Goal: Information Seeking & Learning: Learn about a topic

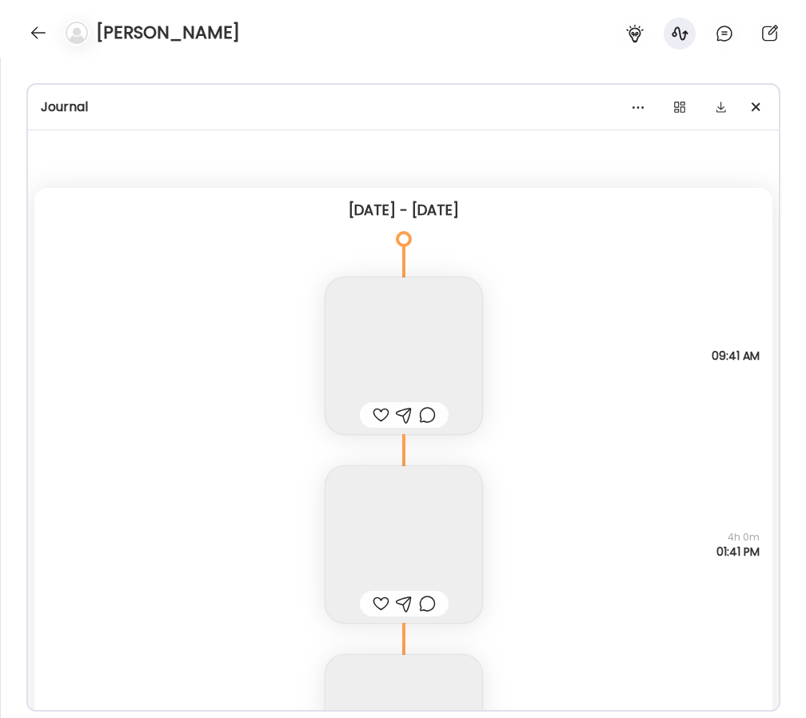
scroll to position [30404, 0]
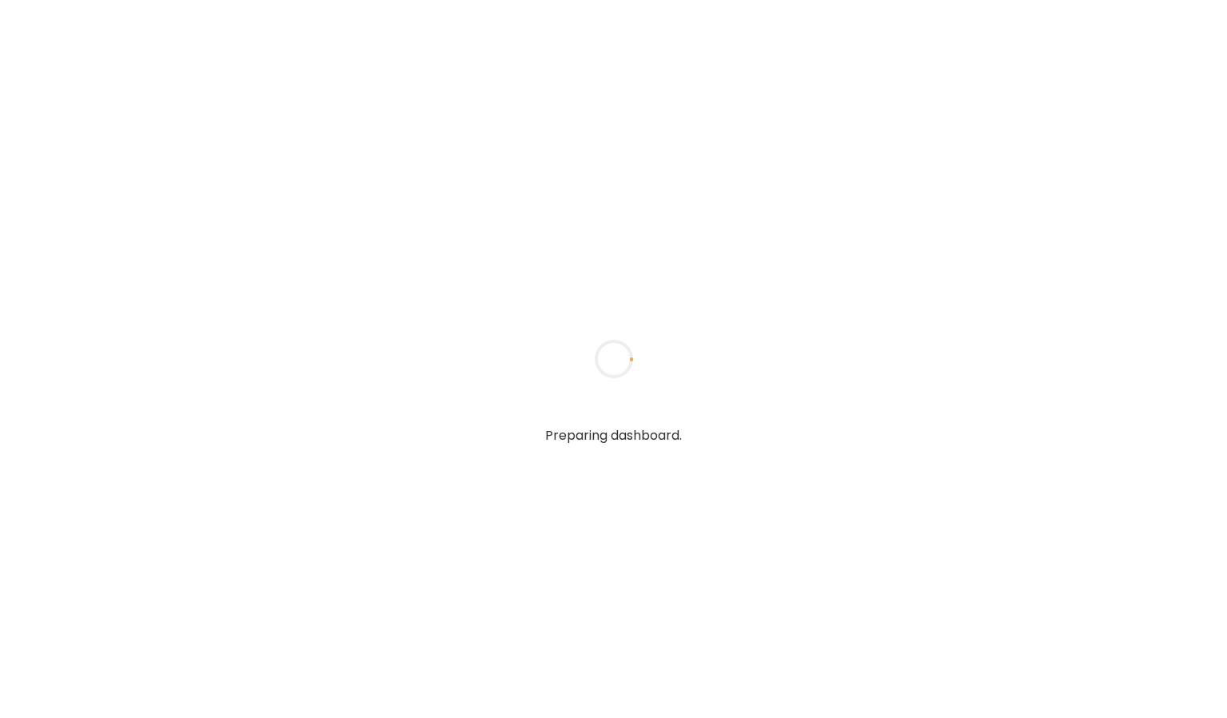
type input "**********"
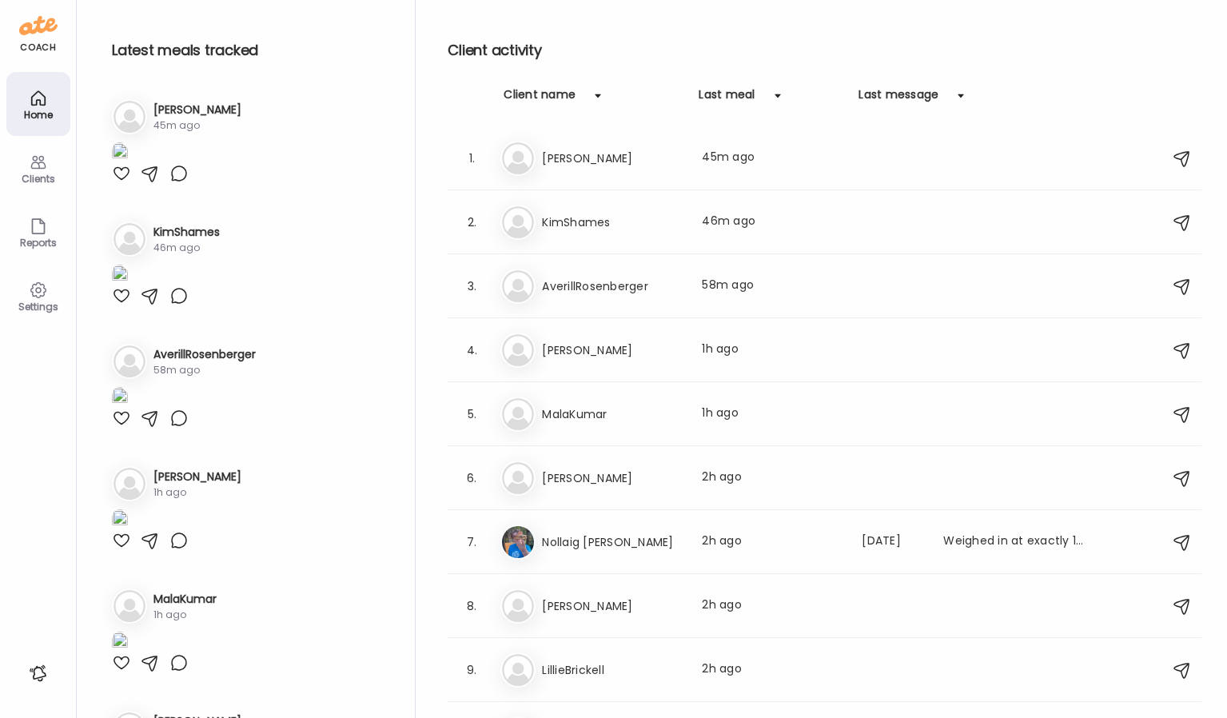
type input "**********"
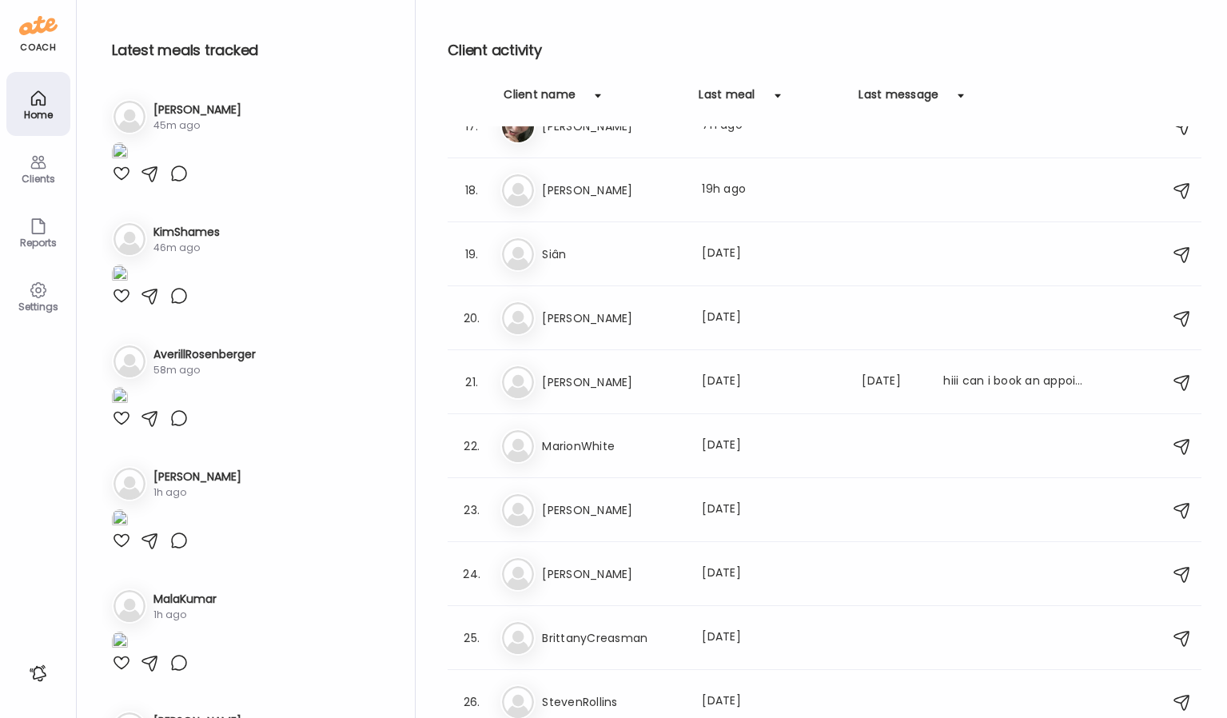
scroll to position [1054, 0]
click at [645, 447] on h3 "MarionWhite" at bounding box center [612, 446] width 141 height 19
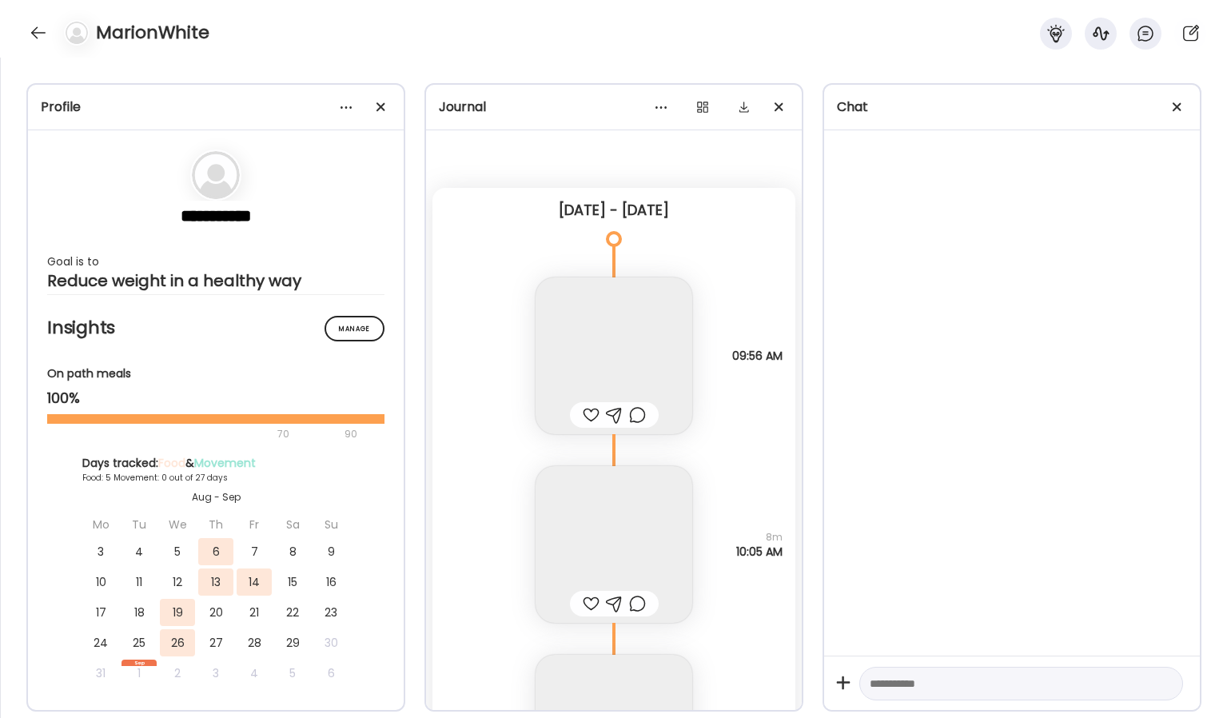
scroll to position [5437, 0]
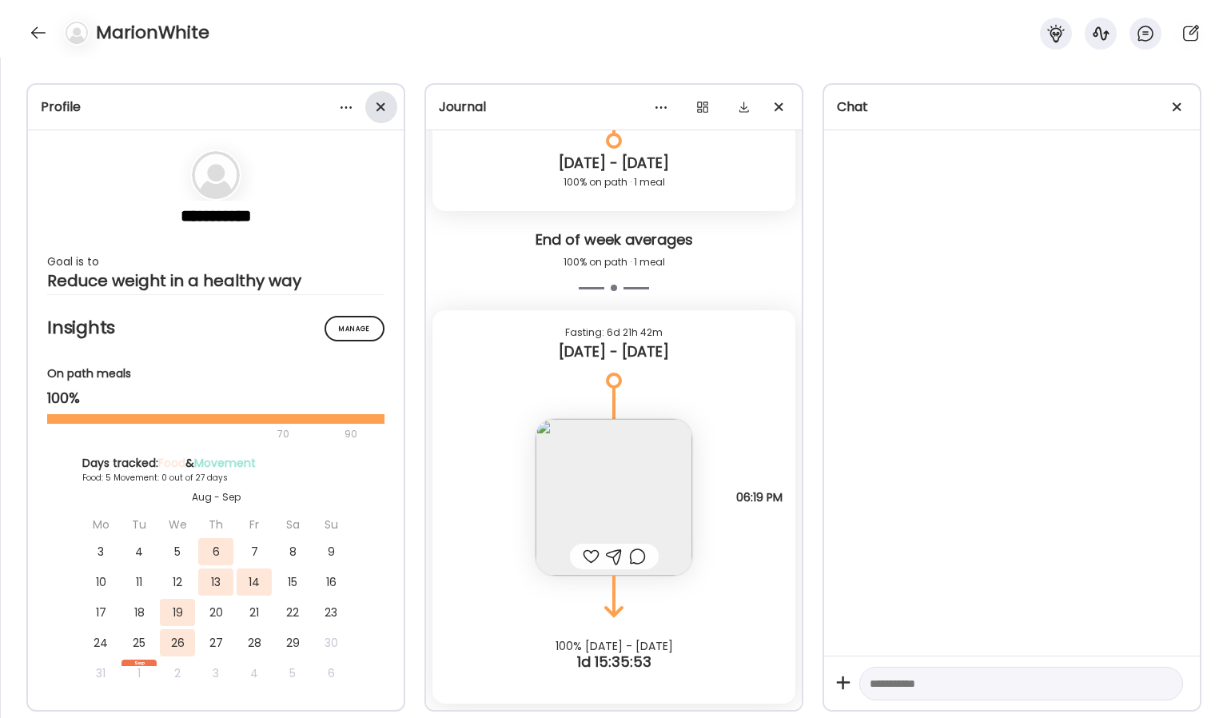
click at [389, 105] on div at bounding box center [381, 107] width 32 height 32
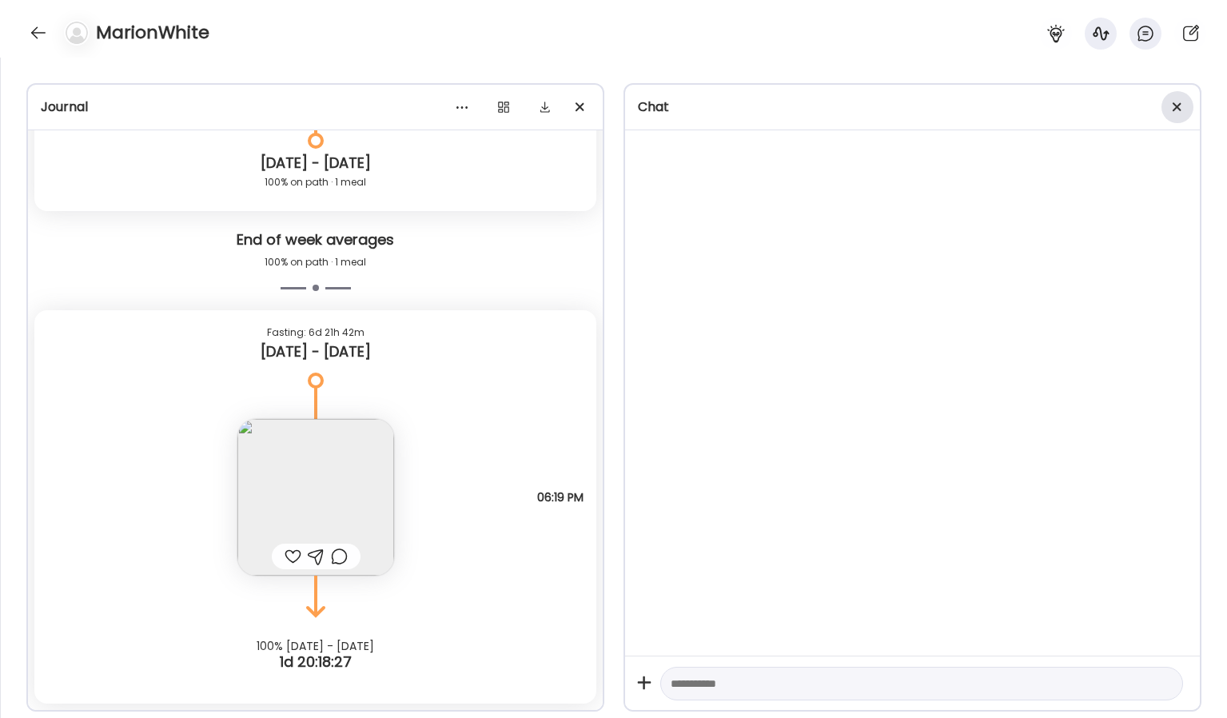
click at [1181, 117] on div at bounding box center [1177, 107] width 32 height 32
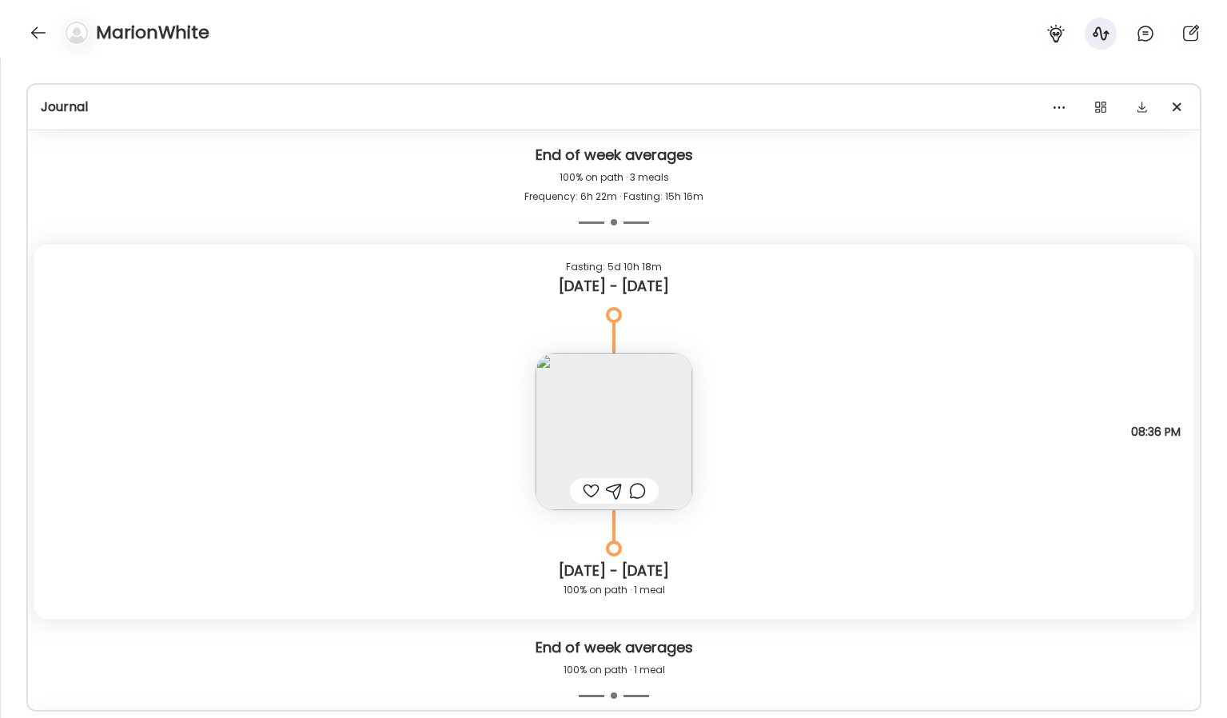
scroll to position [5030, 0]
click at [635, 408] on img at bounding box center [613, 430] width 157 height 157
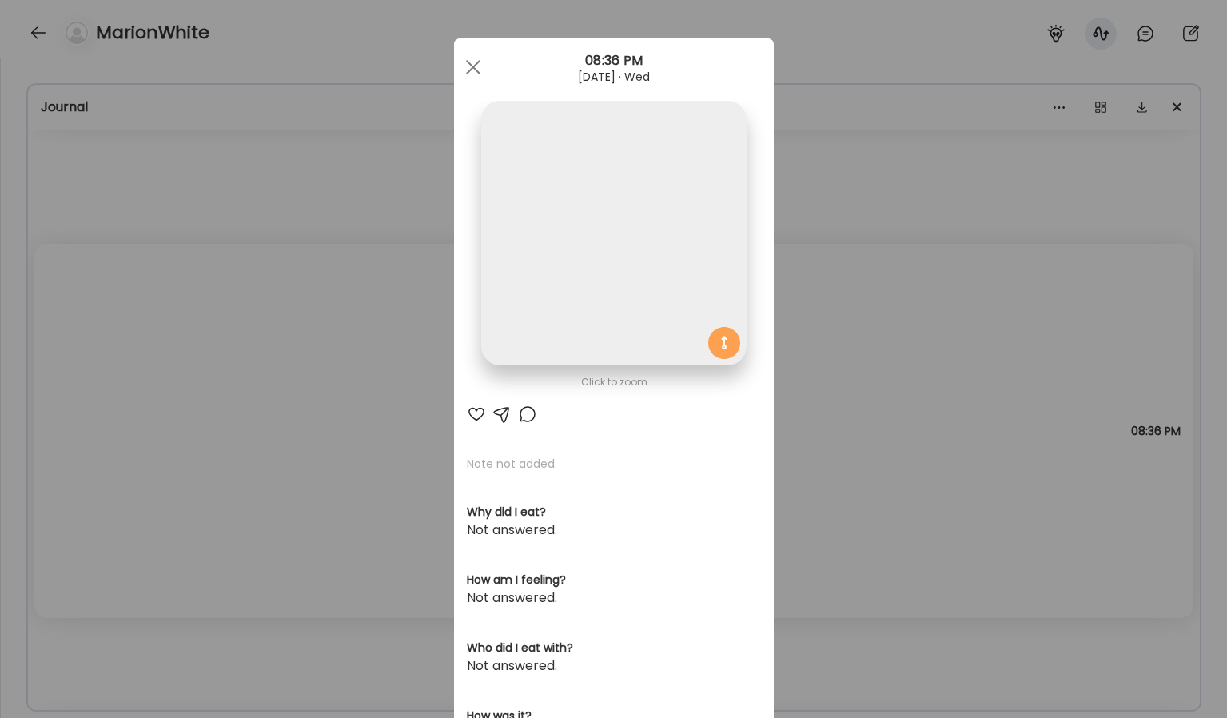
click at [635, 365] on img at bounding box center [613, 233] width 265 height 265
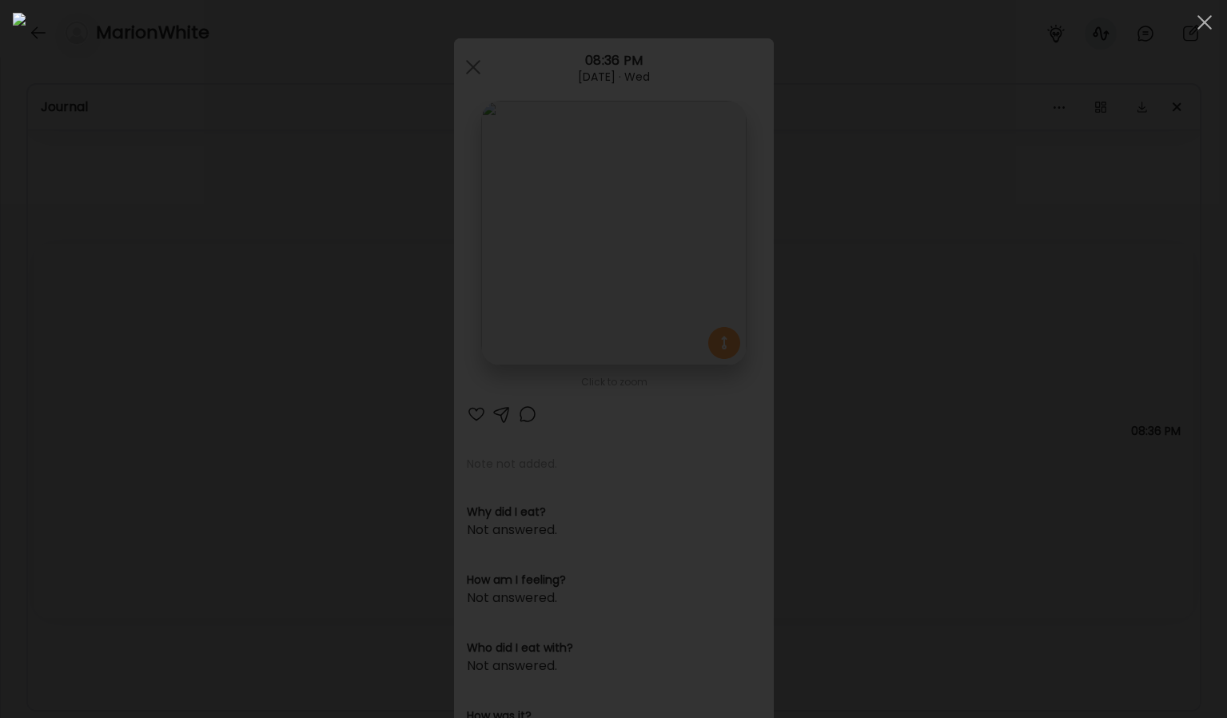
click at [1037, 300] on div at bounding box center [613, 359] width 1201 height 692
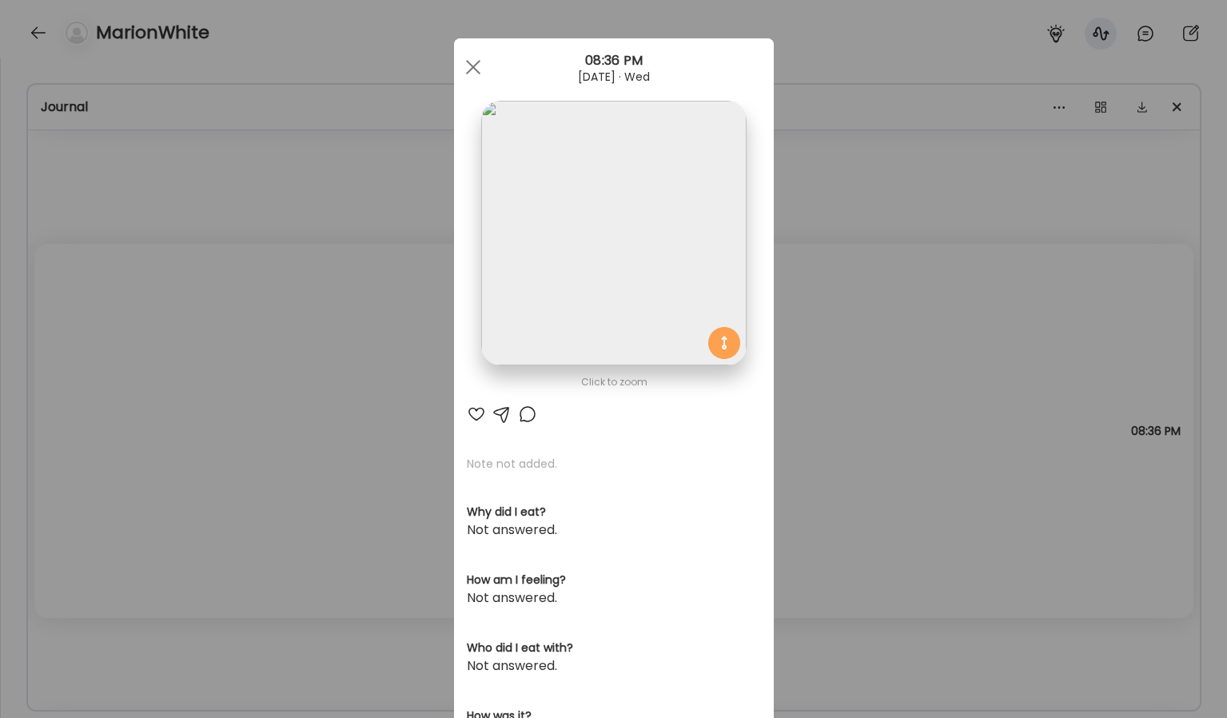
click at [862, 374] on div "Ate Coach Dashboard Wahoo! It’s official Take a moment to set up your Coach Pro…" at bounding box center [613, 359] width 1227 height 718
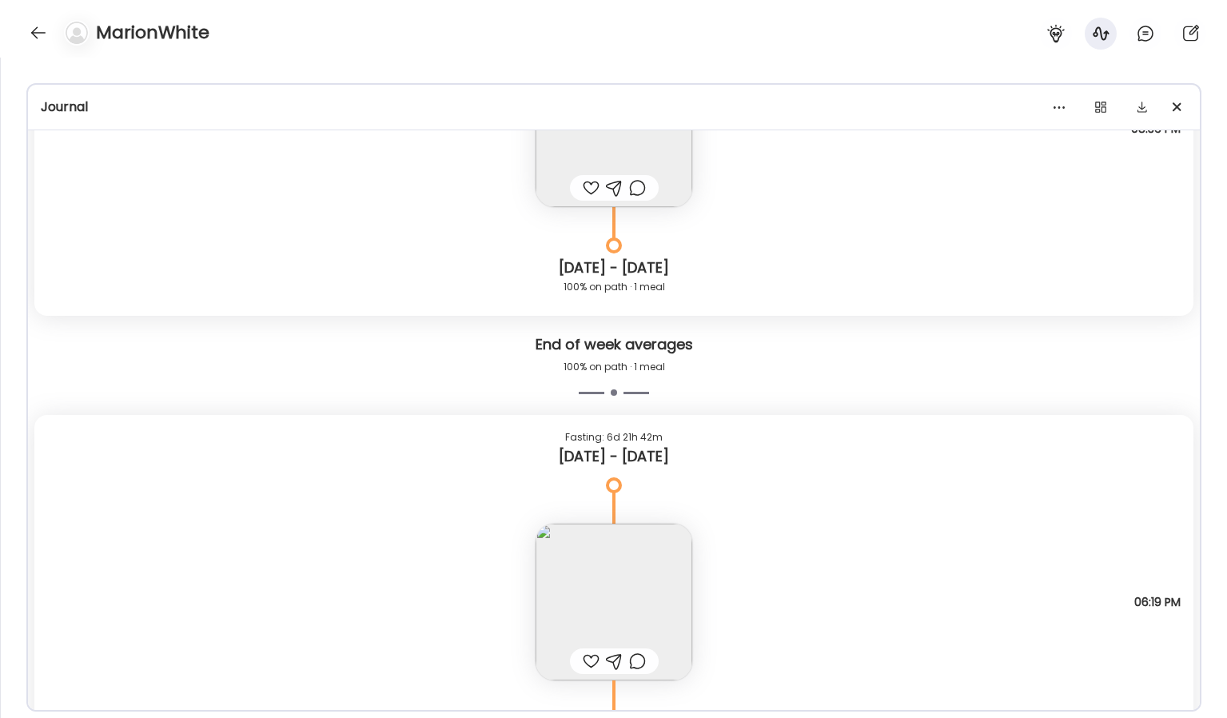
scroll to position [5378, 0]
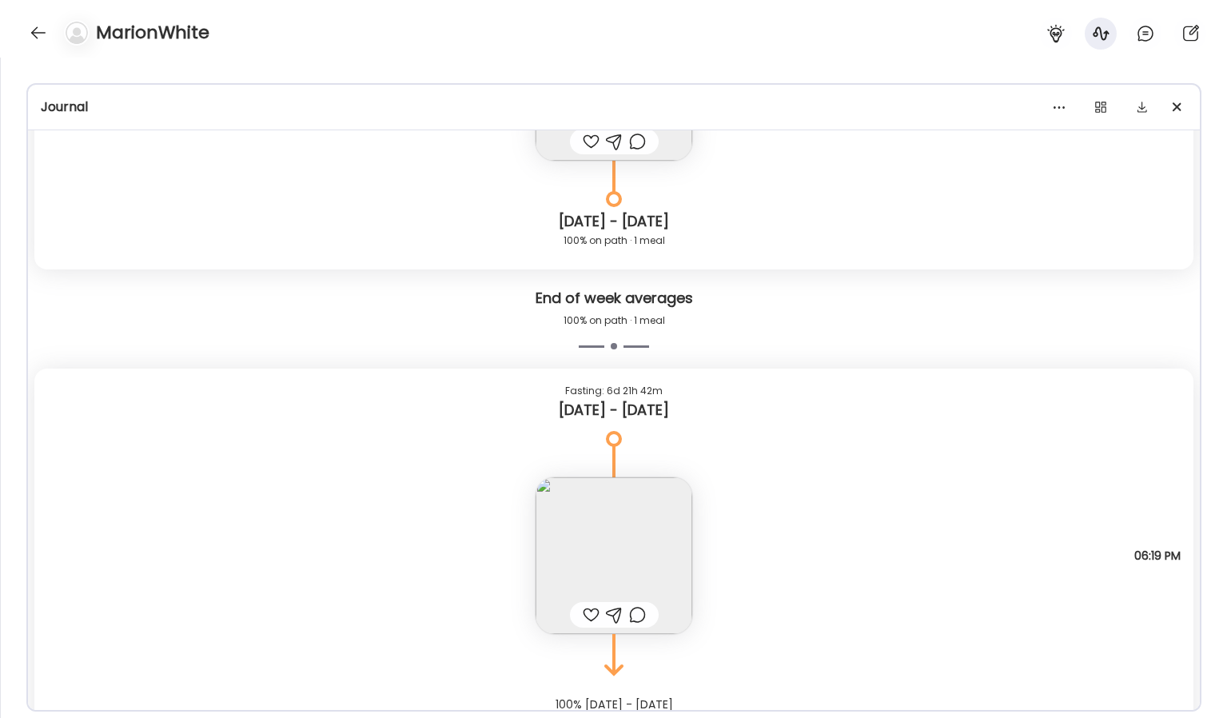
click at [623, 517] on img at bounding box center [613, 555] width 157 height 157
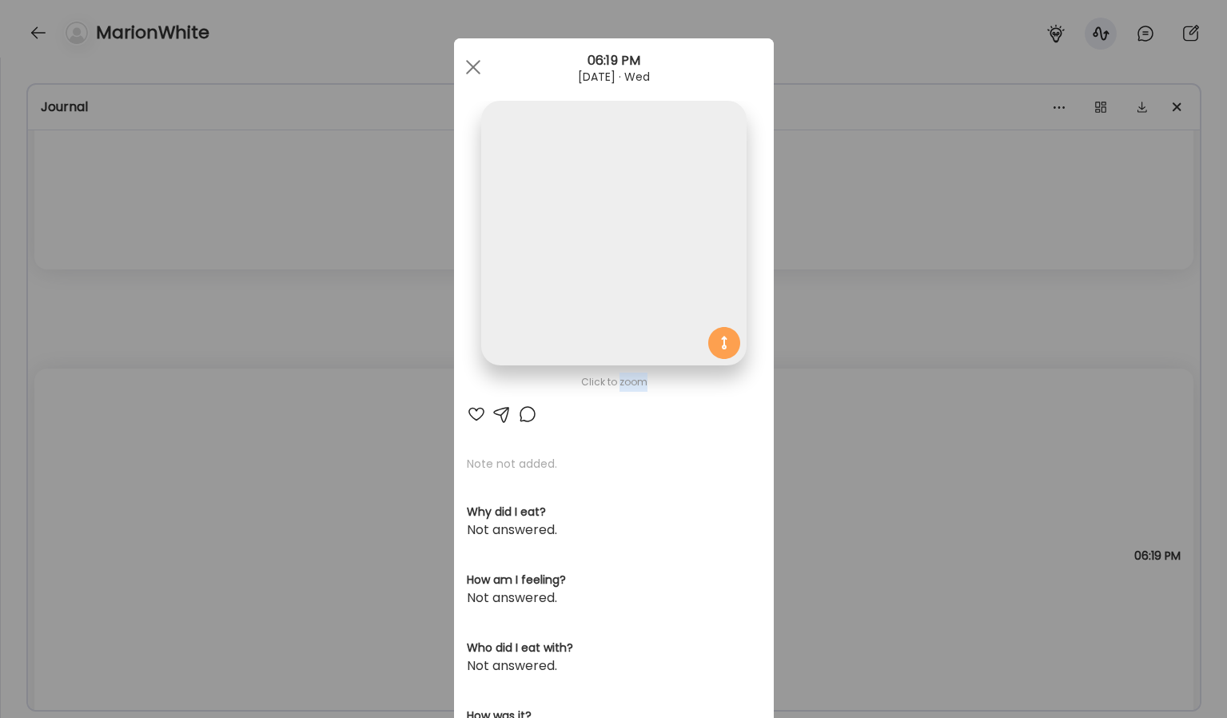
click at [623, 517] on div "Click to zoom AteMate AI Note not added. Why did I eat? Not answered. How am I …" at bounding box center [614, 508] width 320 height 941
click at [676, 296] on img at bounding box center [613, 233] width 265 height 265
click at [652, 245] on img at bounding box center [613, 233] width 265 height 265
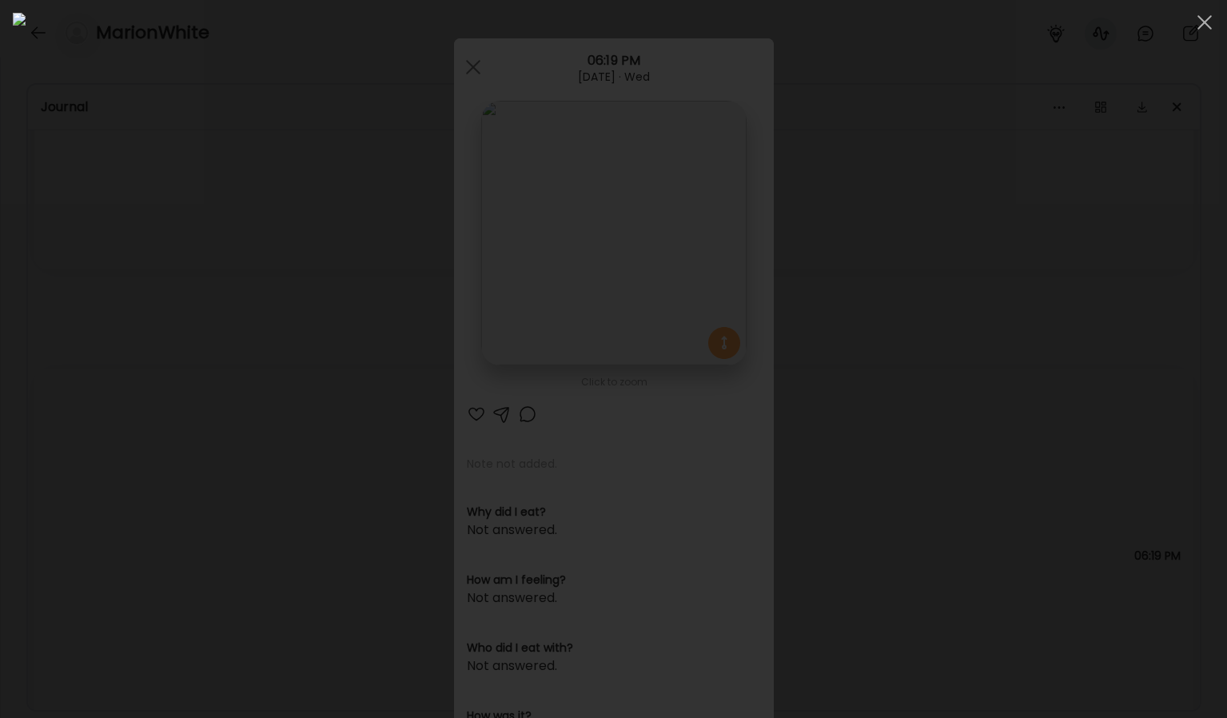
click at [1022, 360] on div at bounding box center [613, 359] width 1201 height 692
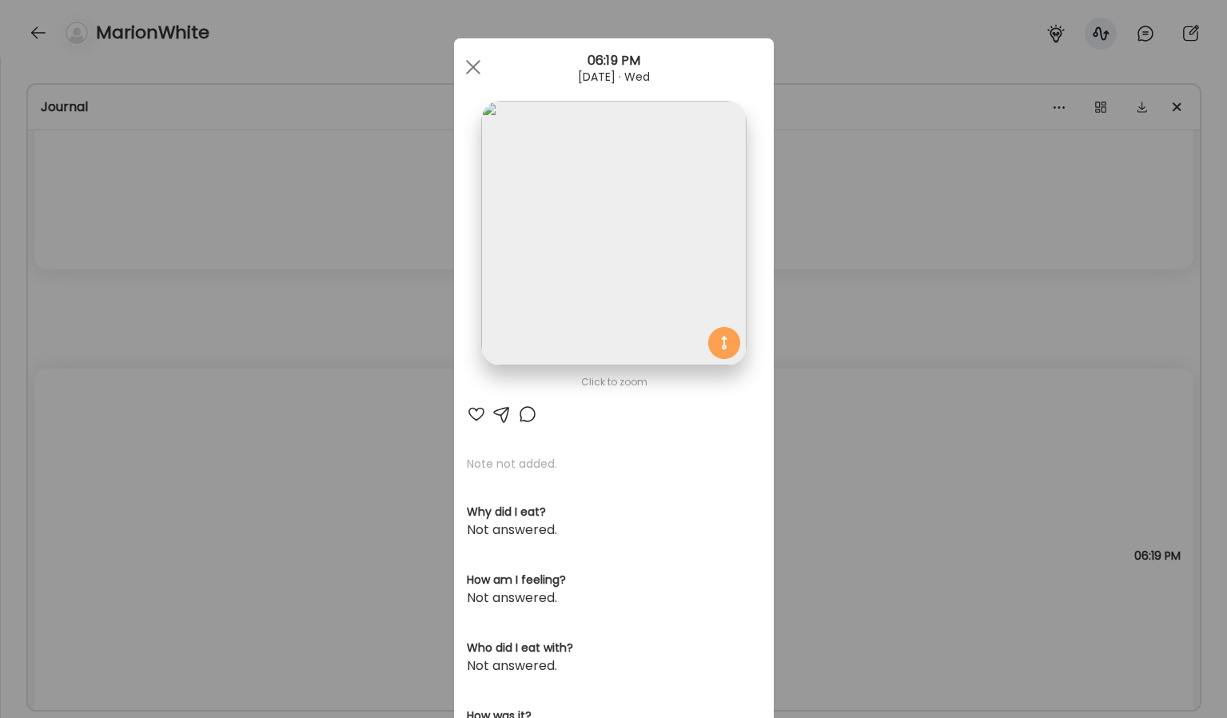
click at [851, 445] on div "Ate Coach Dashboard Wahoo! It’s official Take a moment to set up your Coach Pro…" at bounding box center [613, 359] width 1227 height 718
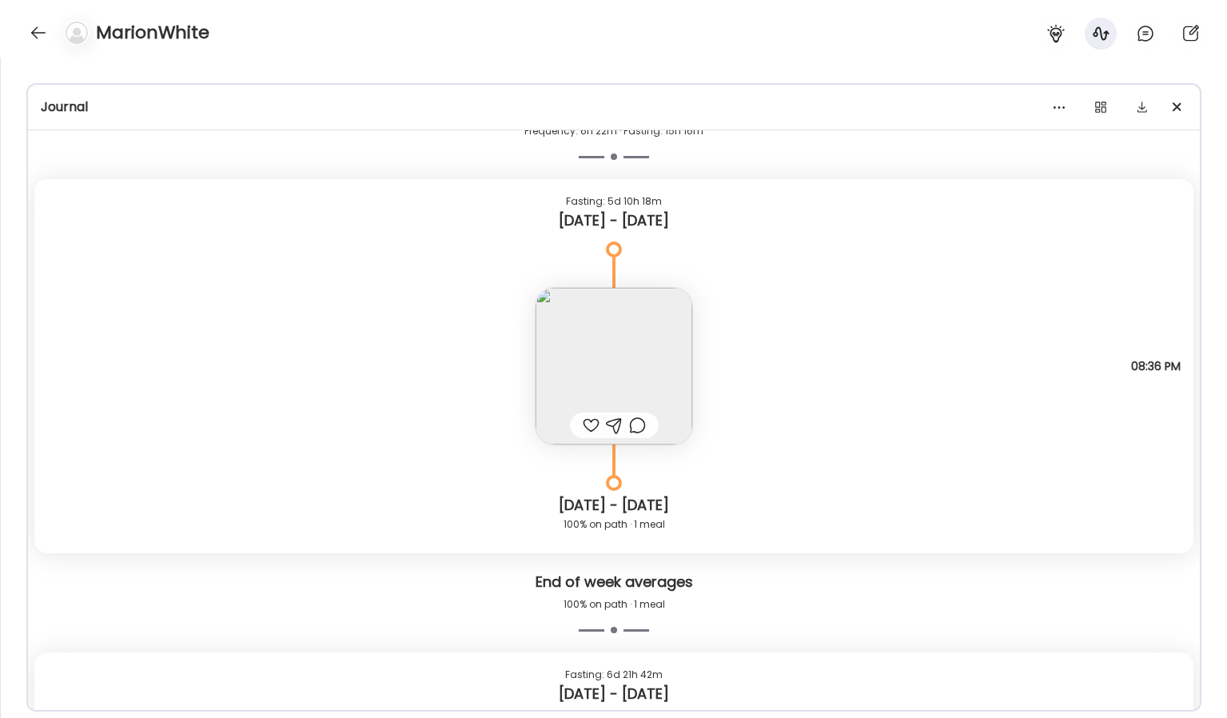
scroll to position [5000, 0]
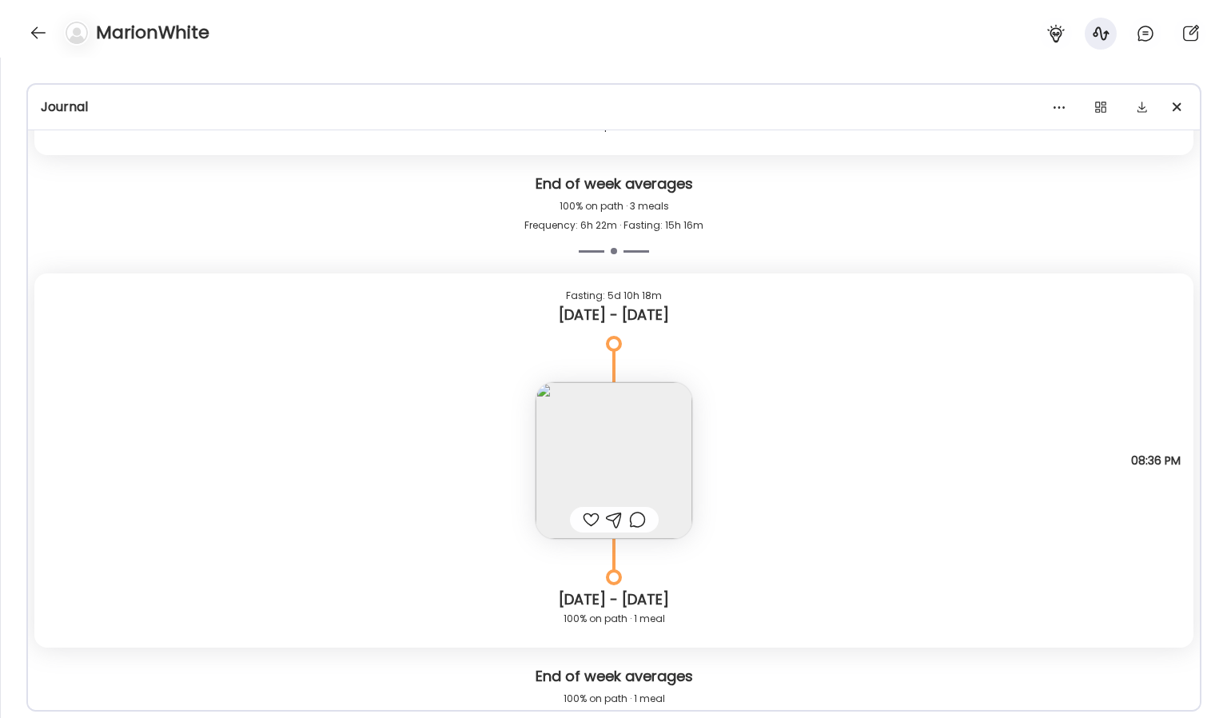
click at [714, 504] on div "Note not added Questions not answered 08:36 PM" at bounding box center [613, 444] width 1159 height 189
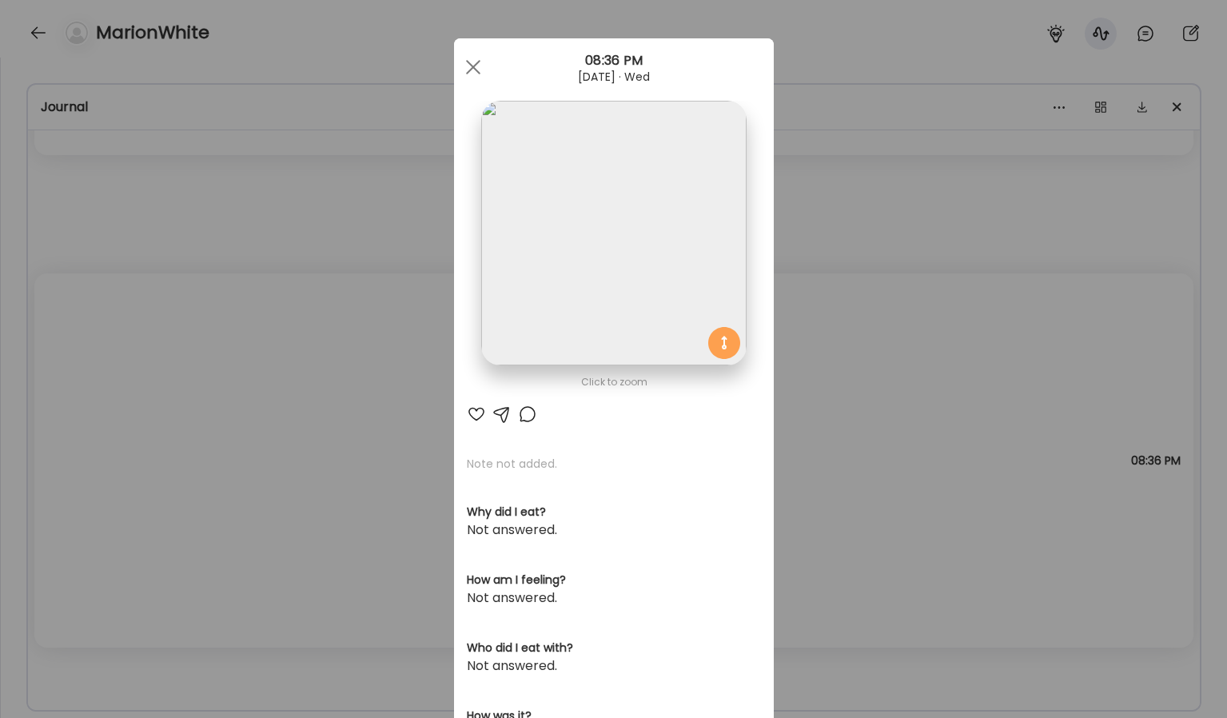
click at [573, 317] on img at bounding box center [613, 233] width 265 height 265
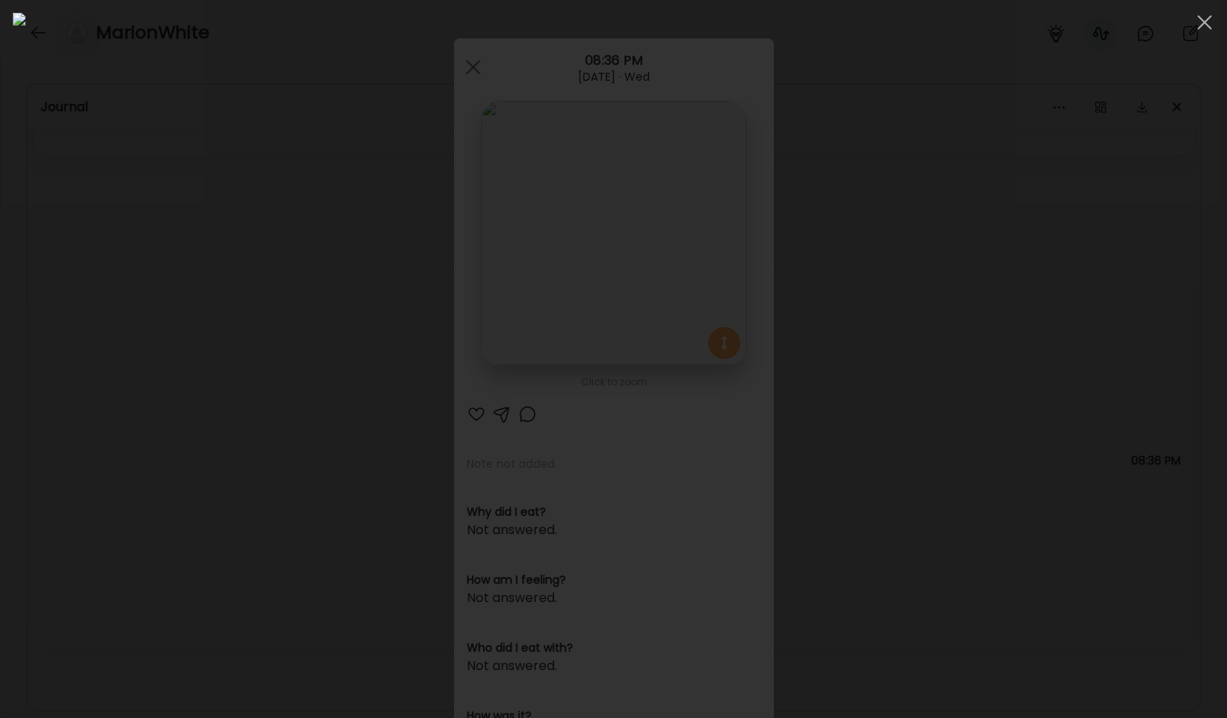
click at [1069, 519] on div at bounding box center [613, 359] width 1201 height 692
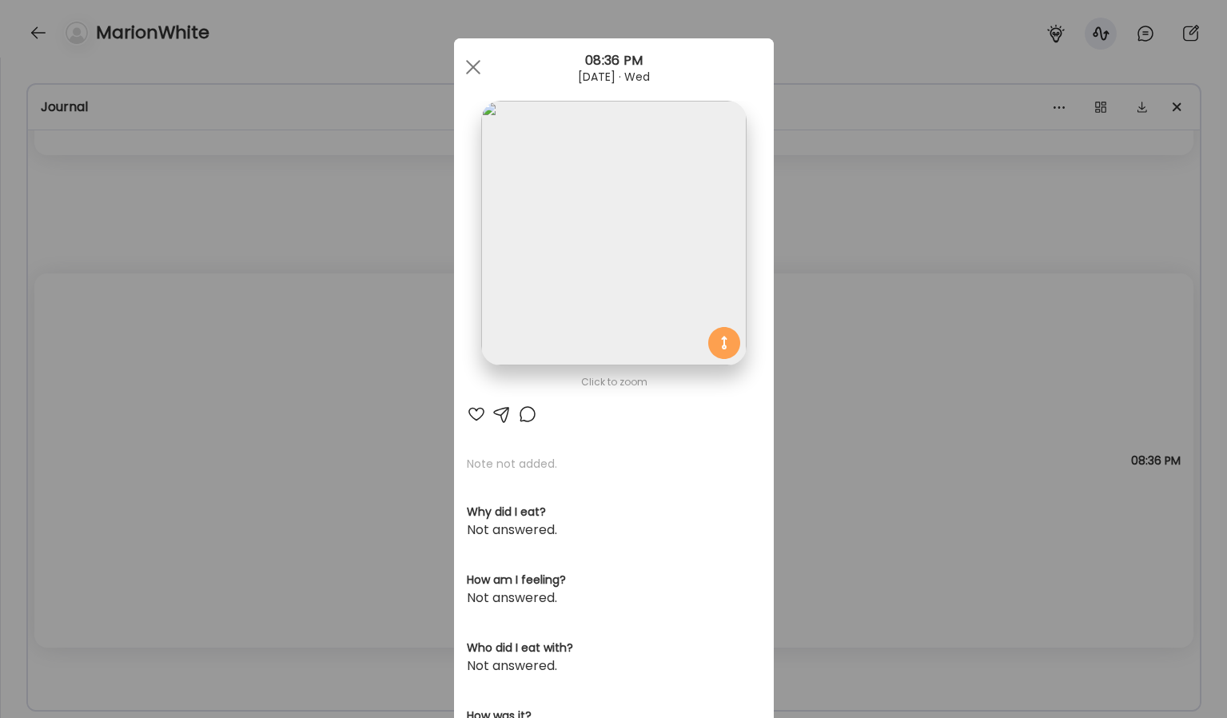
click at [965, 487] on div "Ate Coach Dashboard Wahoo! It’s official Take a moment to set up your Coach Pro…" at bounding box center [613, 359] width 1227 height 718
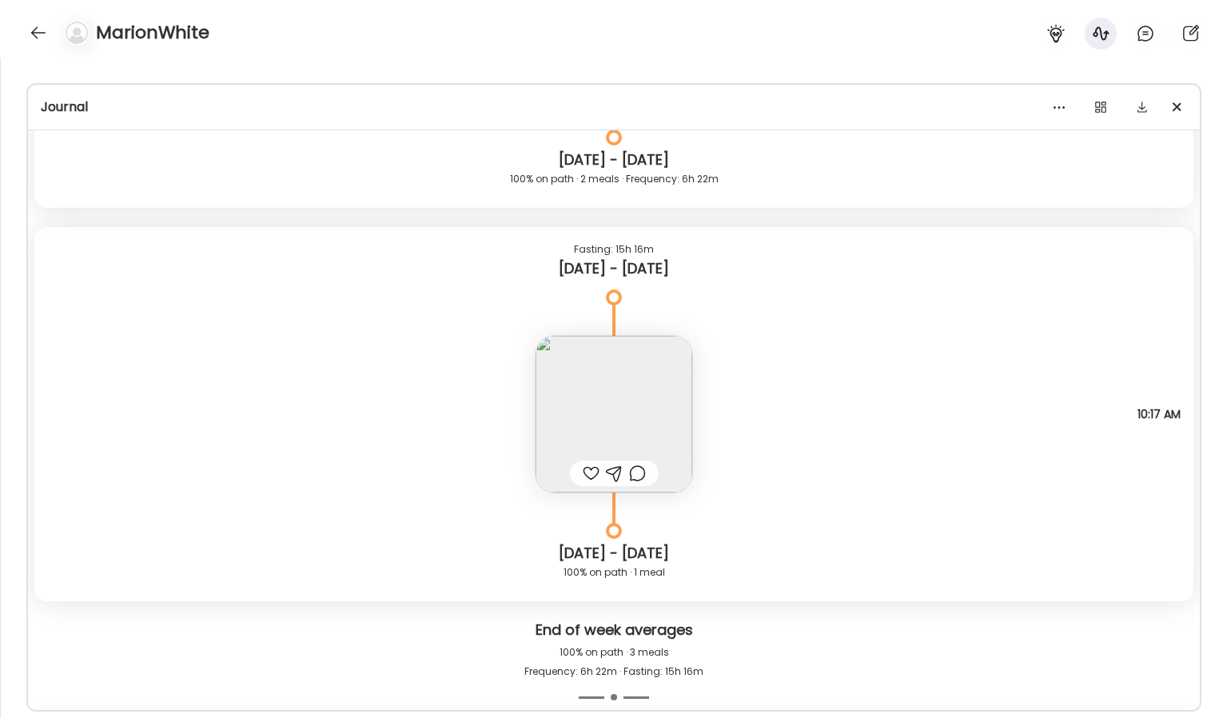
scroll to position [4549, 0]
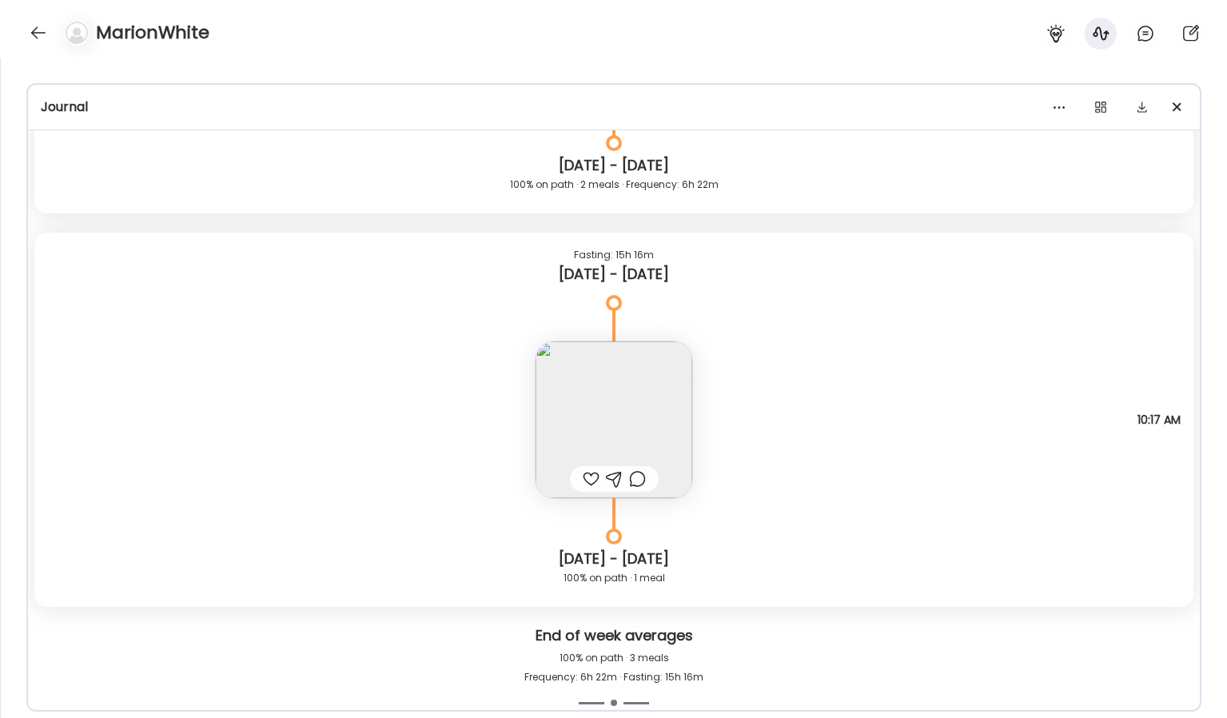
click at [666, 443] on img at bounding box center [613, 419] width 157 height 157
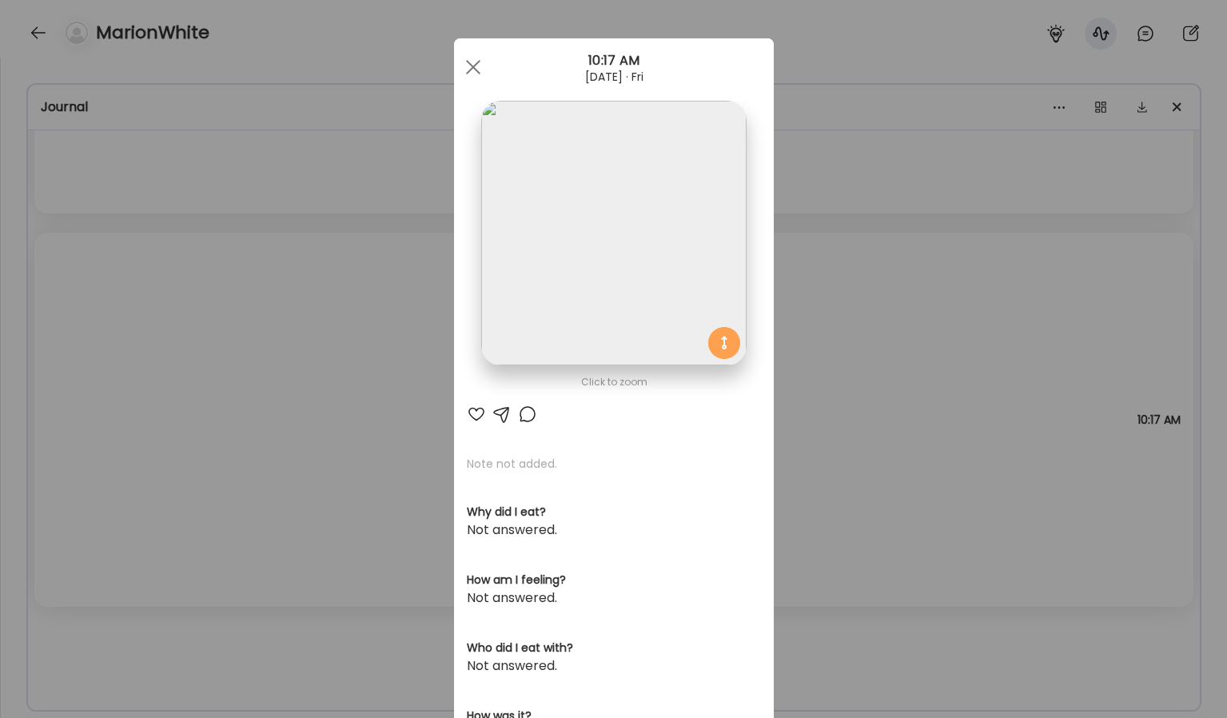
click at [842, 416] on div "Ate Coach Dashboard Wahoo! It’s official Take a moment to set up your Coach Pro…" at bounding box center [613, 359] width 1227 height 718
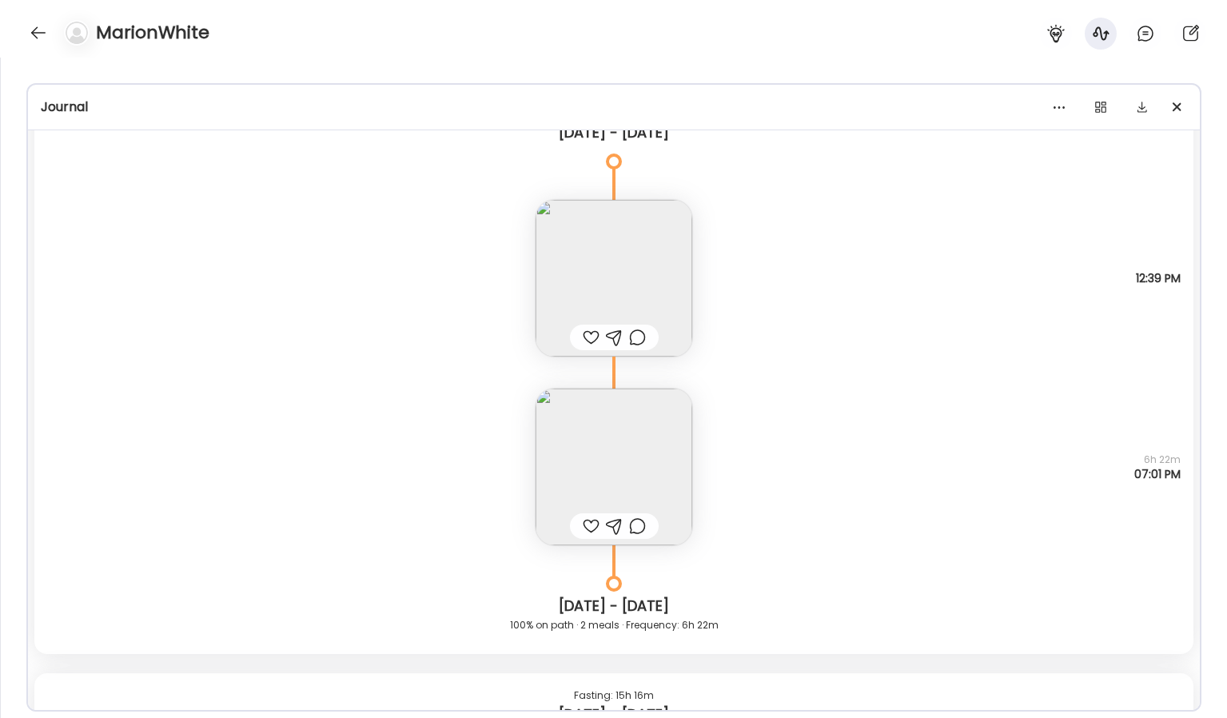
scroll to position [4082, 0]
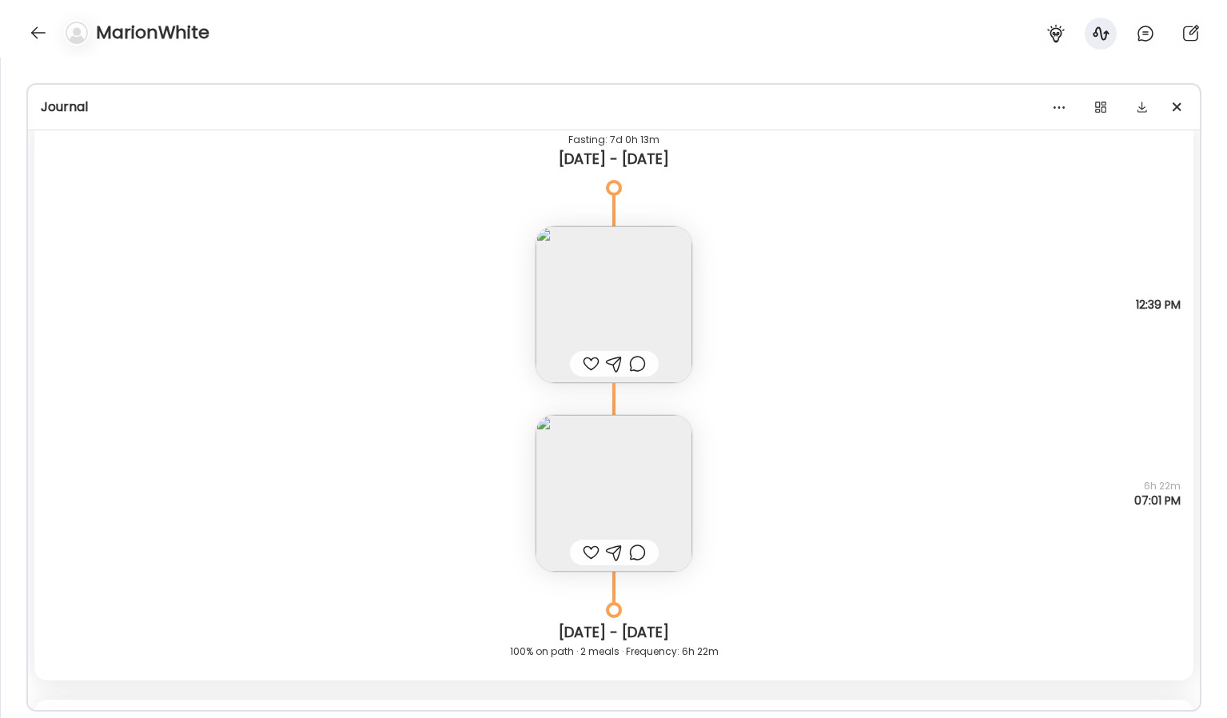
click at [654, 302] on img at bounding box center [613, 304] width 157 height 157
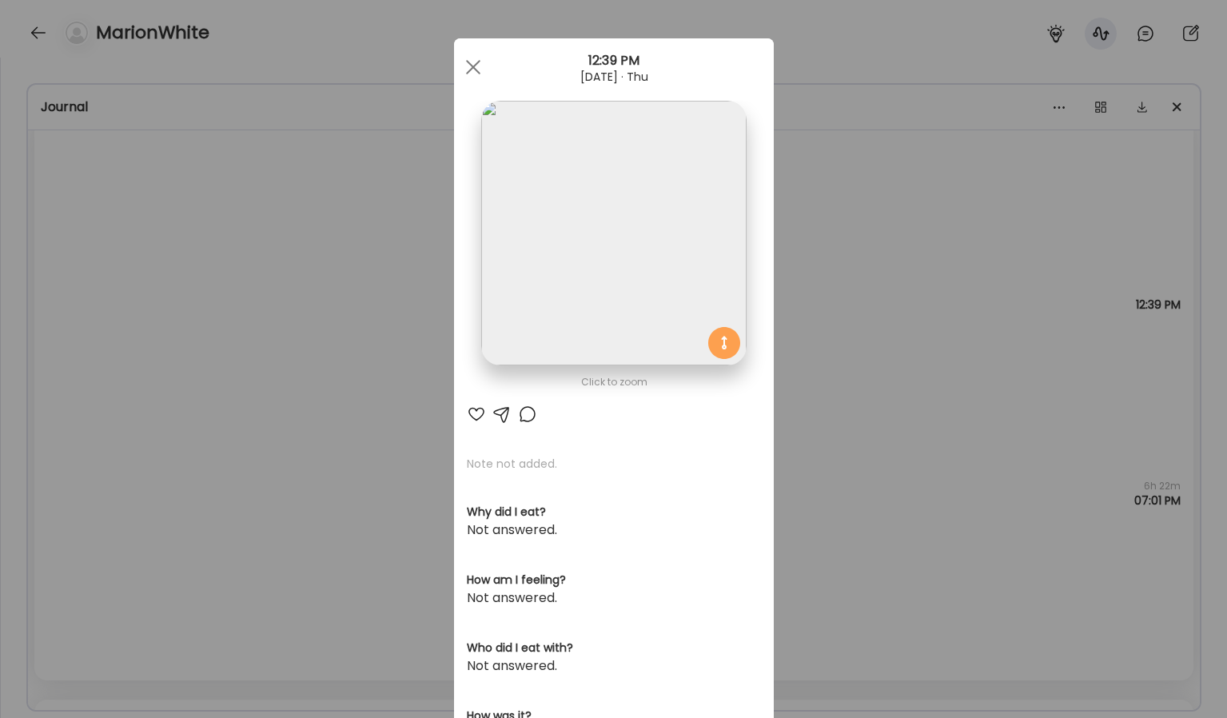
click at [676, 287] on img at bounding box center [613, 233] width 265 height 265
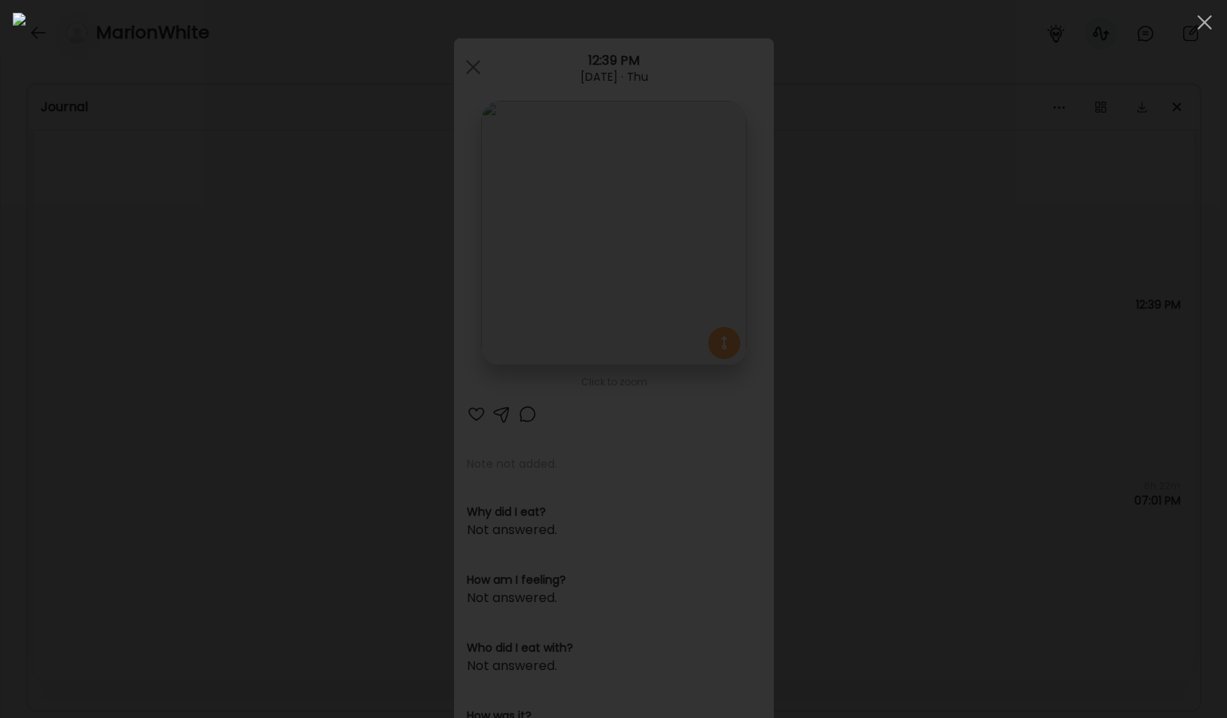
click at [1076, 342] on div at bounding box center [613, 359] width 1201 height 692
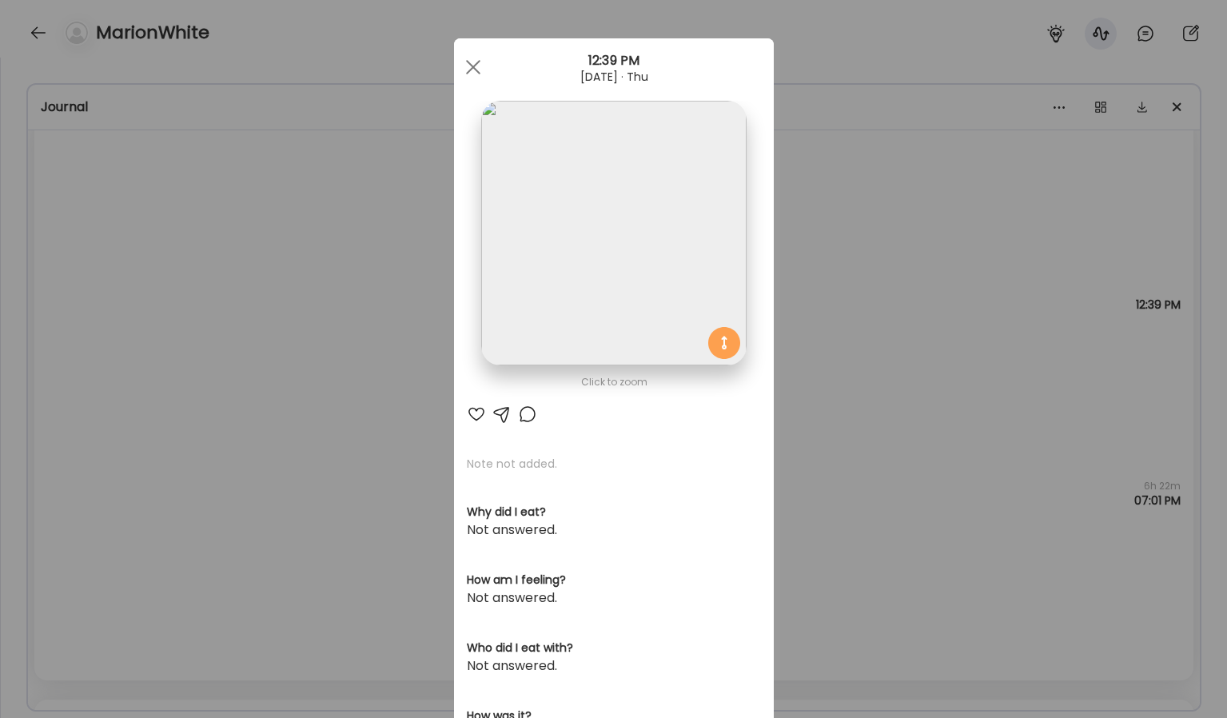
click at [884, 381] on div "Ate Coach Dashboard Wahoo! It’s official Take a moment to set up your Coach Pro…" at bounding box center [613, 359] width 1227 height 718
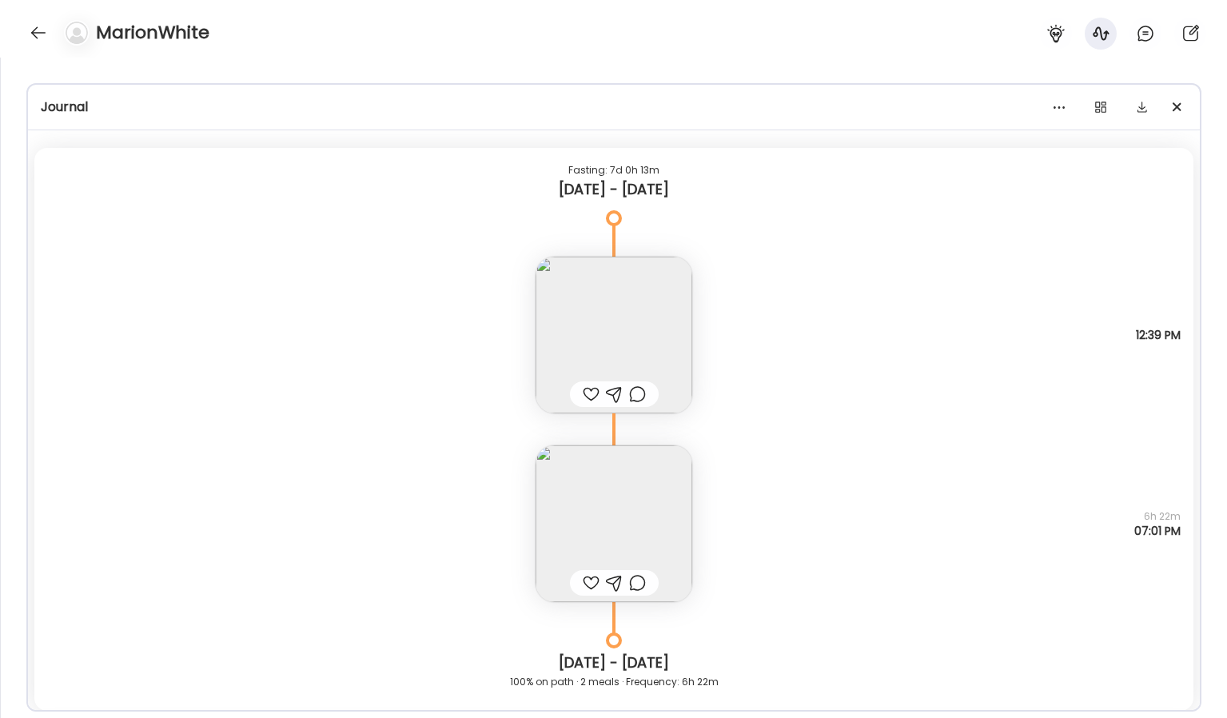
scroll to position [4041, 0]
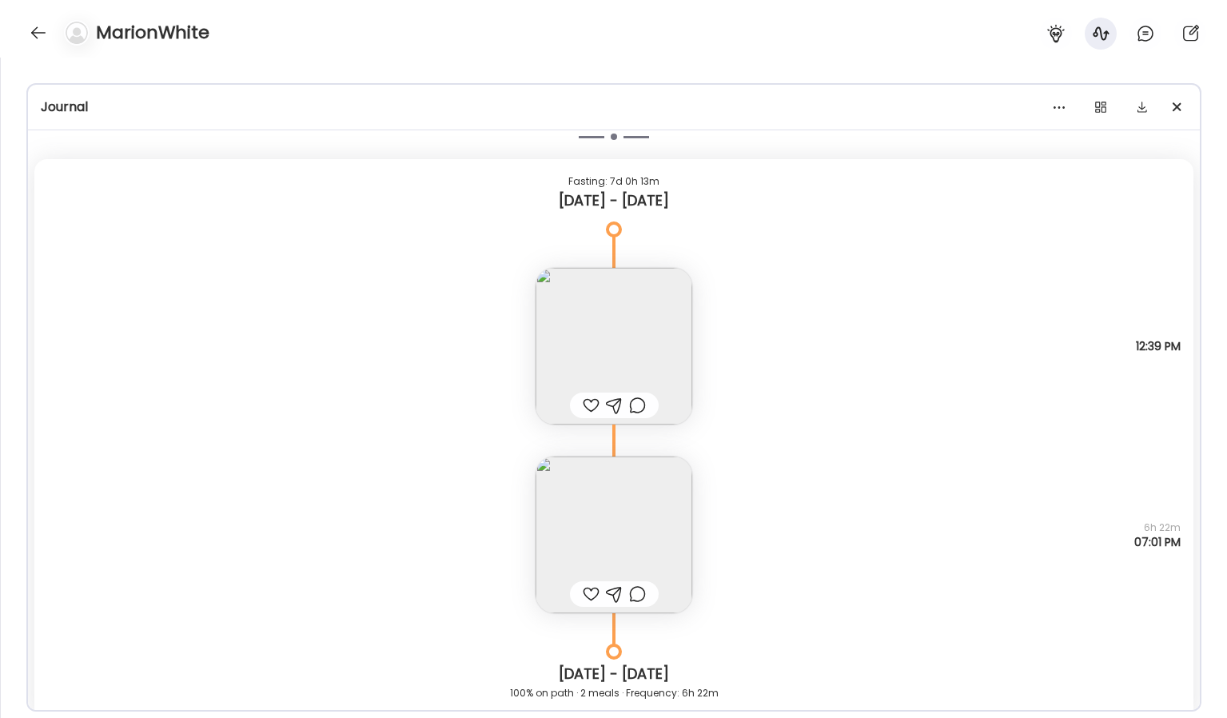
click at [656, 515] on img at bounding box center [613, 534] width 157 height 157
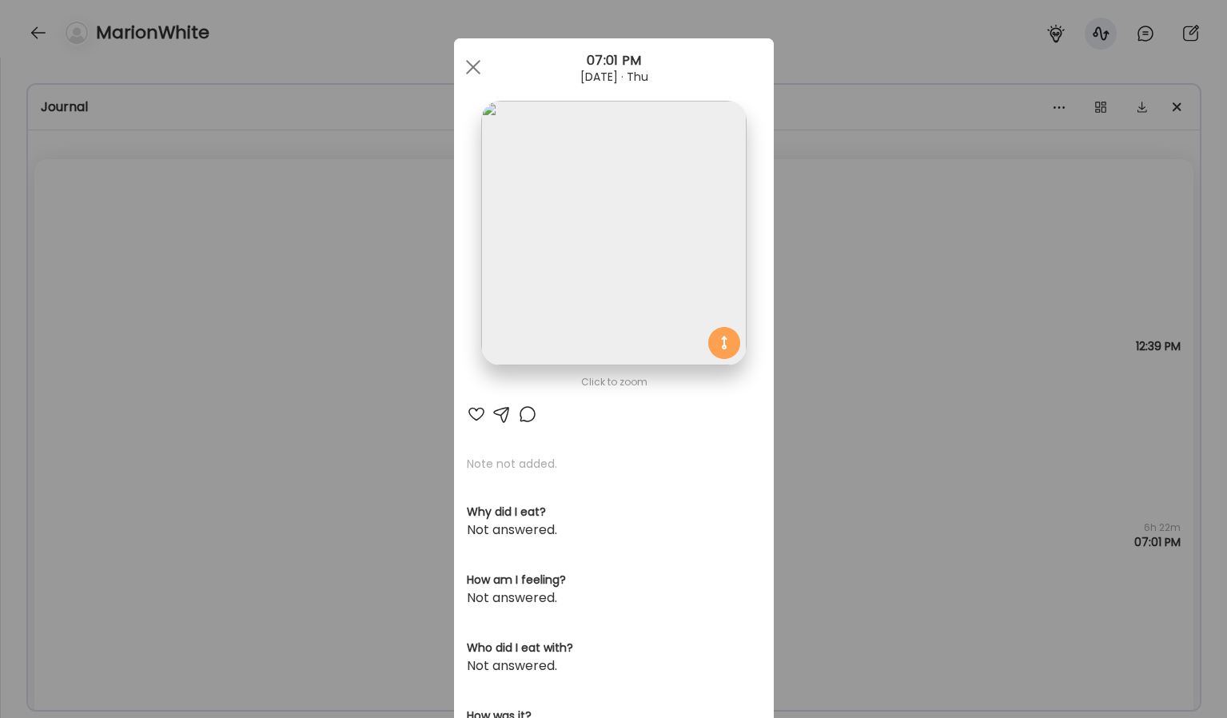
click at [693, 320] on img at bounding box center [613, 233] width 265 height 265
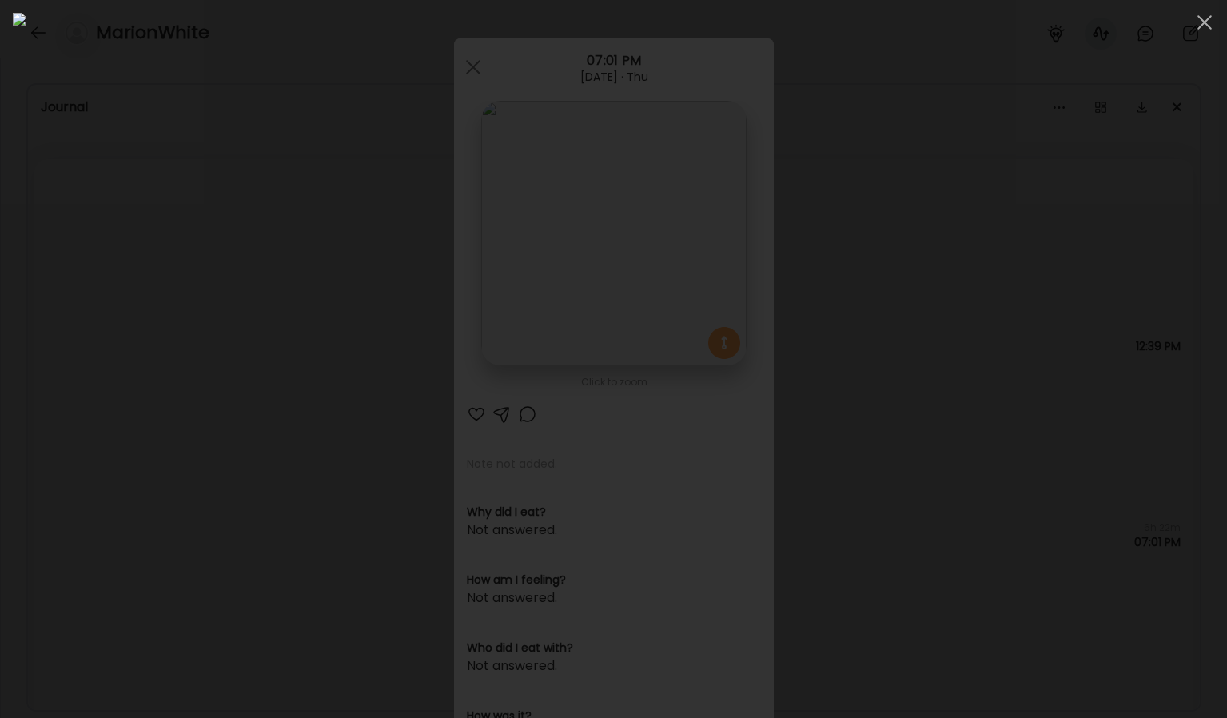
click at [1042, 271] on div at bounding box center [613, 359] width 1201 height 692
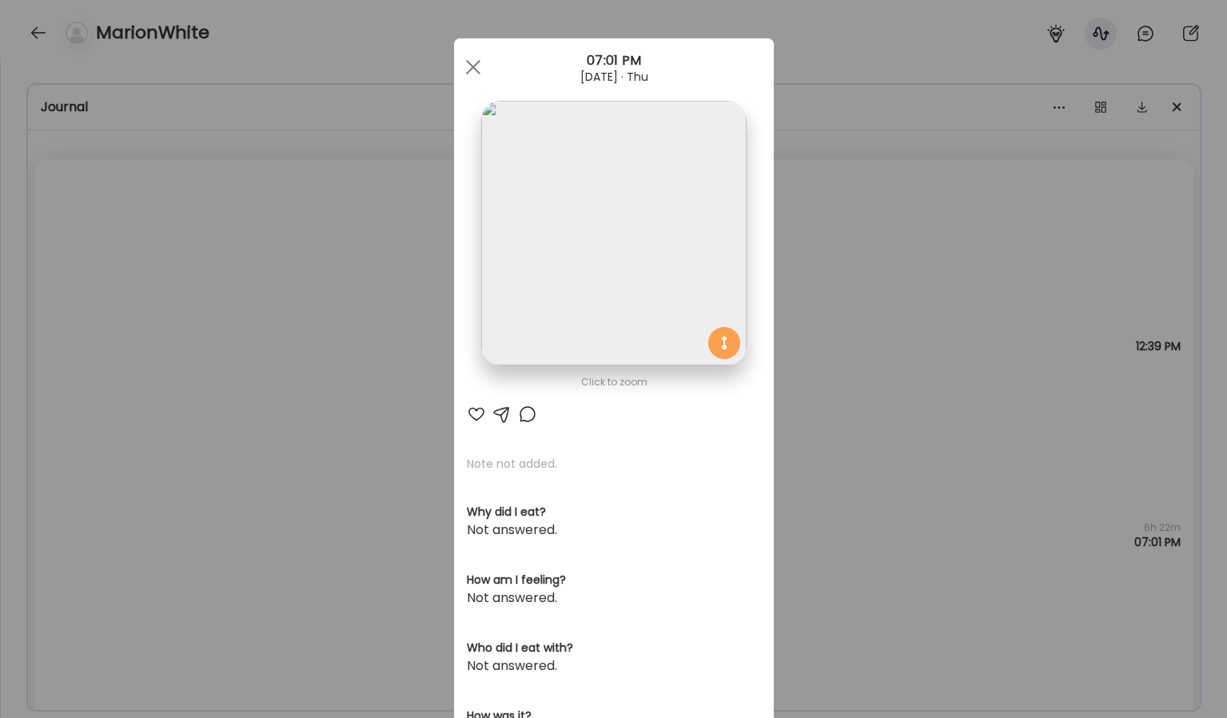
click at [851, 374] on div "Ate Coach Dashboard Wahoo! It’s official Take a moment to set up your Coach Pro…" at bounding box center [613, 359] width 1227 height 718
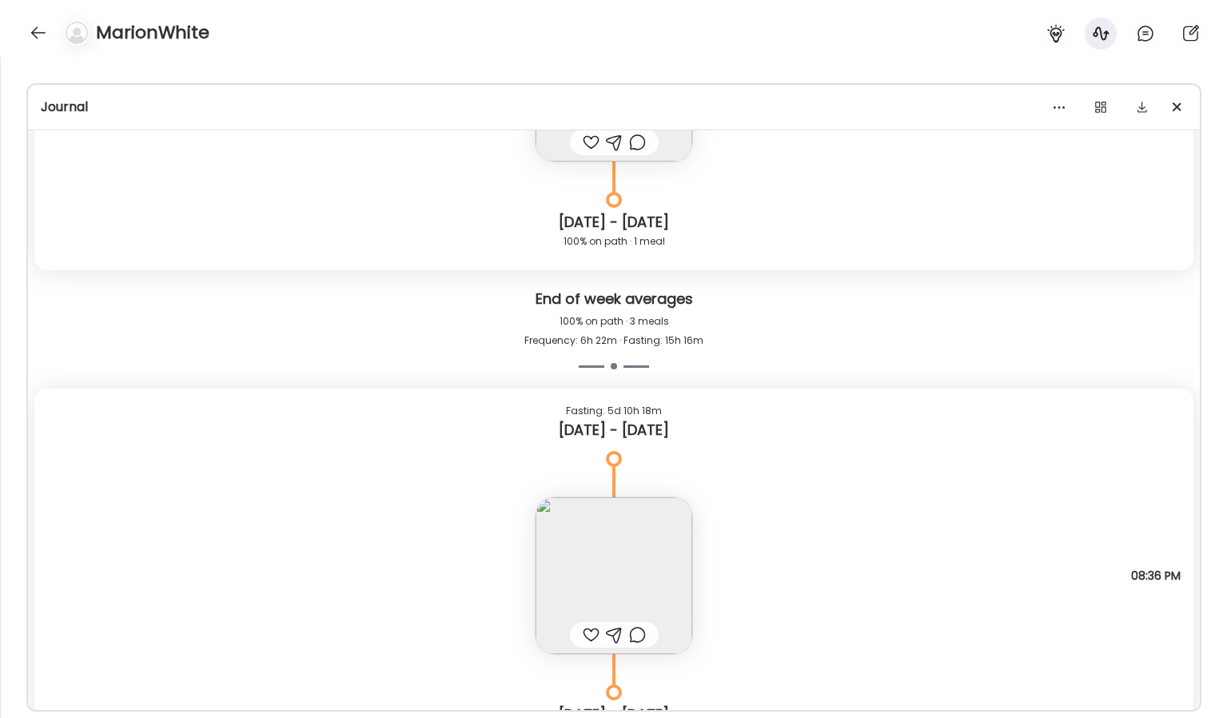
scroll to position [4940, 0]
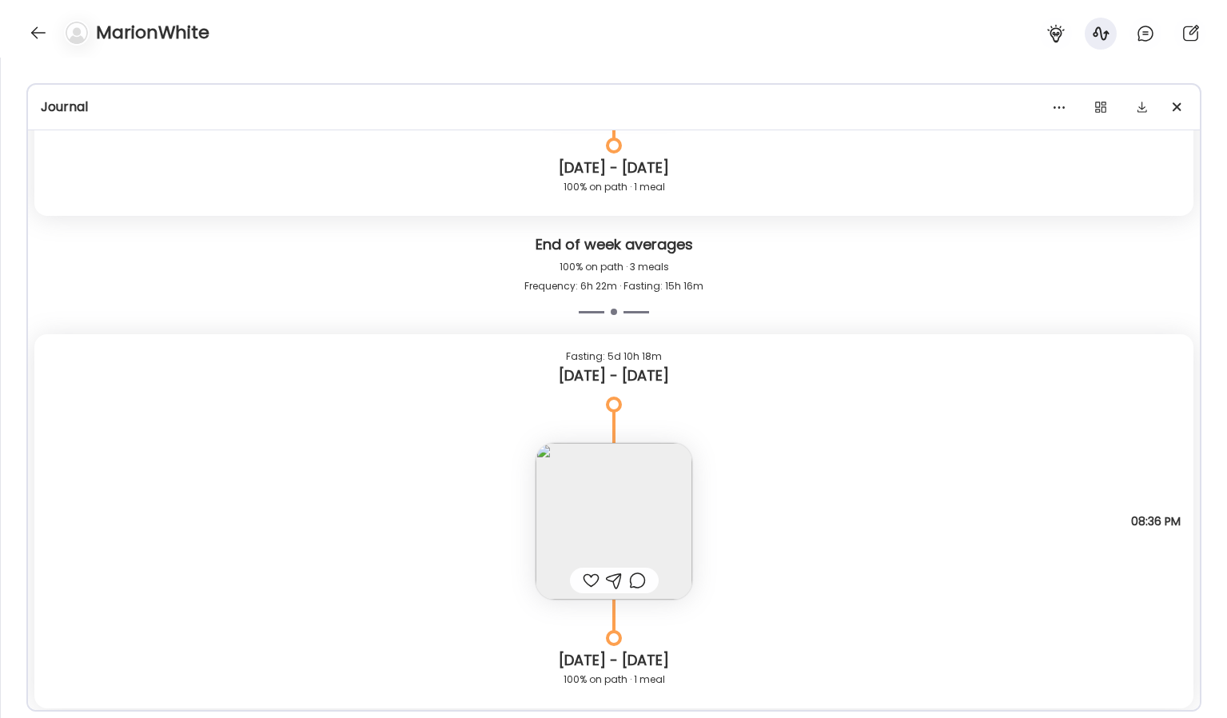
click at [681, 460] on img at bounding box center [613, 521] width 157 height 157
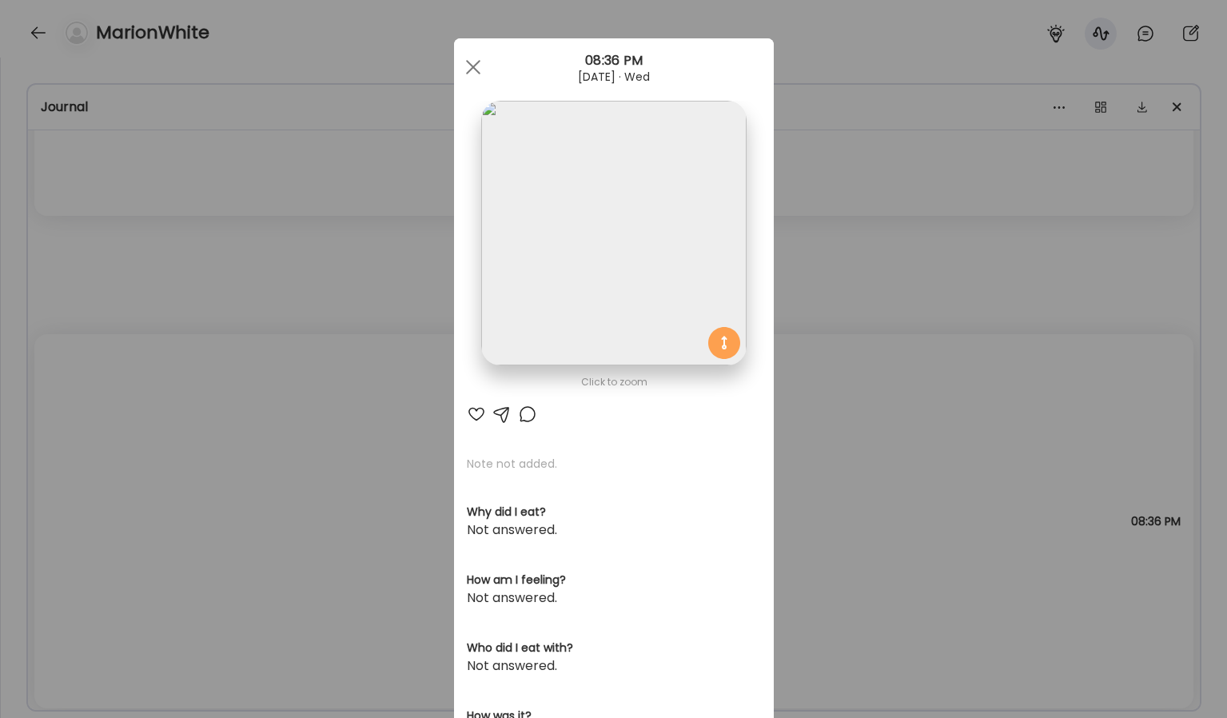
click at [628, 305] on img at bounding box center [613, 233] width 265 height 265
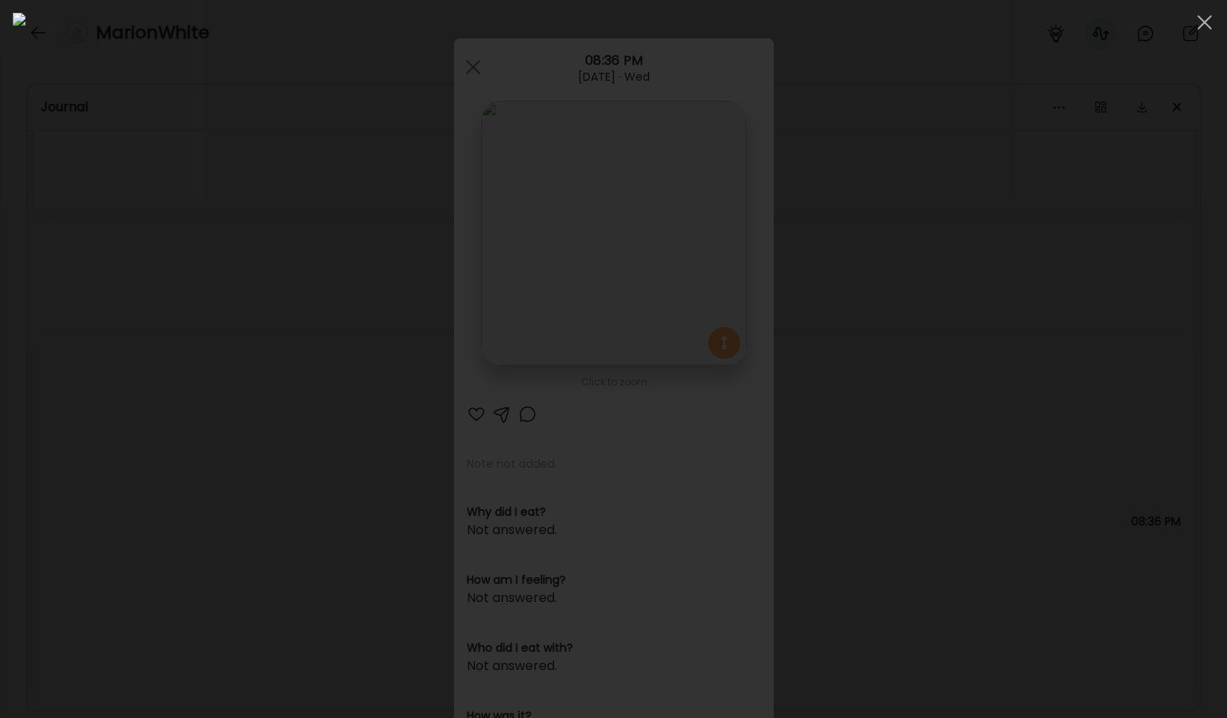
click at [1101, 392] on div at bounding box center [613, 359] width 1201 height 692
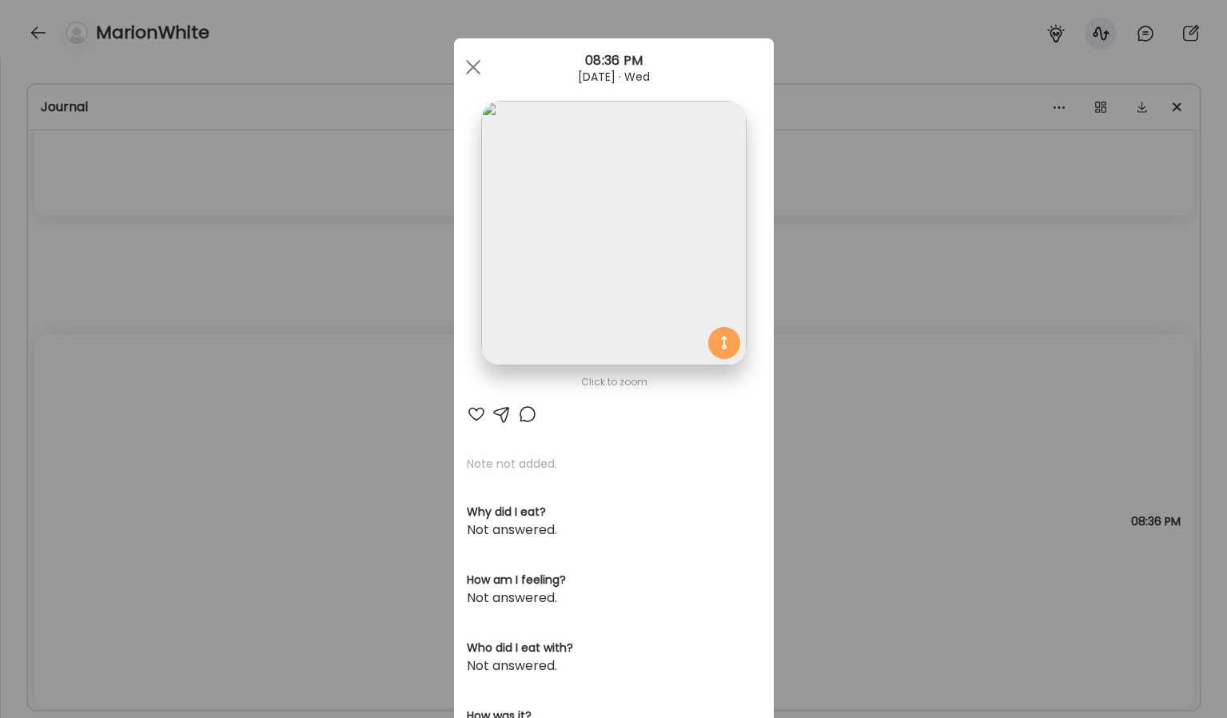
click at [1031, 408] on div "Ate Coach Dashboard Wahoo! It’s official Take a moment to set up your Coach Pro…" at bounding box center [613, 359] width 1227 height 718
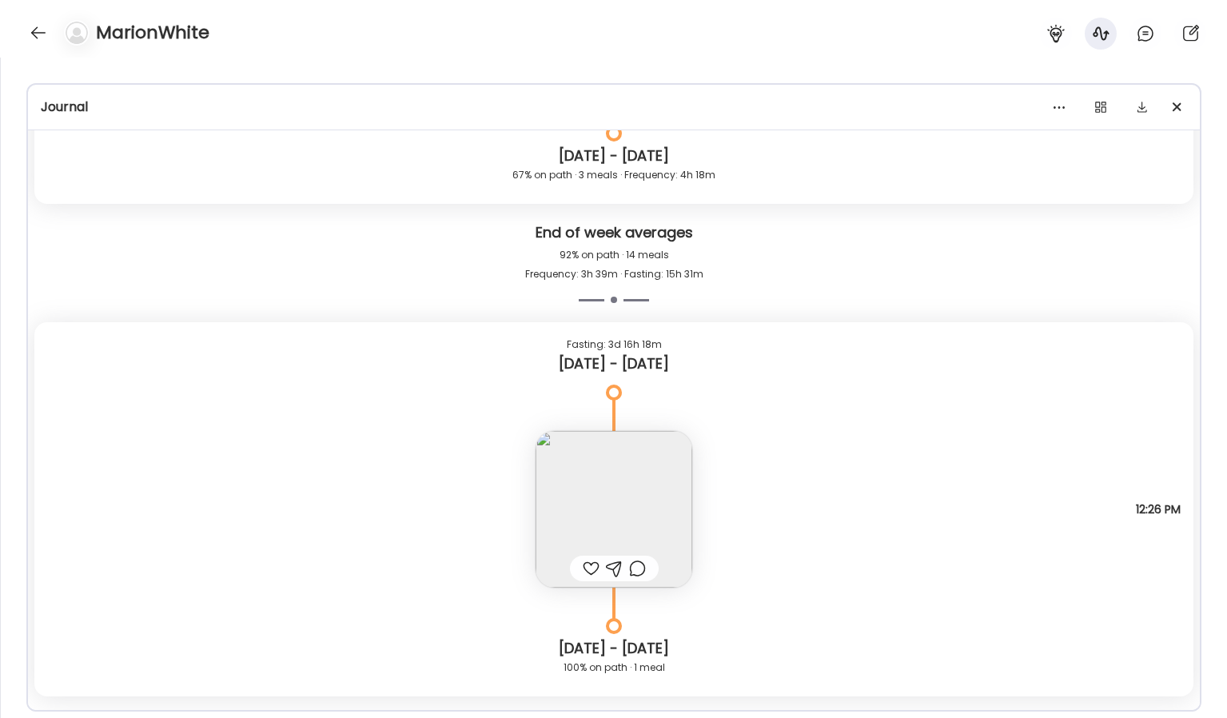
scroll to position [3359, 0]
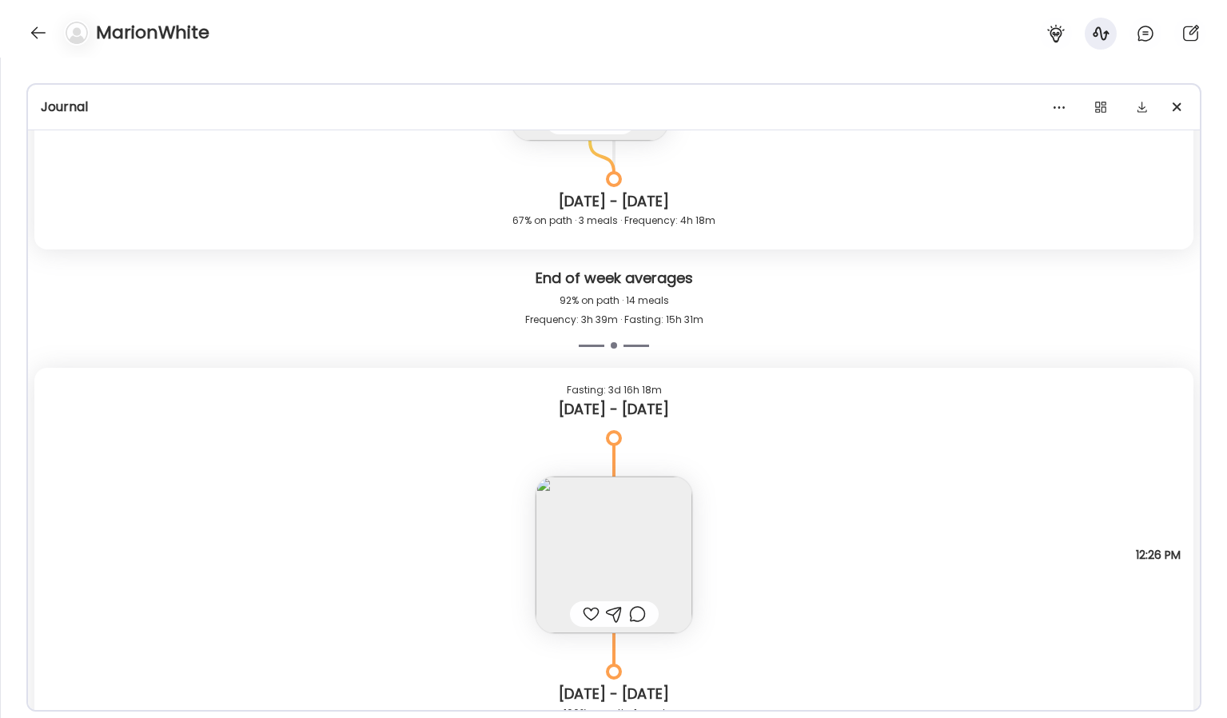
click at [616, 537] on img at bounding box center [613, 554] width 157 height 157
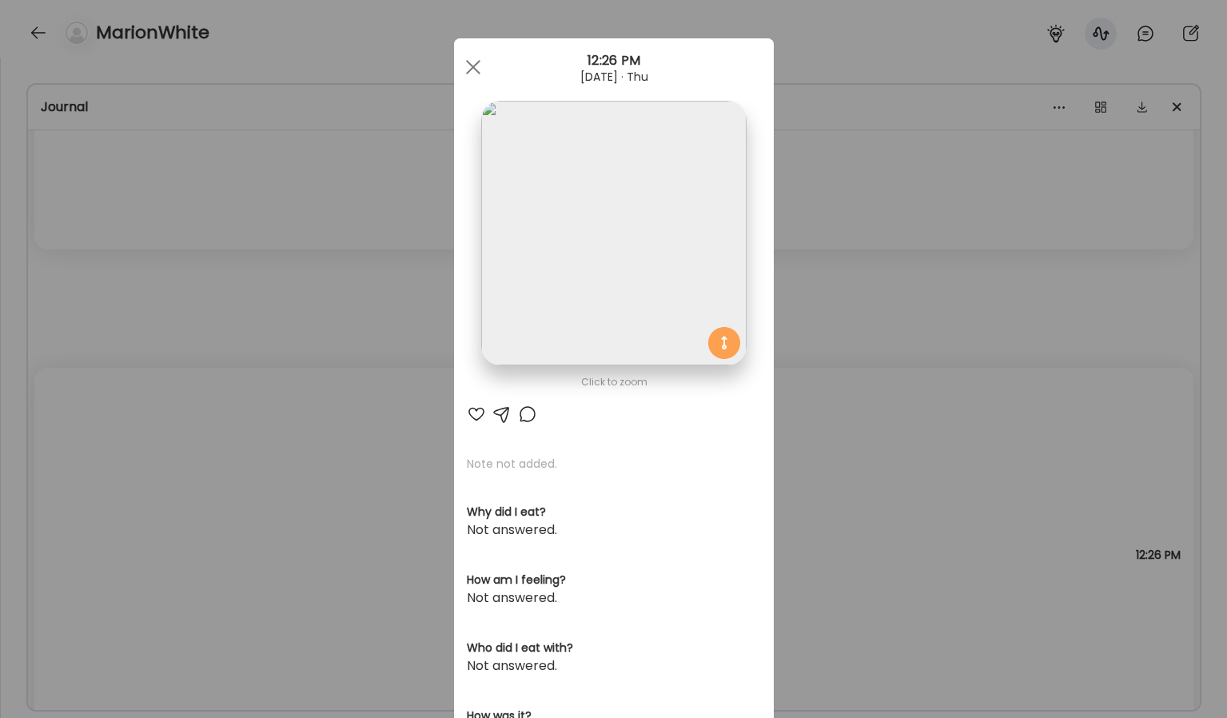
click at [701, 310] on img at bounding box center [613, 233] width 265 height 265
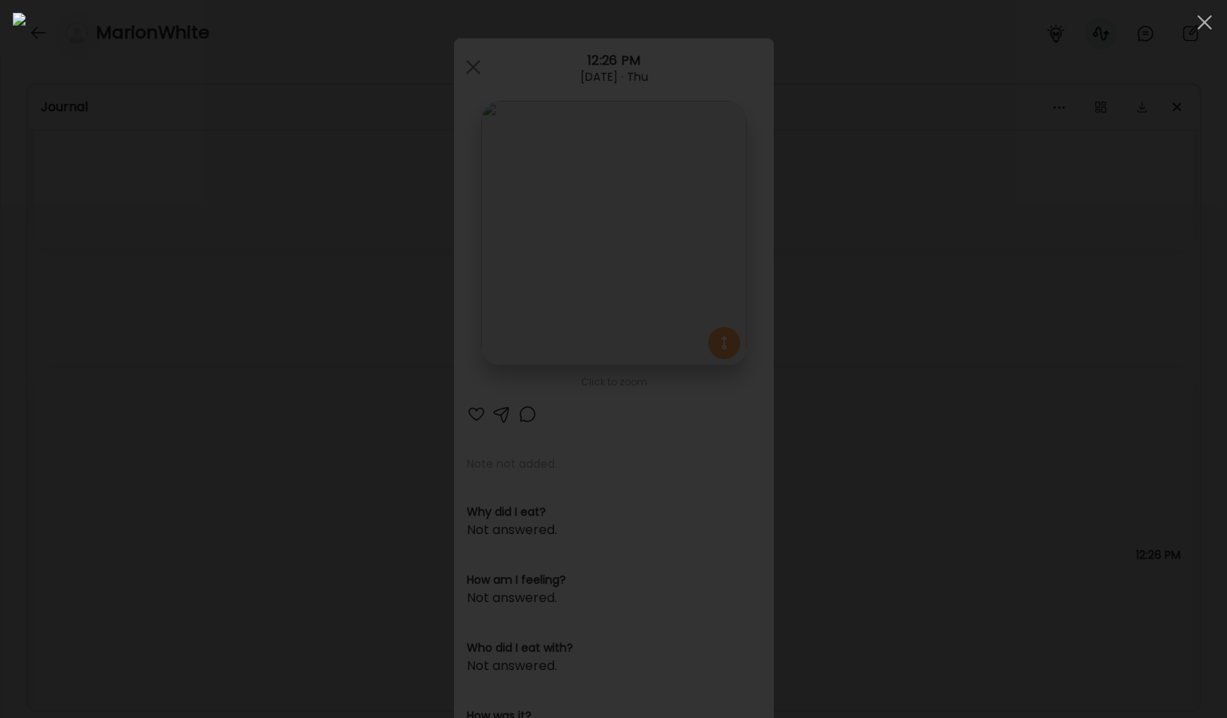
click at [1200, 436] on div at bounding box center [613, 359] width 1201 height 692
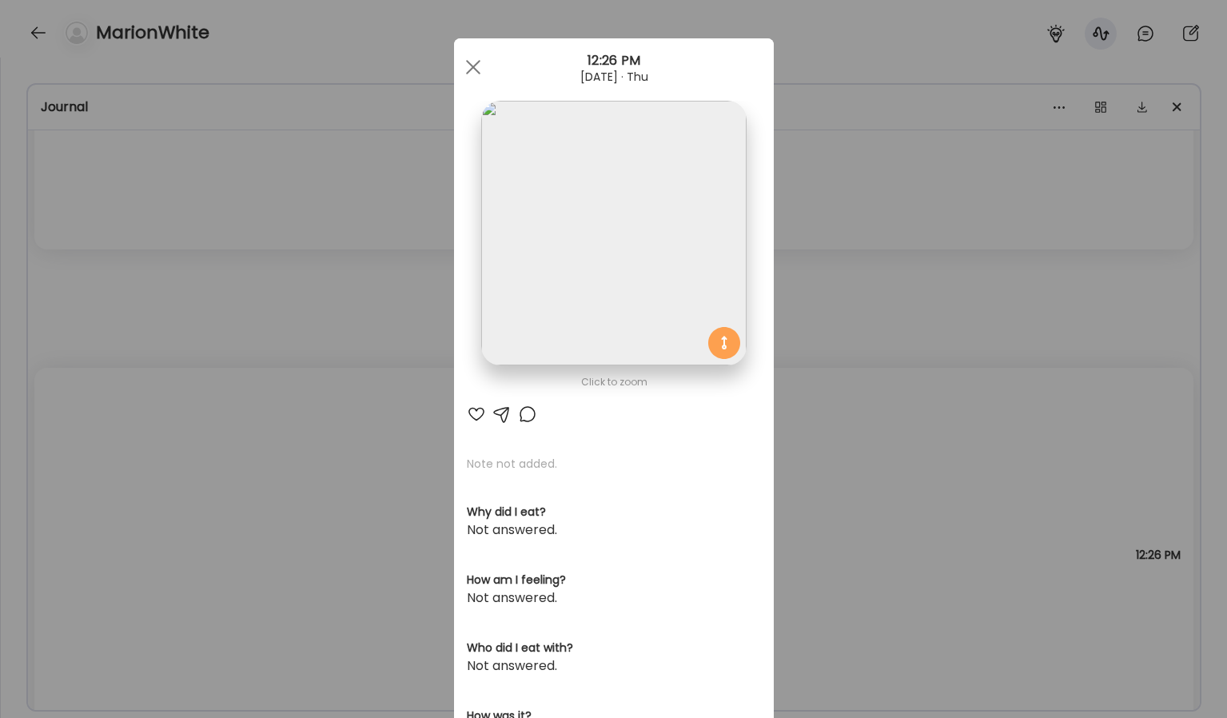
click at [1107, 432] on div "Ate Coach Dashboard Wahoo! It’s official Take a moment to set up your Coach Pro…" at bounding box center [613, 359] width 1227 height 718
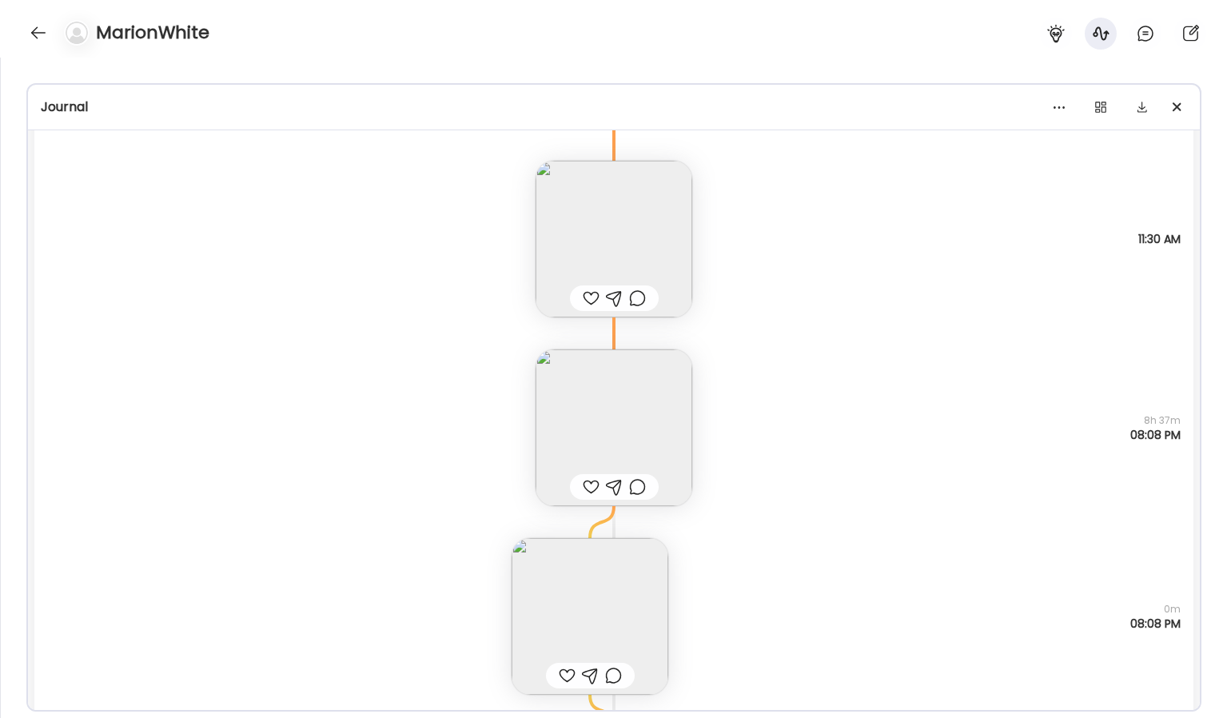
scroll to position [2803, 0]
click at [650, 598] on img at bounding box center [589, 617] width 157 height 157
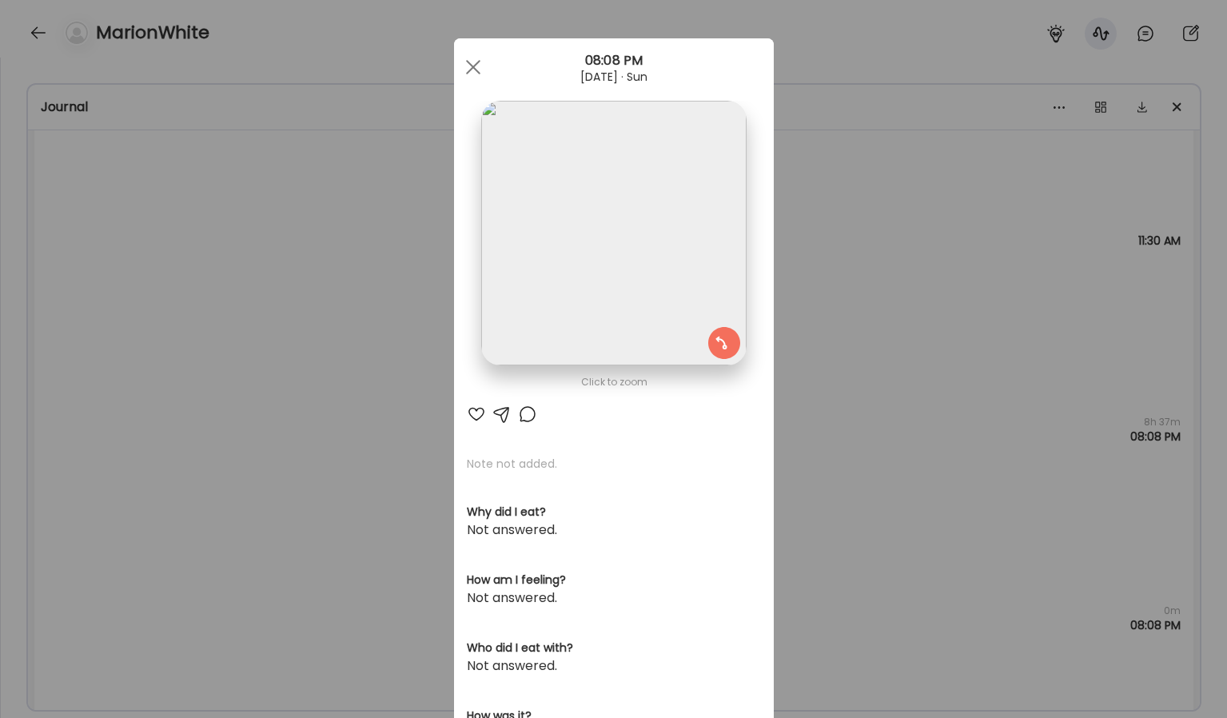
click at [721, 253] on img at bounding box center [613, 233] width 265 height 265
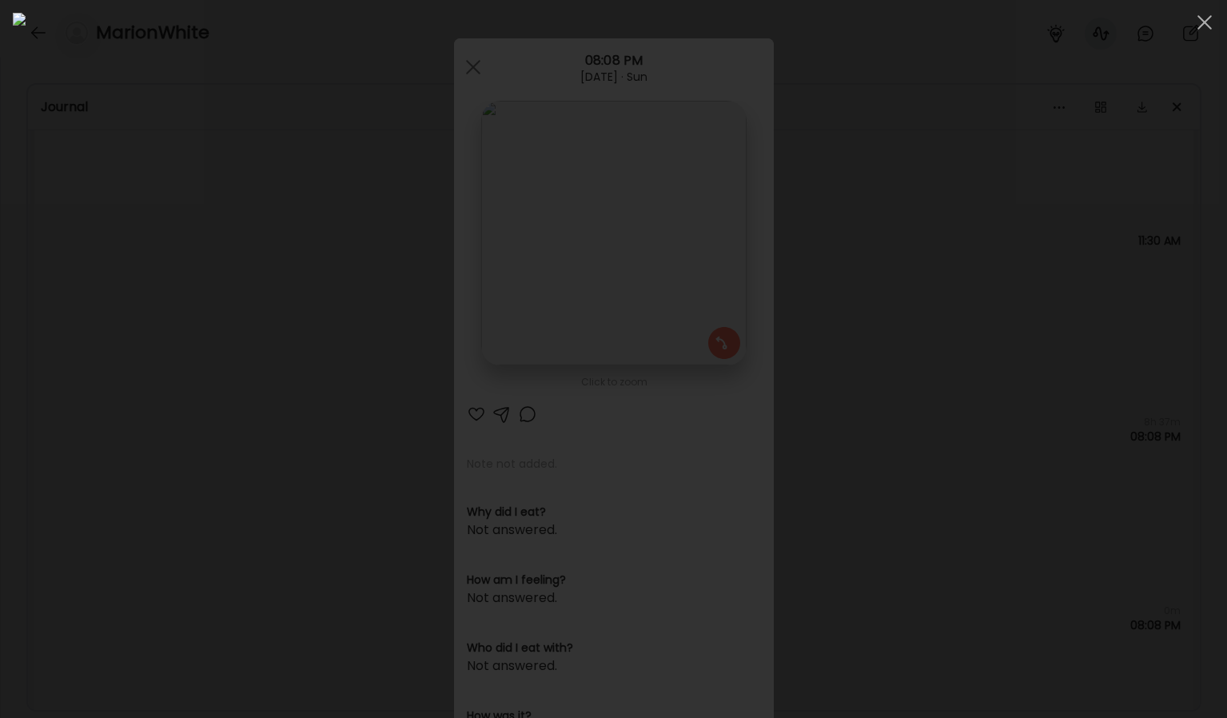
click at [810, 268] on img at bounding box center [613, 359] width 1201 height 692
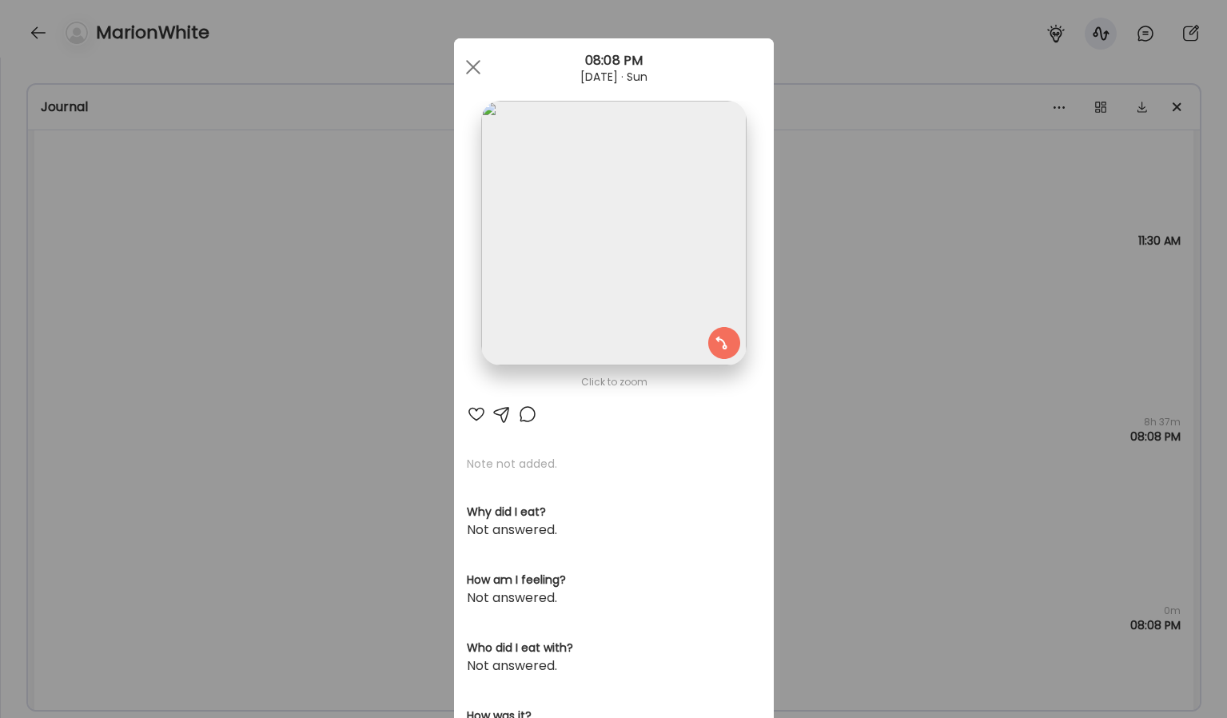
click at [722, 237] on img at bounding box center [613, 233] width 265 height 265
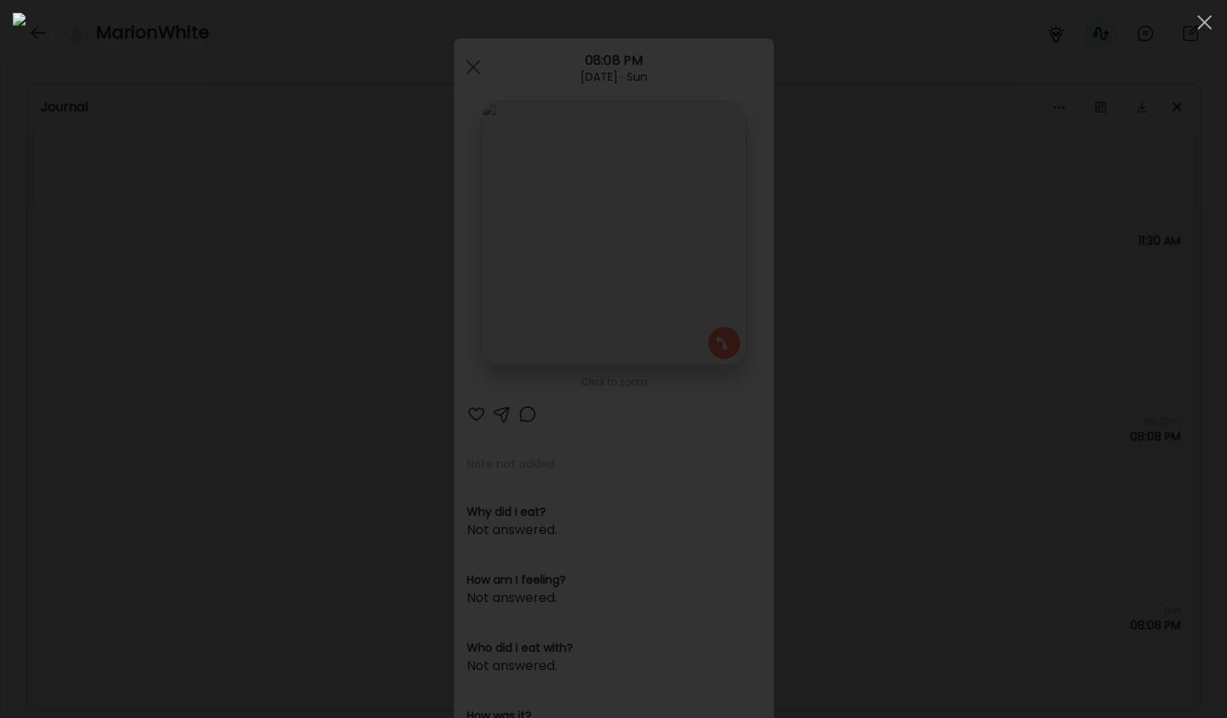
click at [1064, 316] on div at bounding box center [613, 359] width 1201 height 692
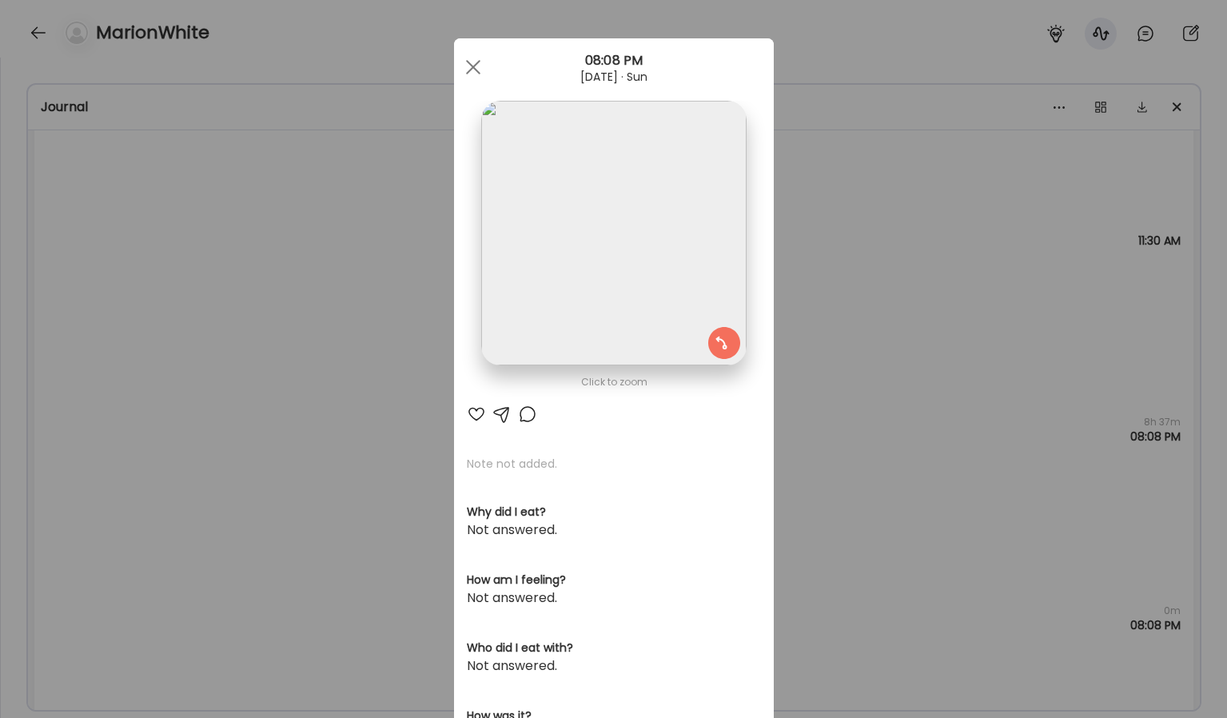
click at [961, 321] on div "Ate Coach Dashboard Wahoo! It’s official Take a moment to set up your Coach Pro…" at bounding box center [613, 359] width 1227 height 718
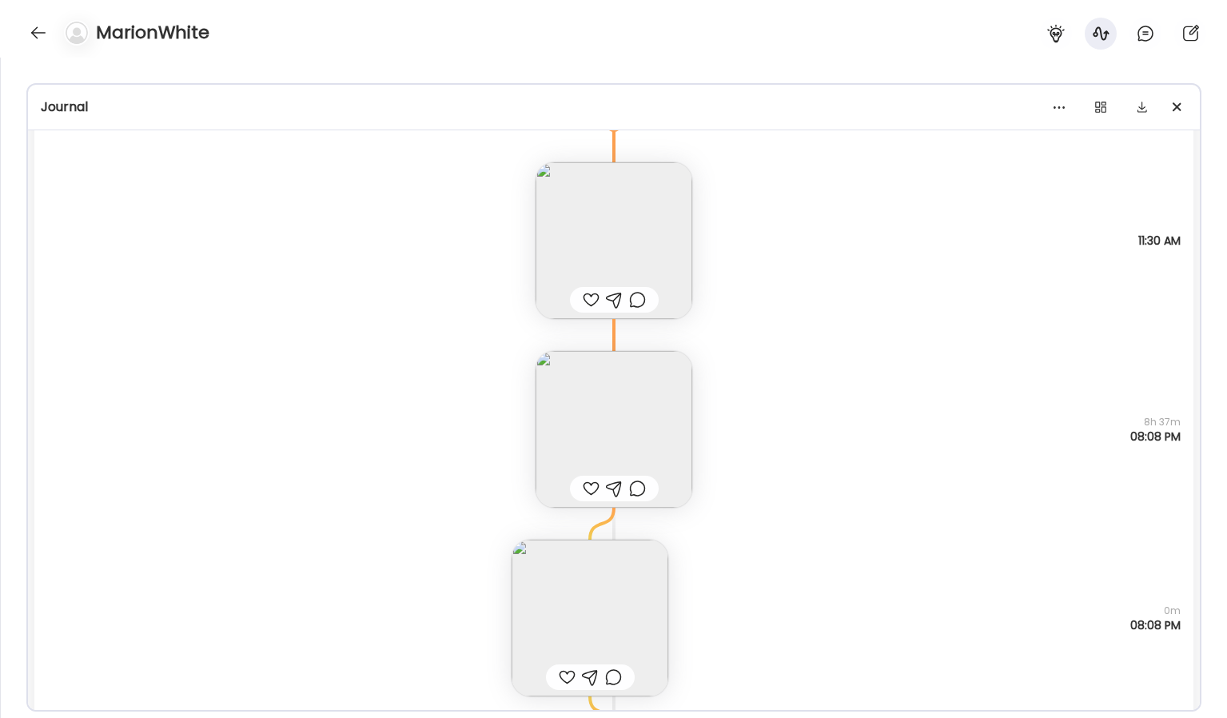
scroll to position [2776, 0]
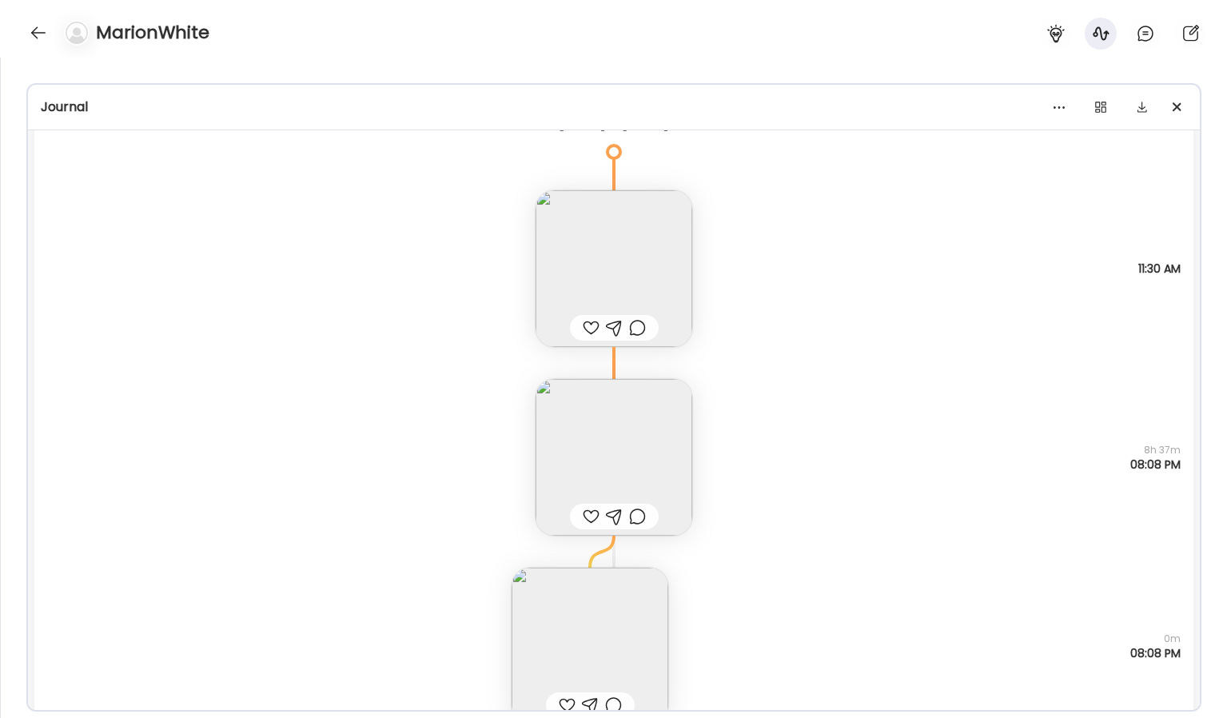
click at [659, 487] on img at bounding box center [613, 457] width 157 height 157
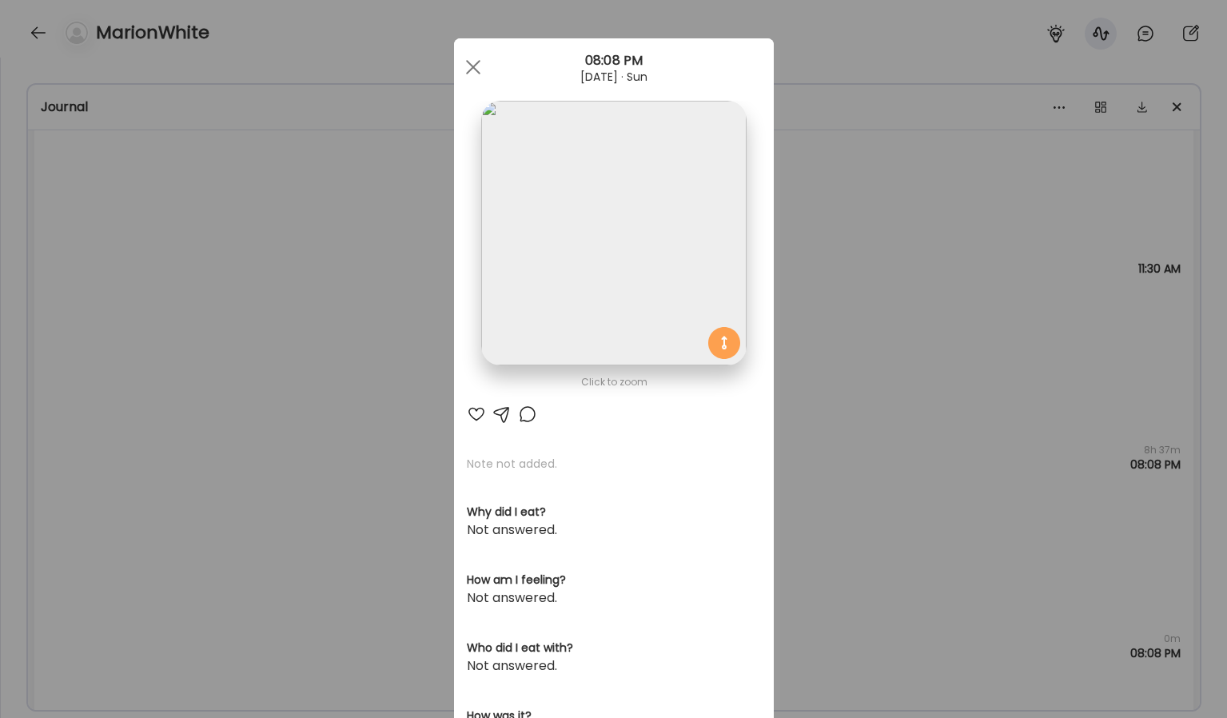
click at [660, 285] on img at bounding box center [613, 233] width 265 height 265
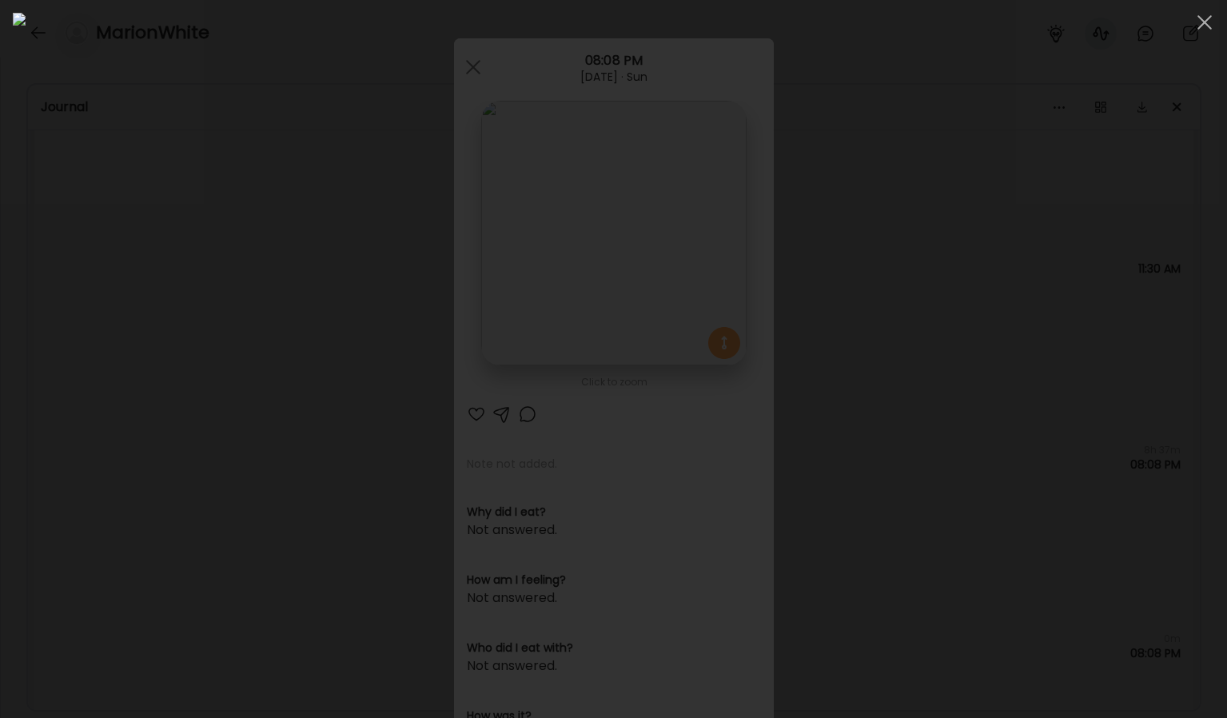
click at [1041, 357] on div at bounding box center [613, 359] width 1201 height 692
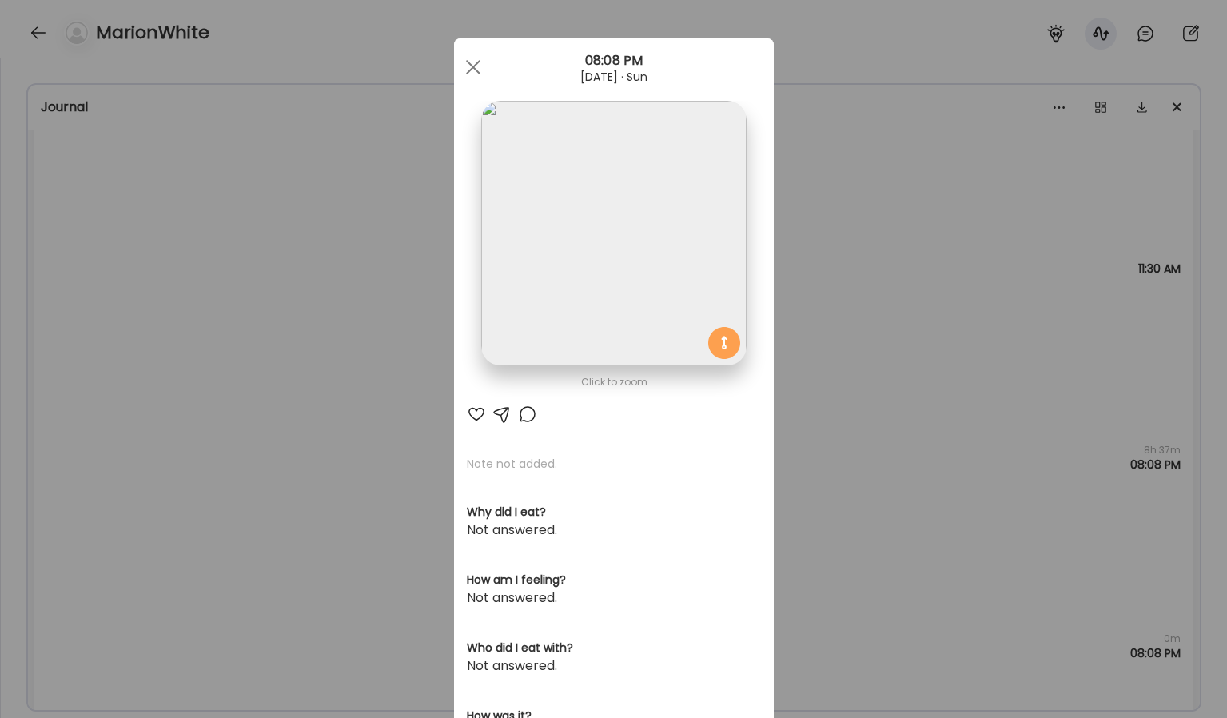
click at [1041, 357] on div "Ate Coach Dashboard Wahoo! It’s official Take a moment to set up your Coach Pro…" at bounding box center [613, 359] width 1227 height 718
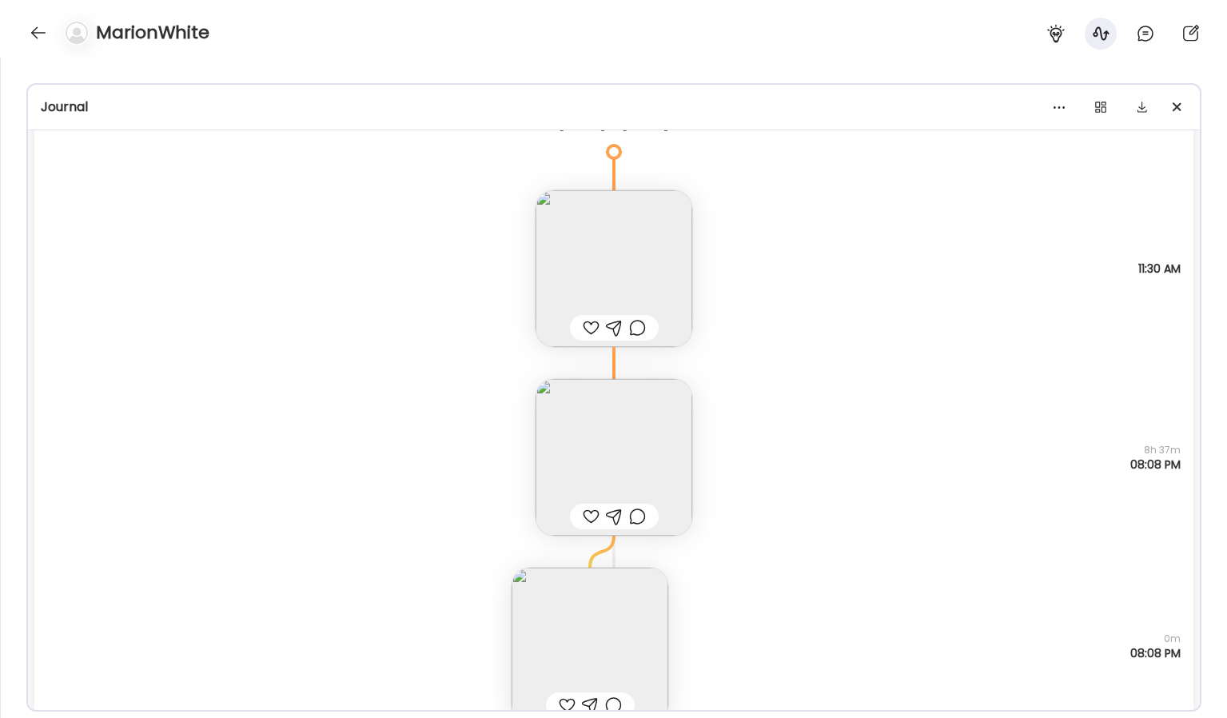
scroll to position [2706, 0]
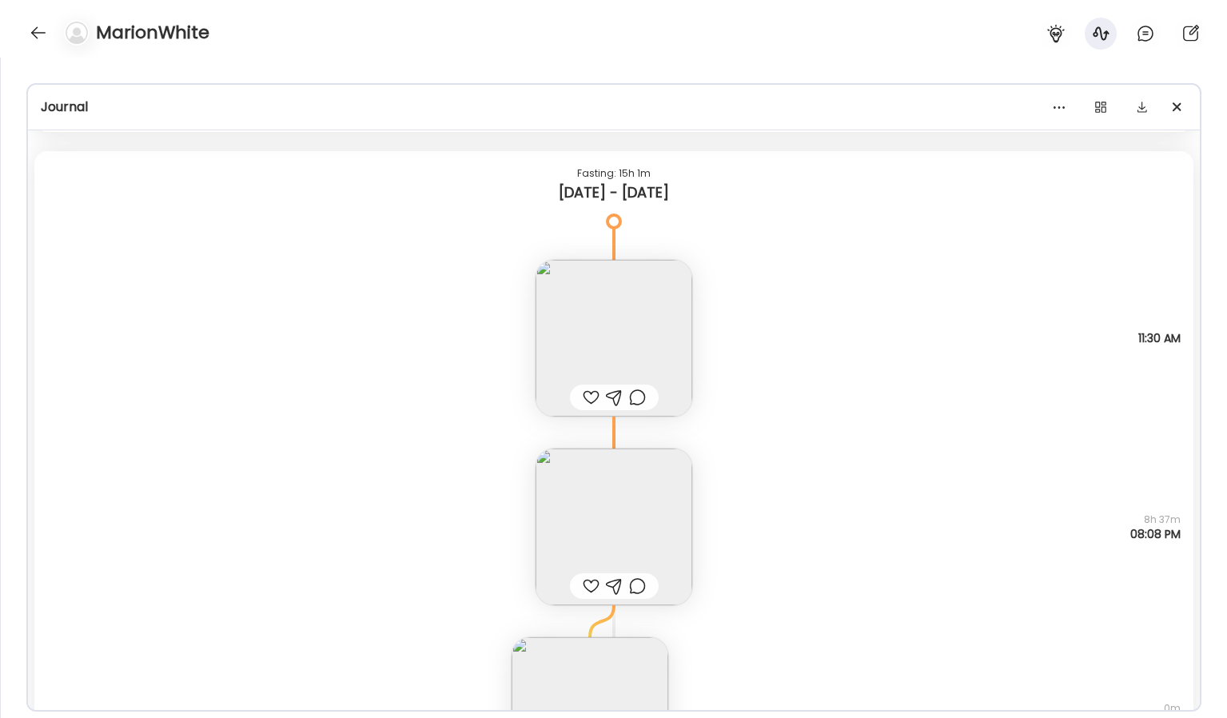
click at [700, 334] on div "Note not added Questions not answered 11:30 AM" at bounding box center [613, 322] width 1159 height 189
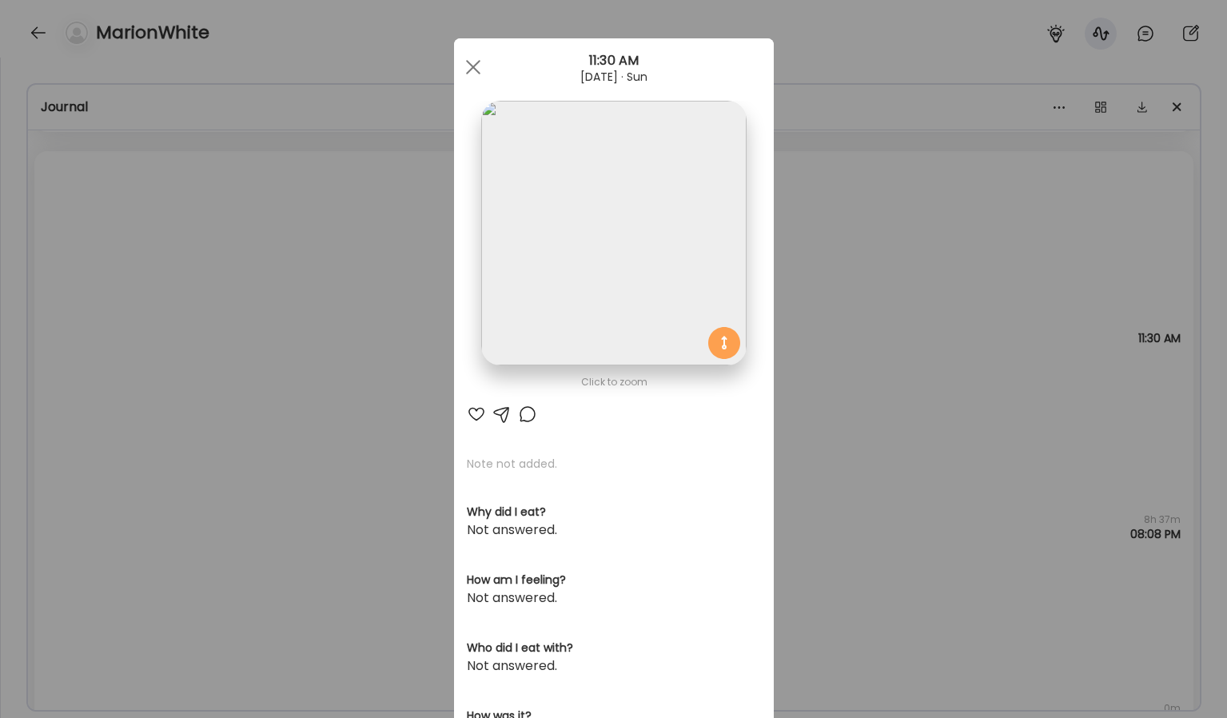
click at [651, 269] on img at bounding box center [613, 233] width 265 height 265
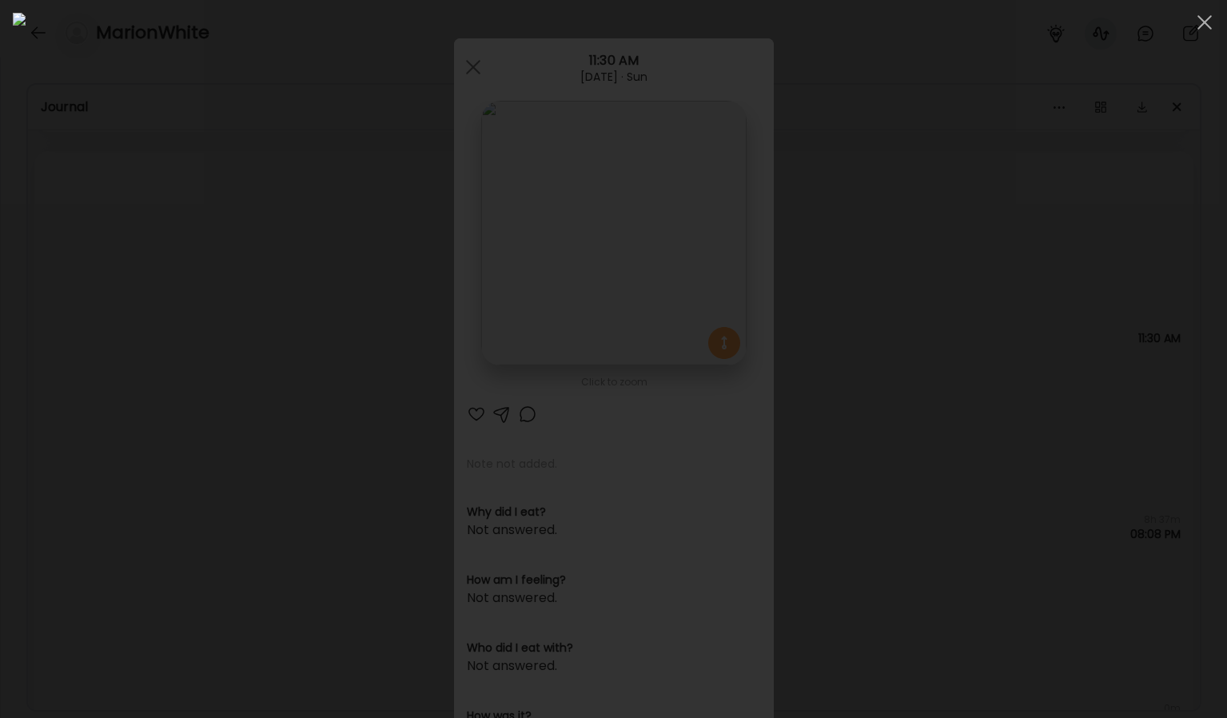
click at [1104, 441] on div at bounding box center [613, 359] width 1201 height 692
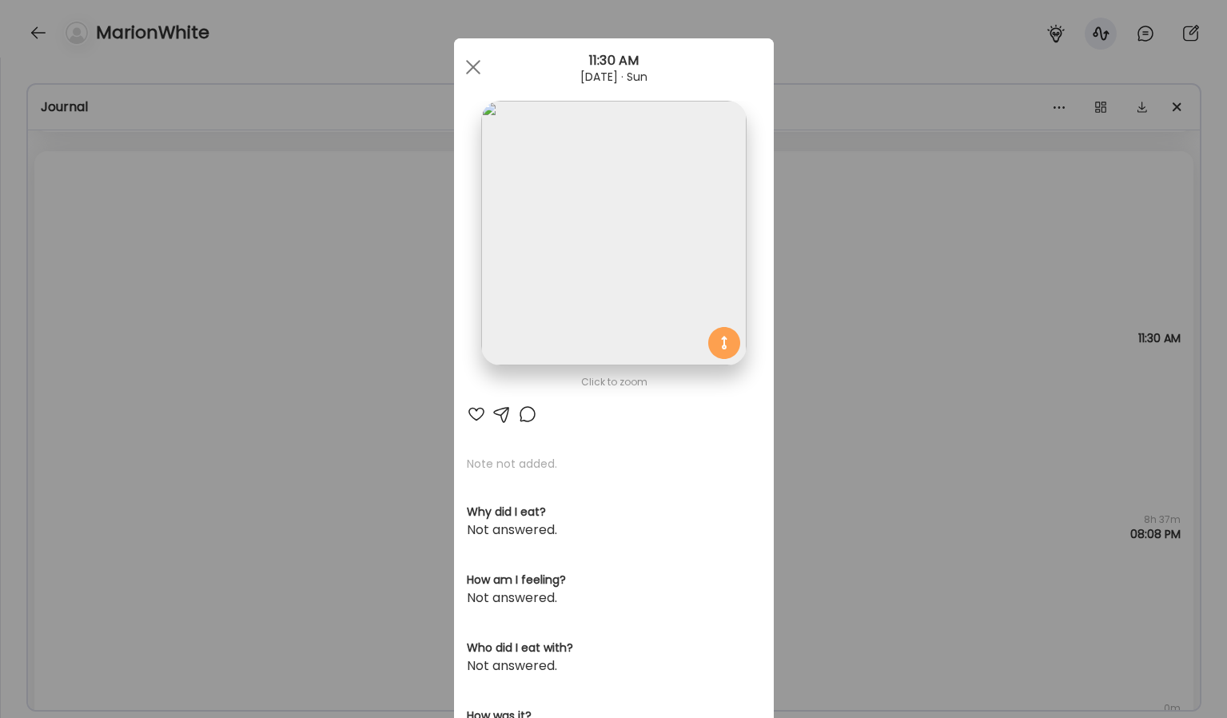
click at [1039, 432] on div "Ate Coach Dashboard Wahoo! It’s official Take a moment to set up your Coach Pro…" at bounding box center [613, 359] width 1227 height 718
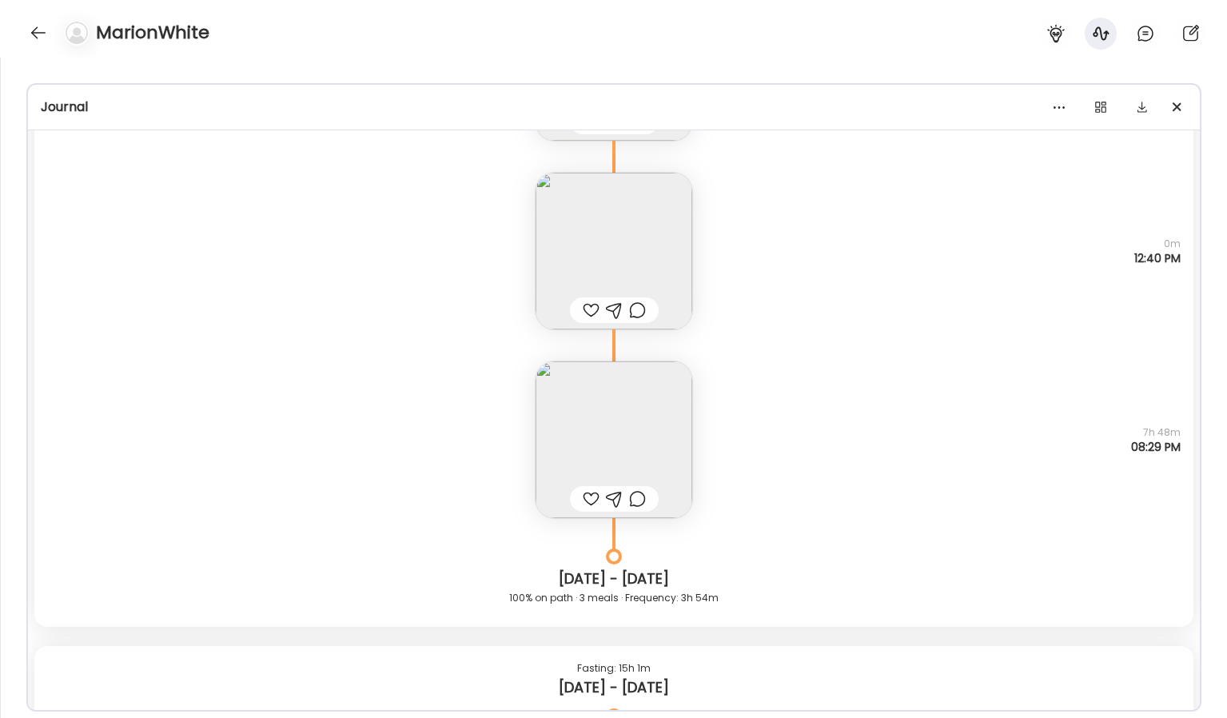
scroll to position [1963, 0]
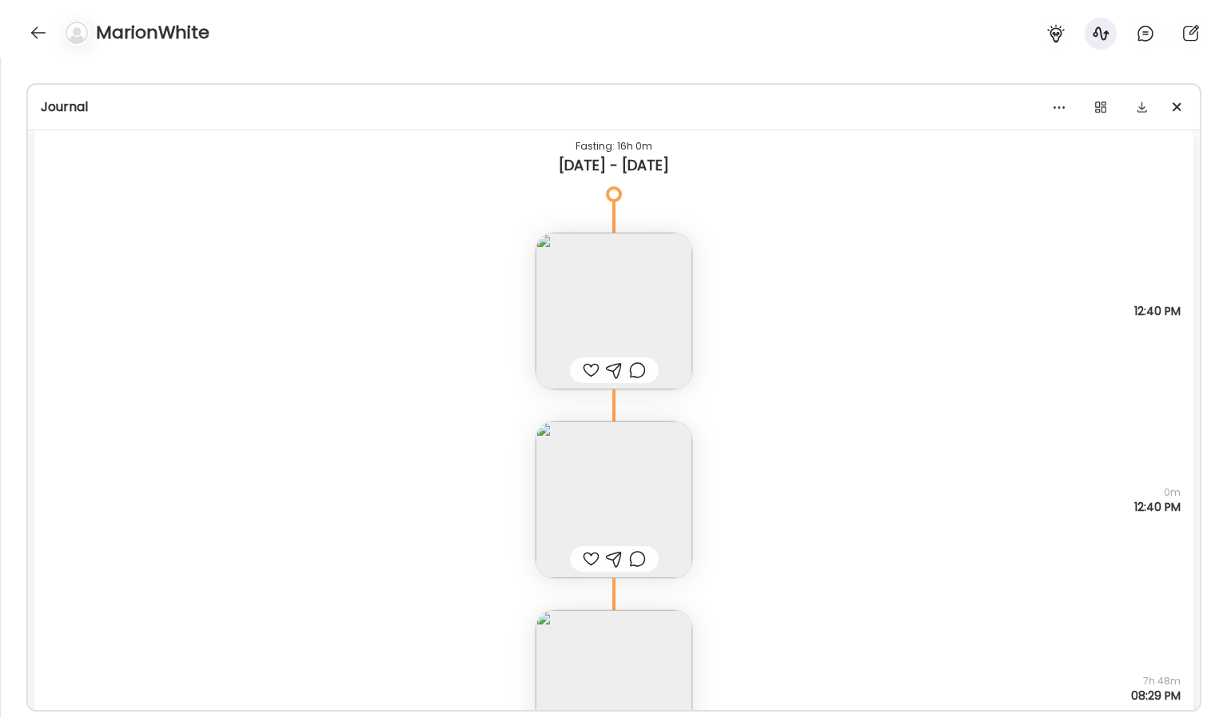
click at [659, 650] on img at bounding box center [613, 688] width 157 height 157
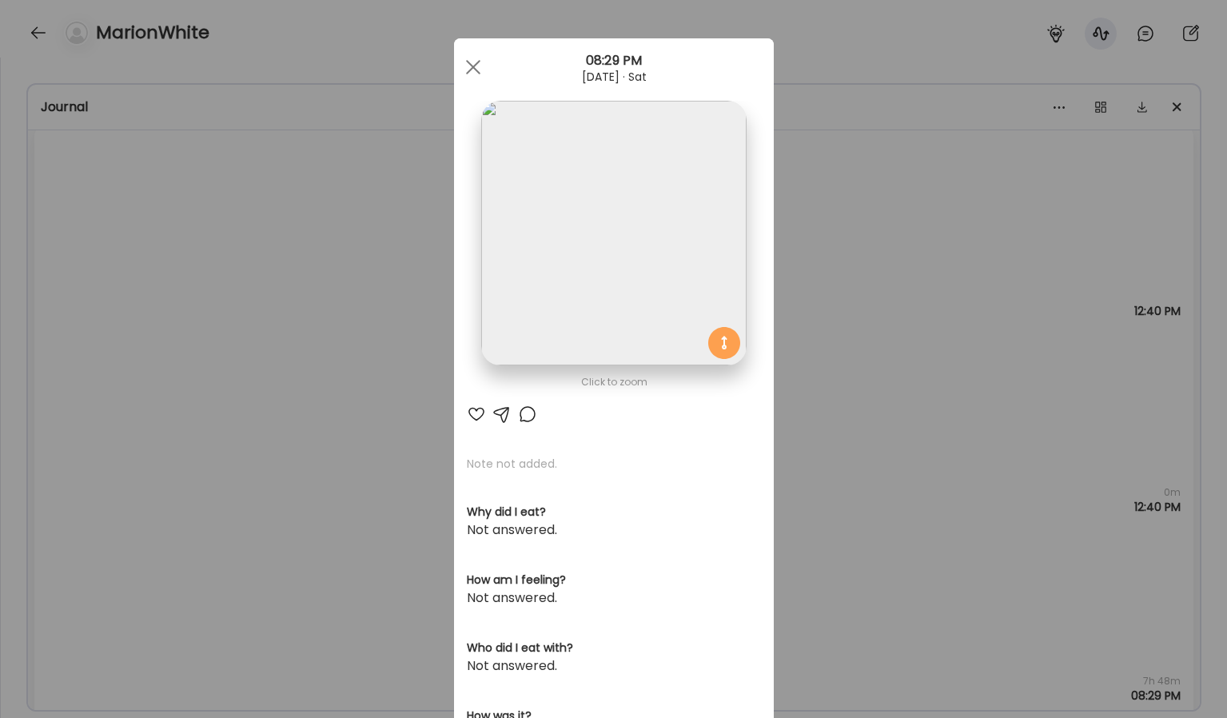
click at [651, 260] on img at bounding box center [613, 233] width 265 height 265
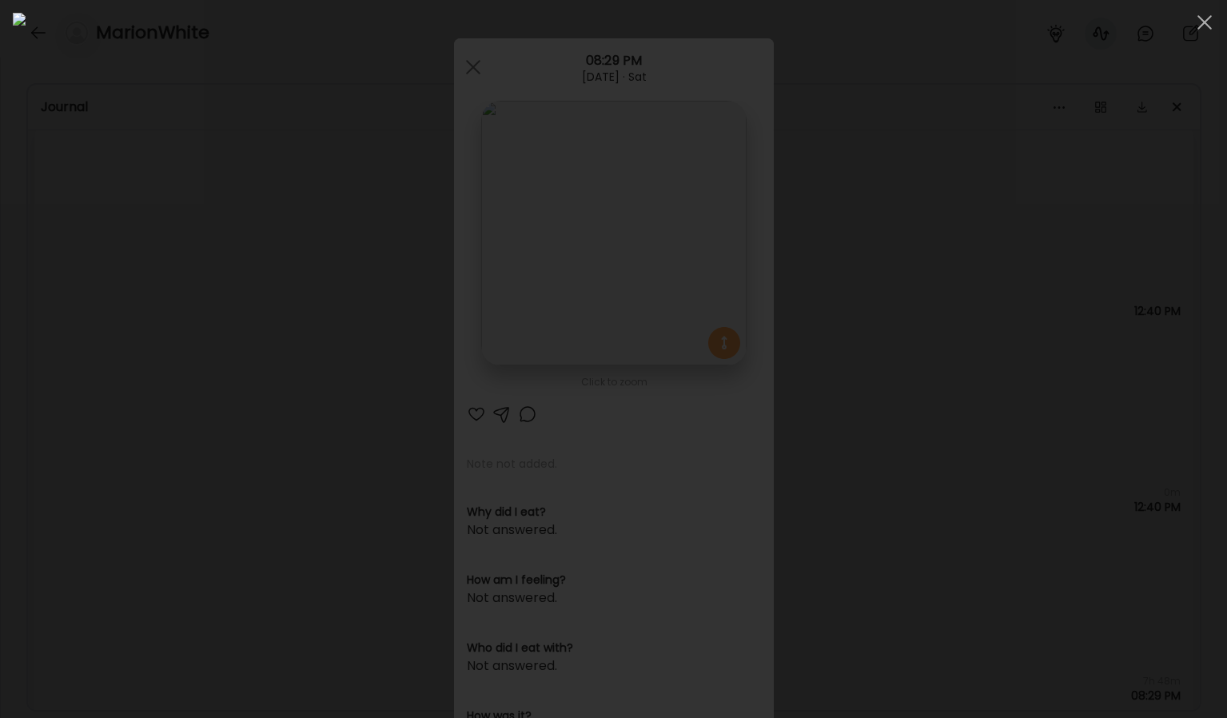
click at [1093, 480] on div at bounding box center [613, 359] width 1201 height 692
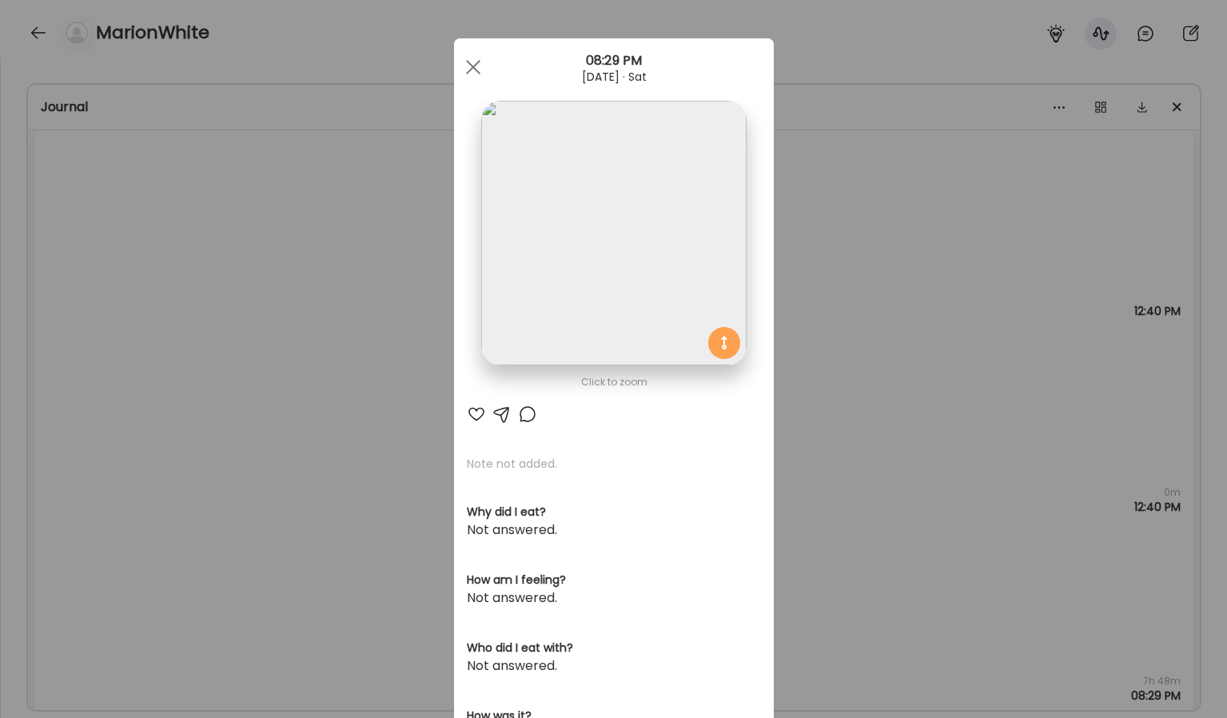
click at [971, 468] on div "Ate Coach Dashboard Wahoo! It’s official Take a moment to set up your Coach Pro…" at bounding box center [613, 359] width 1227 height 718
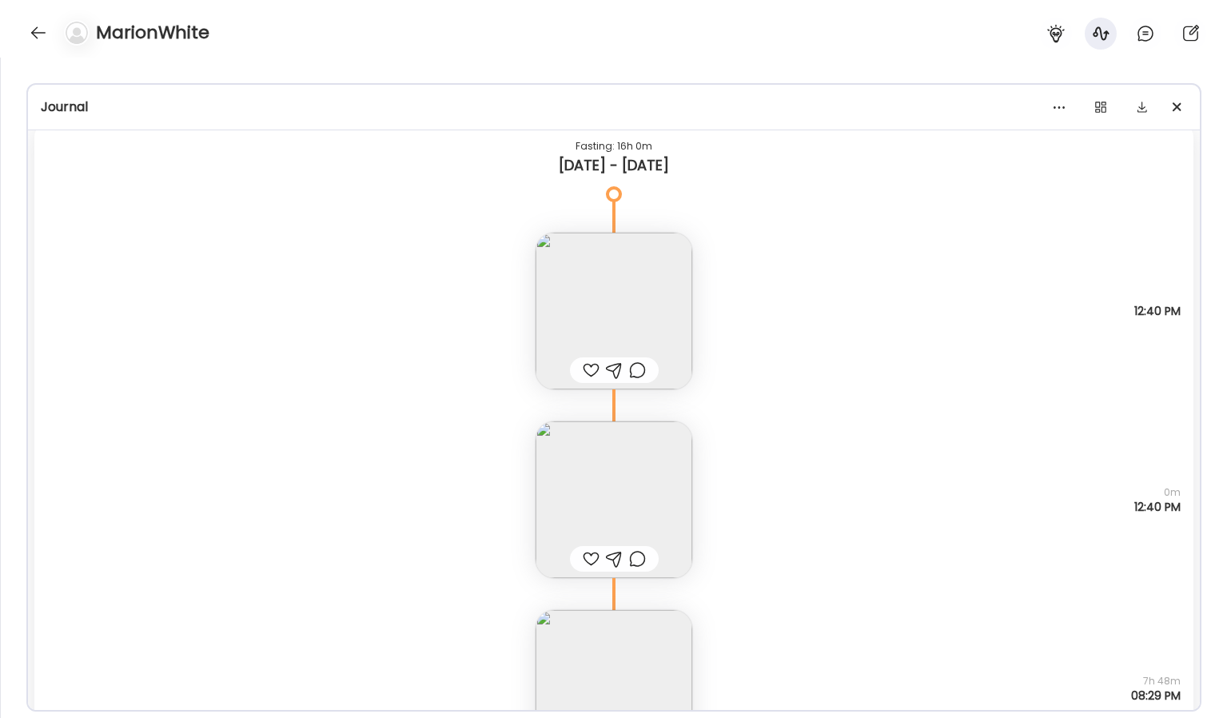
click at [680, 477] on img at bounding box center [613, 499] width 157 height 157
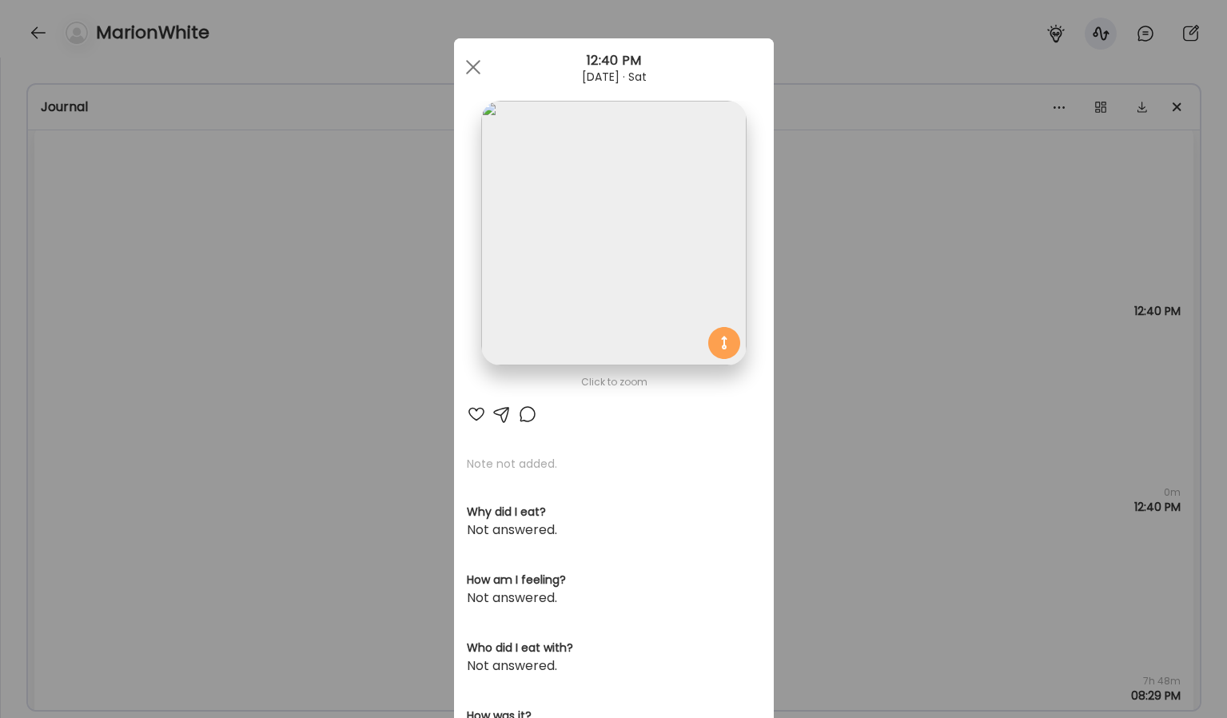
click at [672, 292] on img at bounding box center [613, 233] width 265 height 265
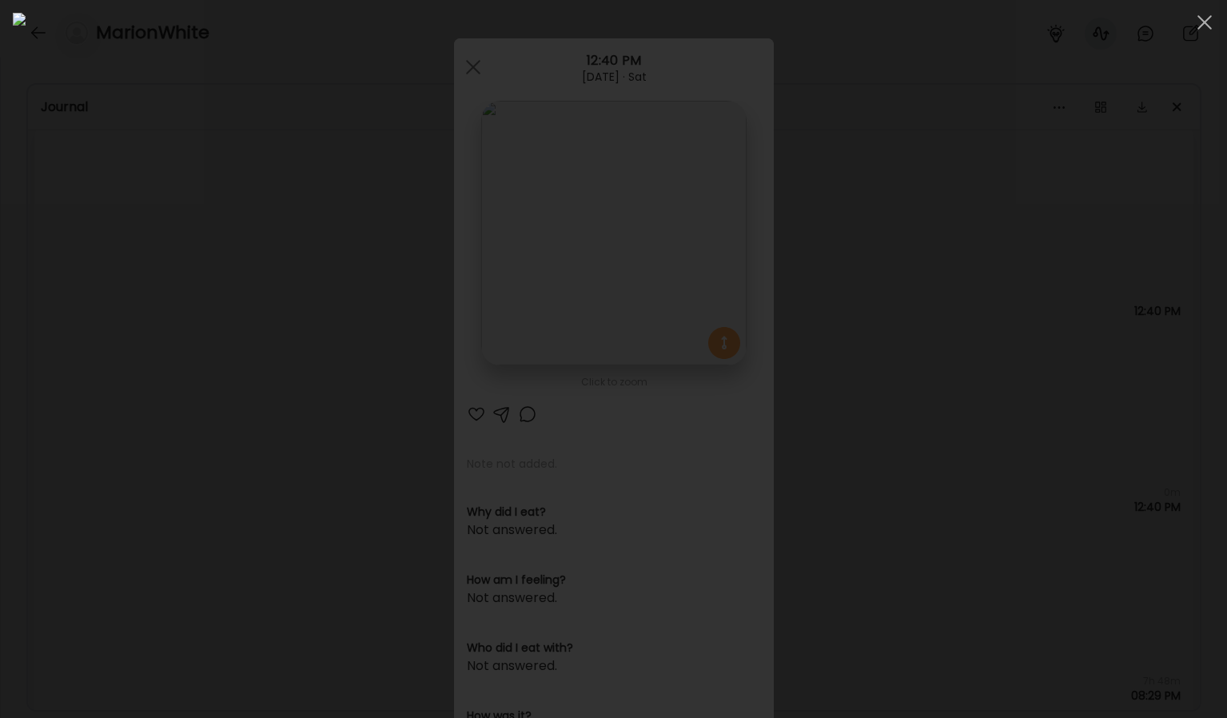
click at [1156, 296] on div at bounding box center [613, 359] width 1201 height 692
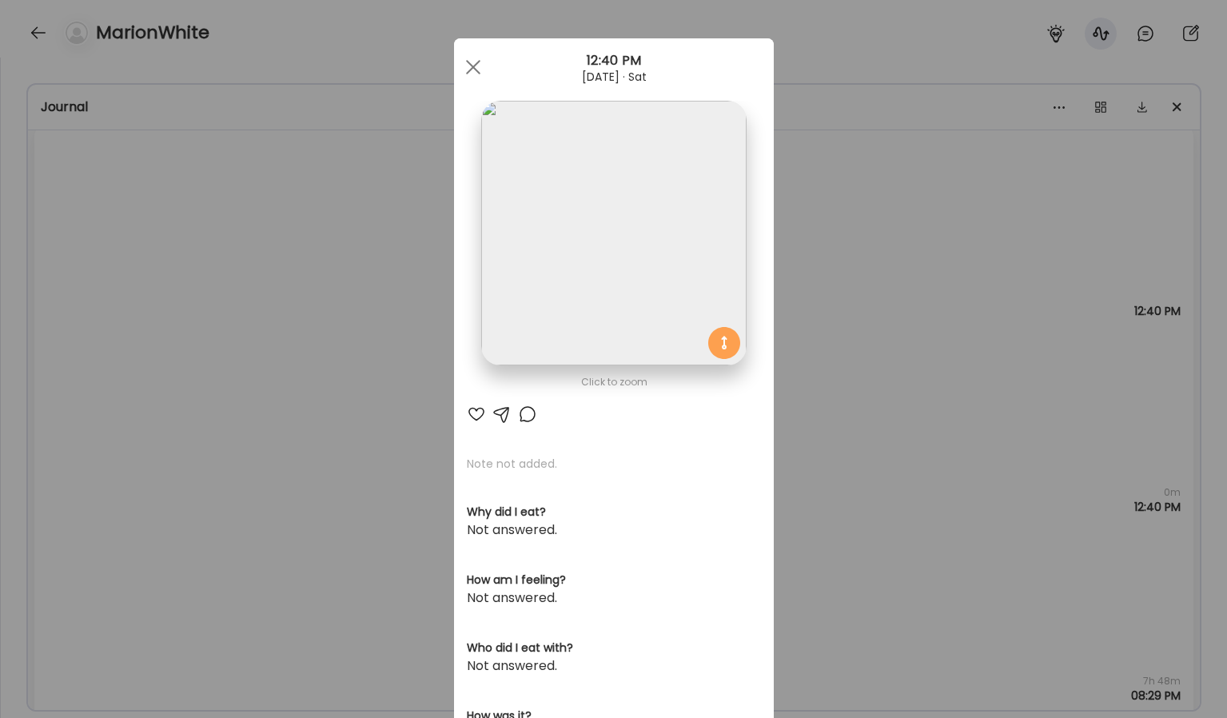
click at [966, 406] on div "Ate Coach Dashboard Wahoo! It’s official Take a moment to set up your Coach Pro…" at bounding box center [613, 359] width 1227 height 718
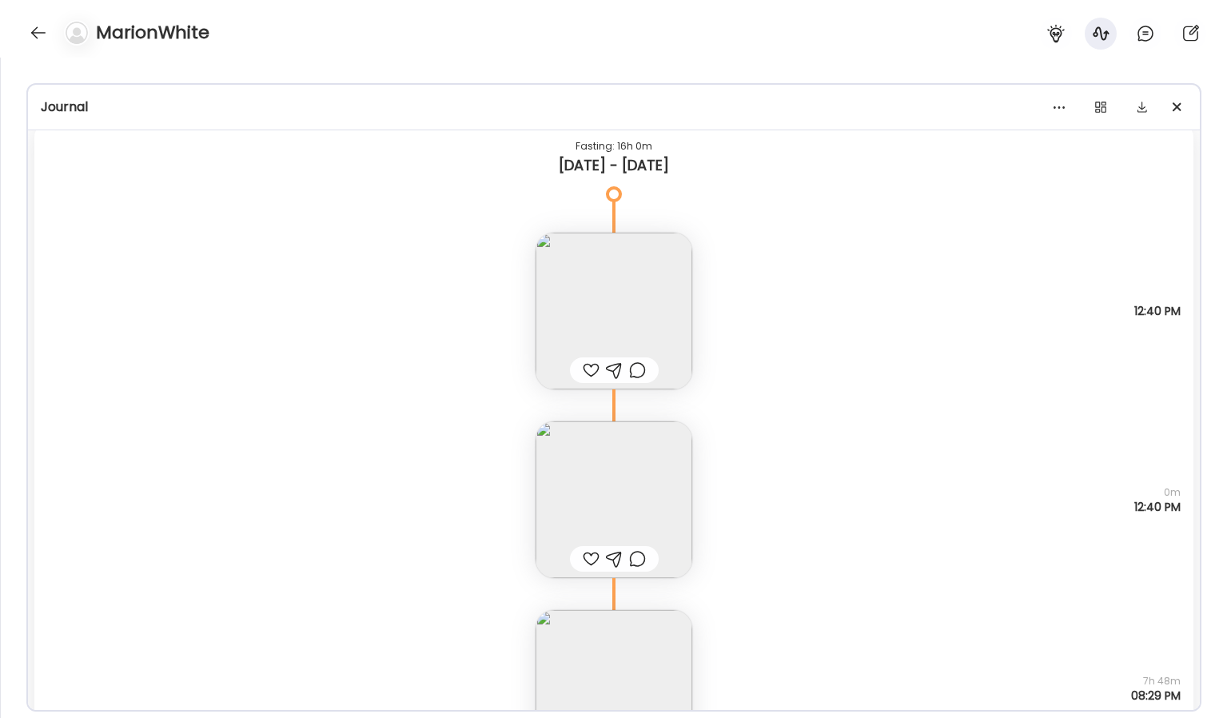
scroll to position [1916, 0]
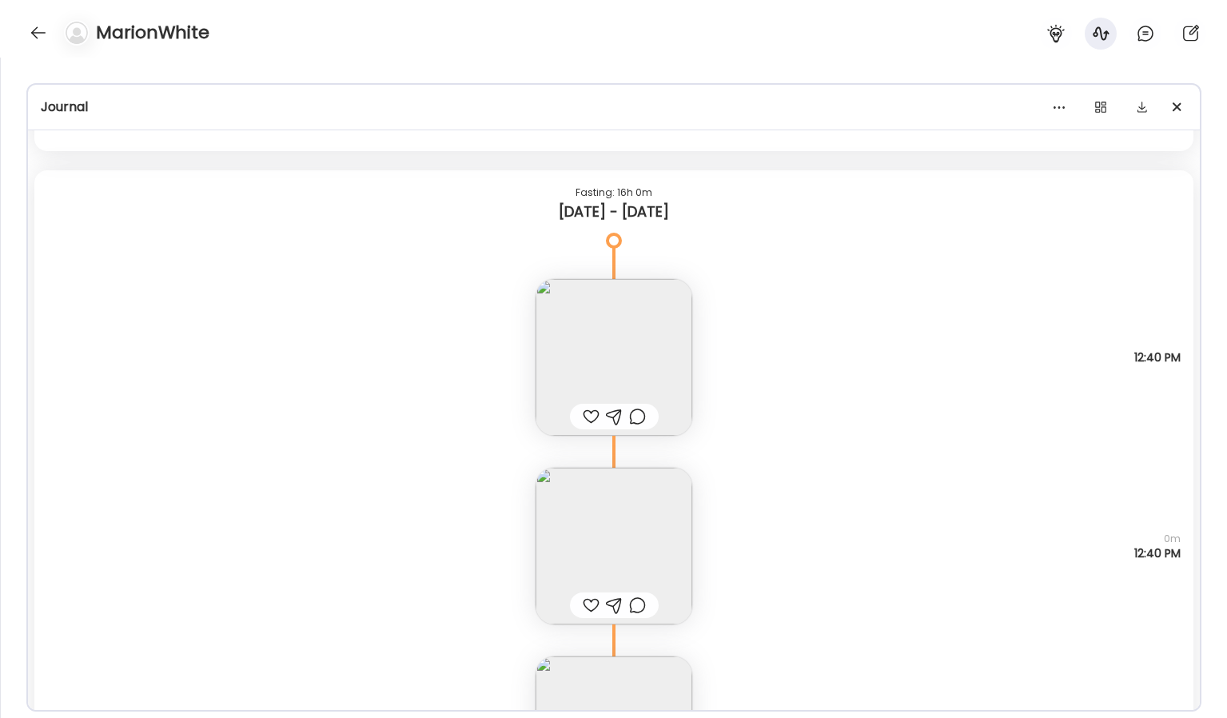
click at [689, 348] on img at bounding box center [613, 357] width 157 height 157
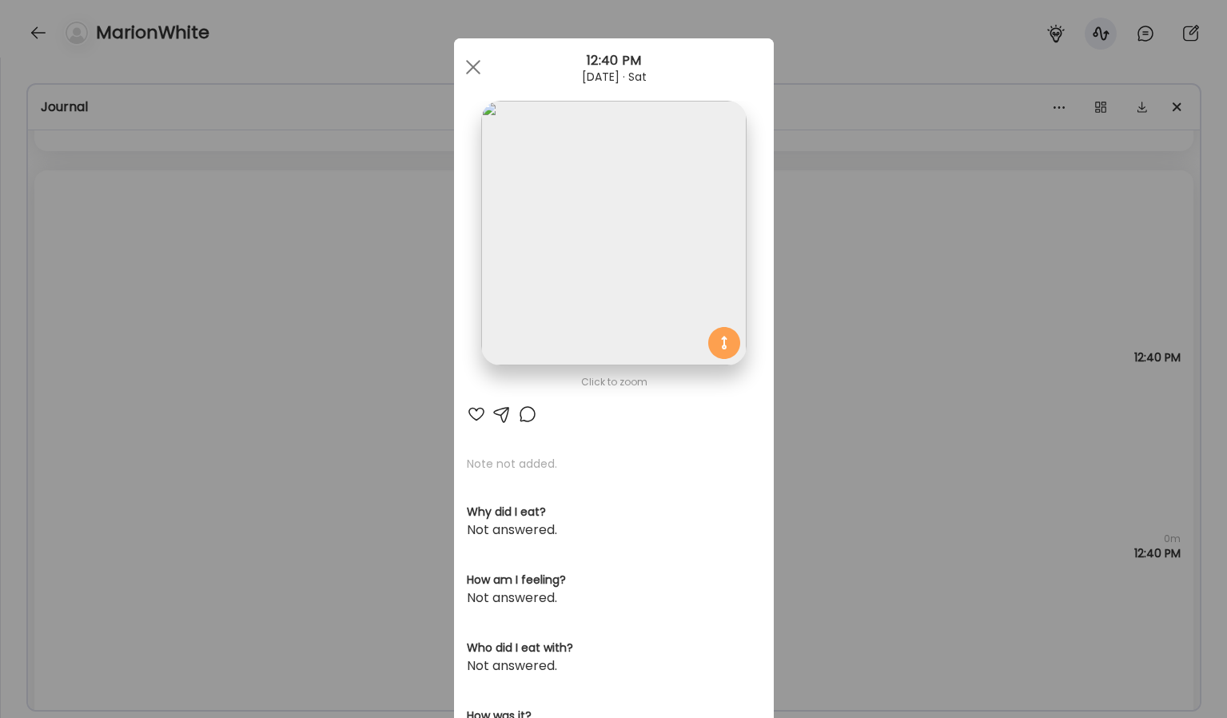
click at [707, 262] on img at bounding box center [613, 233] width 265 height 265
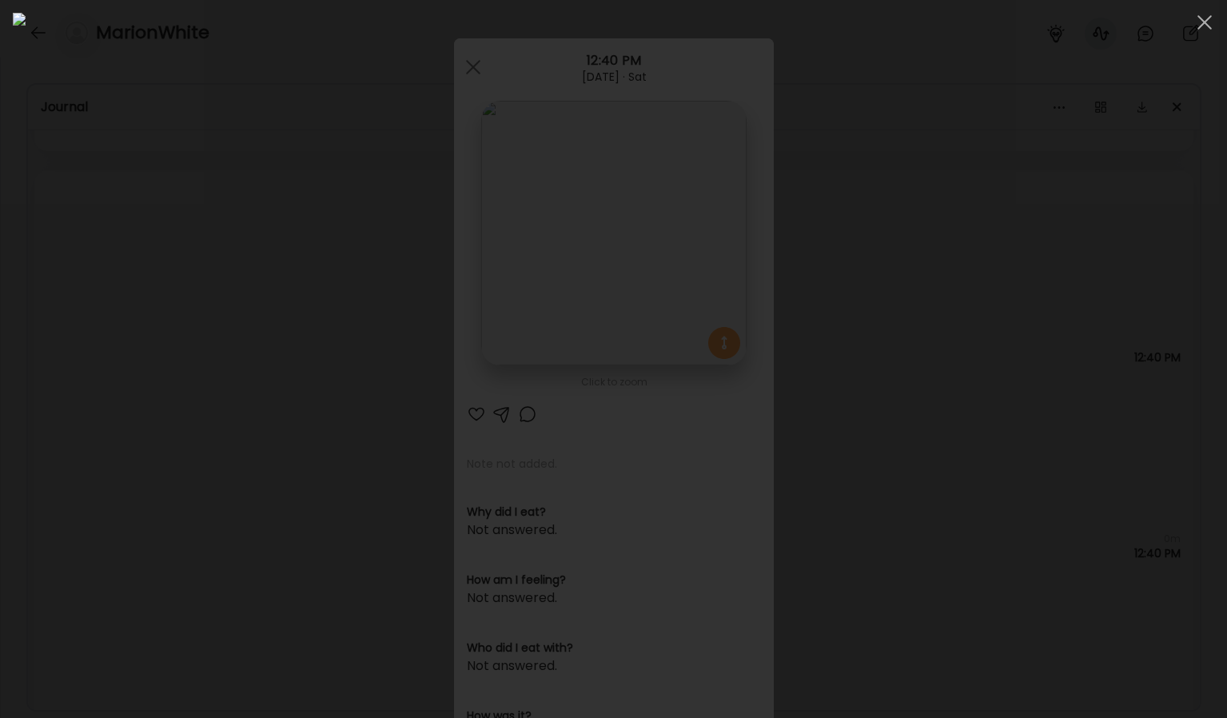
click at [1053, 249] on div at bounding box center [613, 359] width 1201 height 692
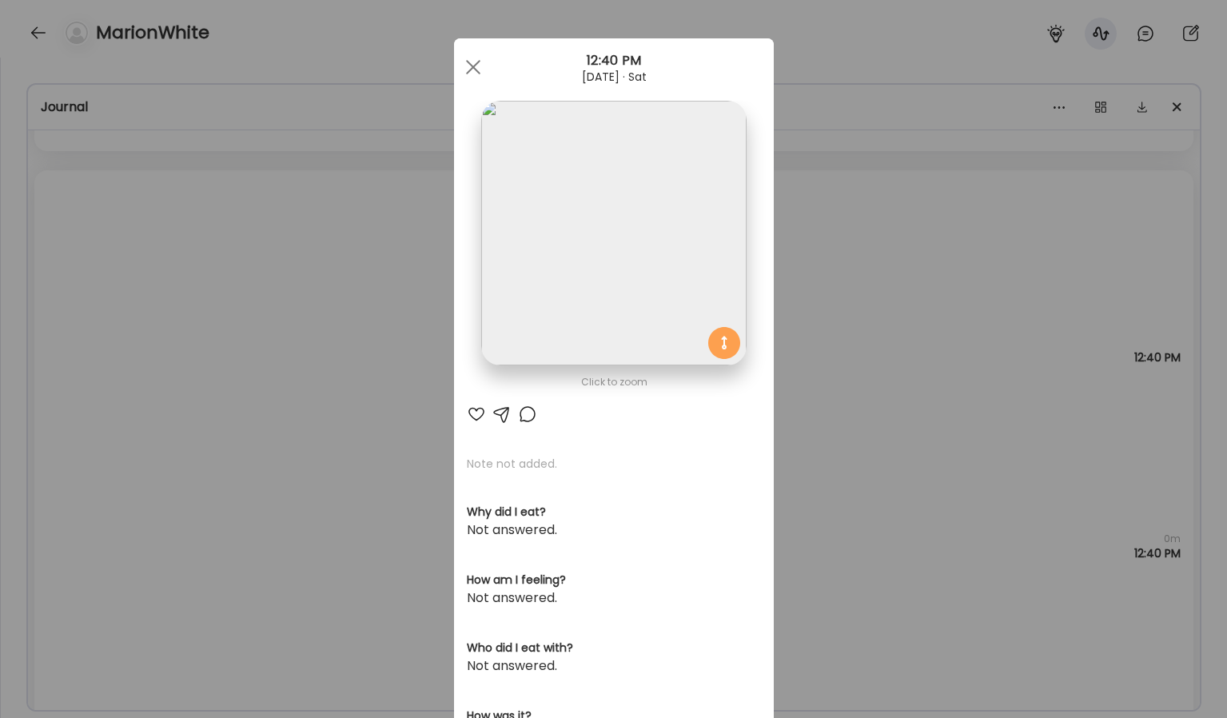
click at [979, 436] on div "Ate Coach Dashboard Wahoo! It’s official Take a moment to set up your Coach Pro…" at bounding box center [613, 359] width 1227 height 718
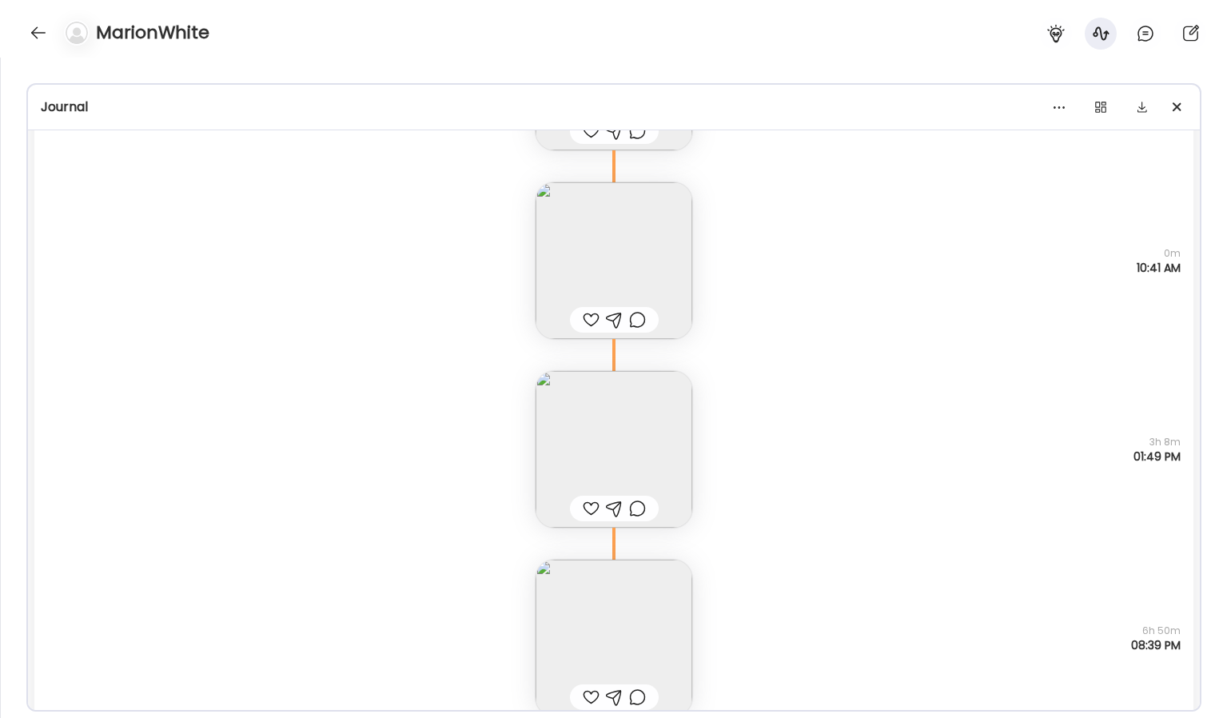
scroll to position [1242, 0]
click at [668, 461] on img at bounding box center [613, 450] width 157 height 157
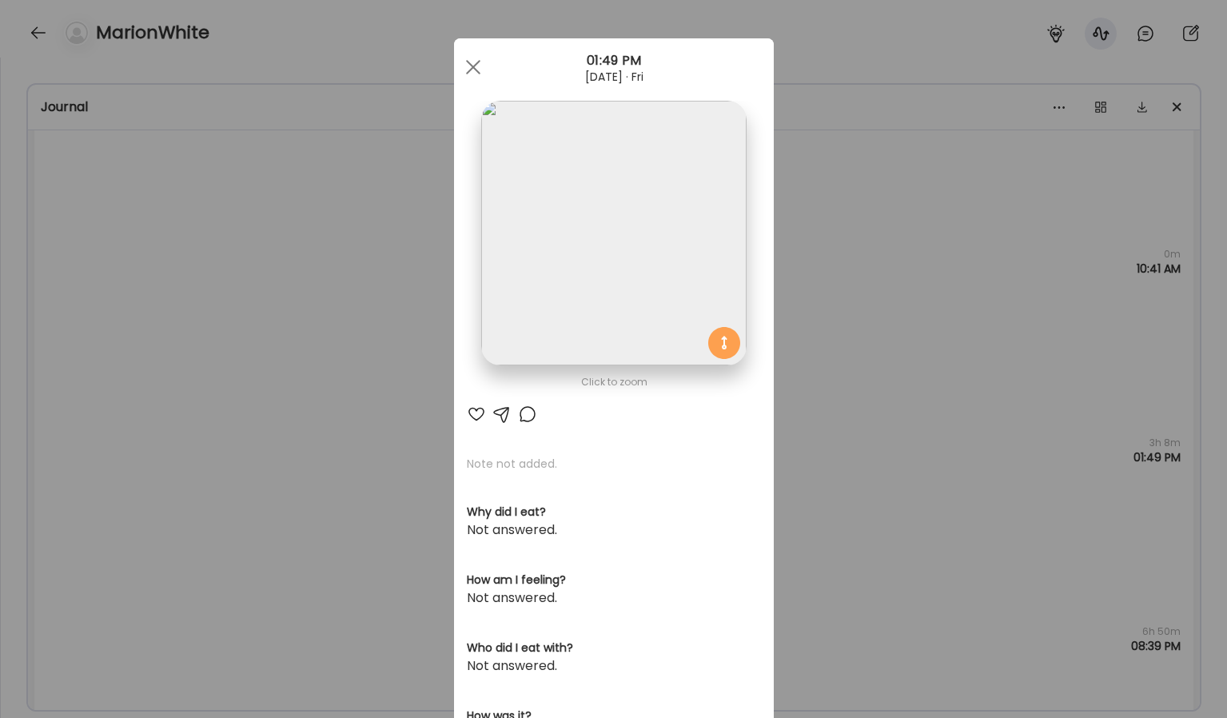
click at [597, 336] on img at bounding box center [613, 233] width 265 height 265
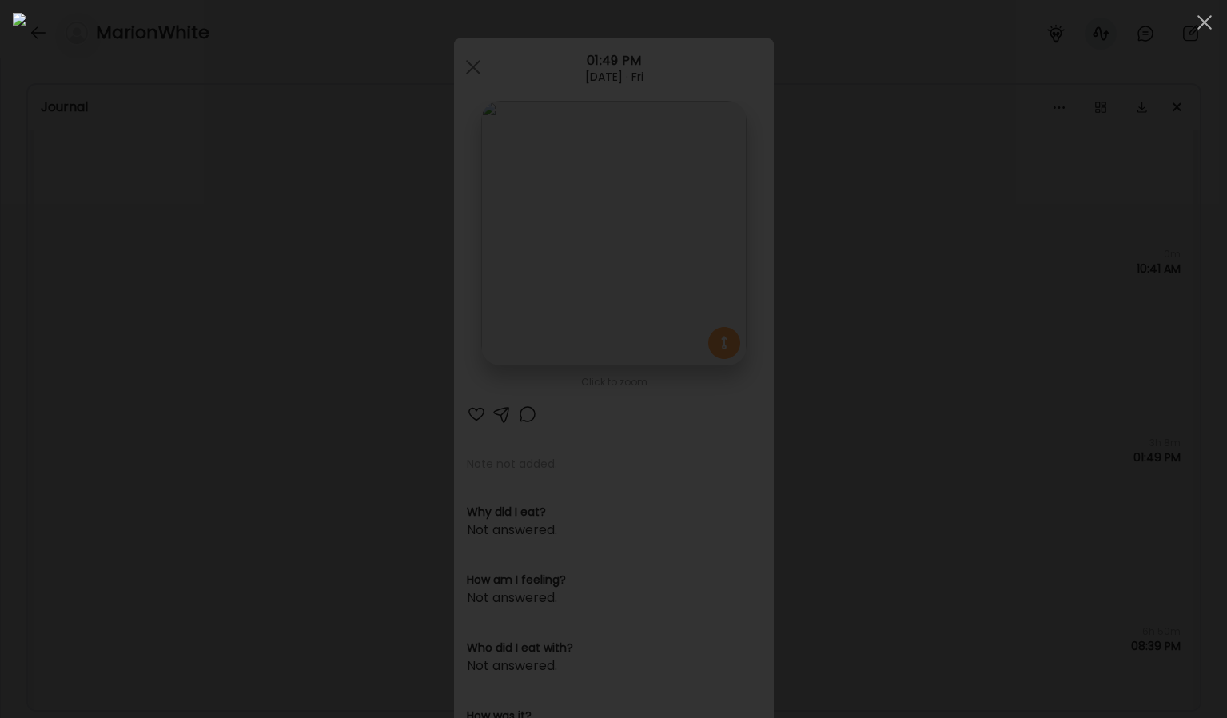
click at [78, 375] on div at bounding box center [613, 359] width 1201 height 692
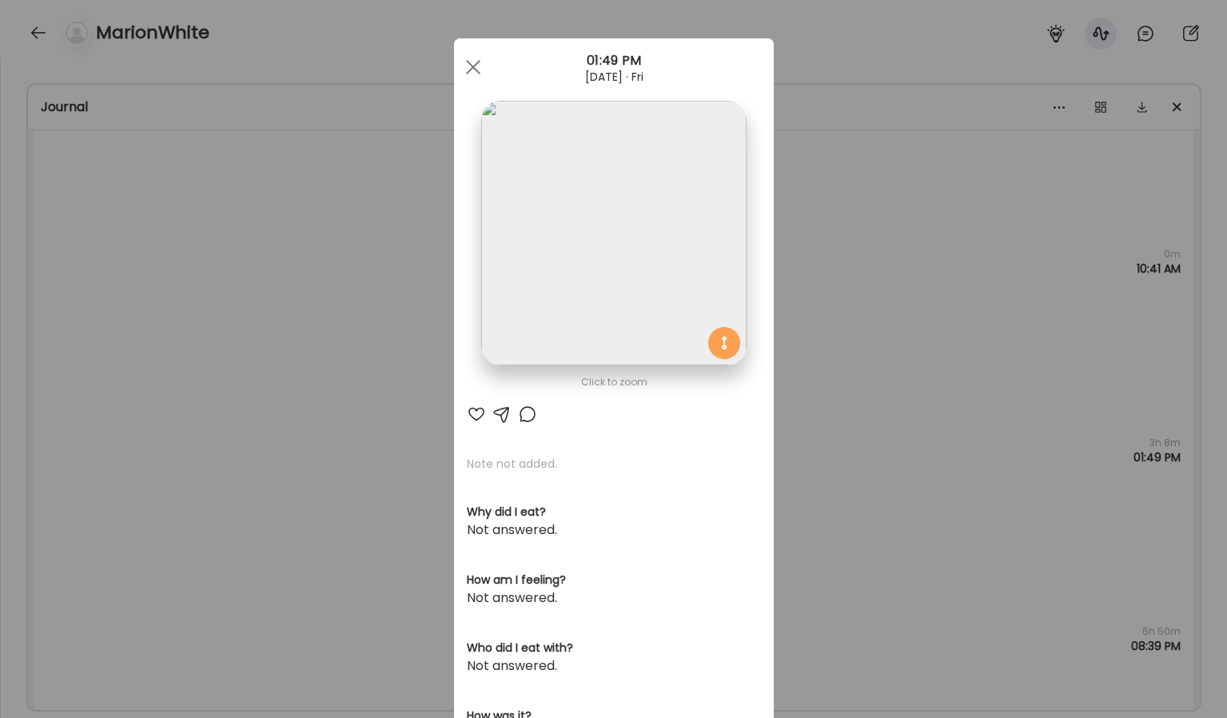
click at [164, 364] on div "Ate Coach Dashboard Wahoo! It’s official Take a moment to set up your Coach Pro…" at bounding box center [613, 359] width 1227 height 718
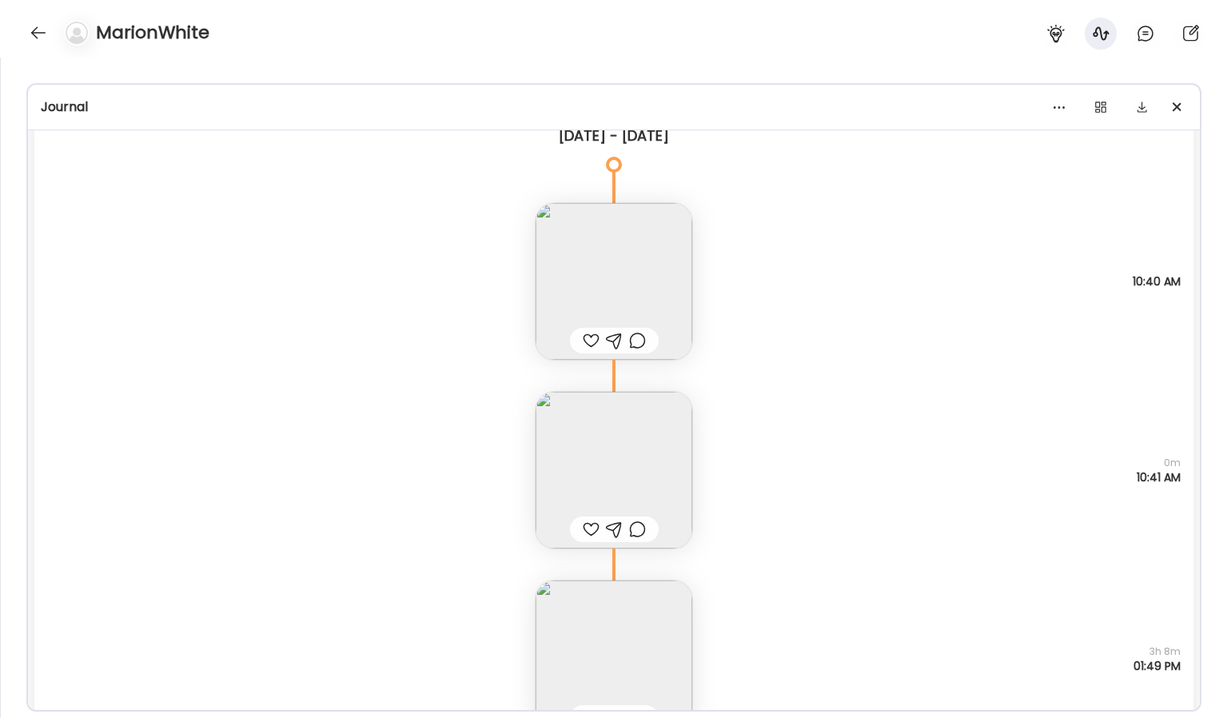
scroll to position [971, 0]
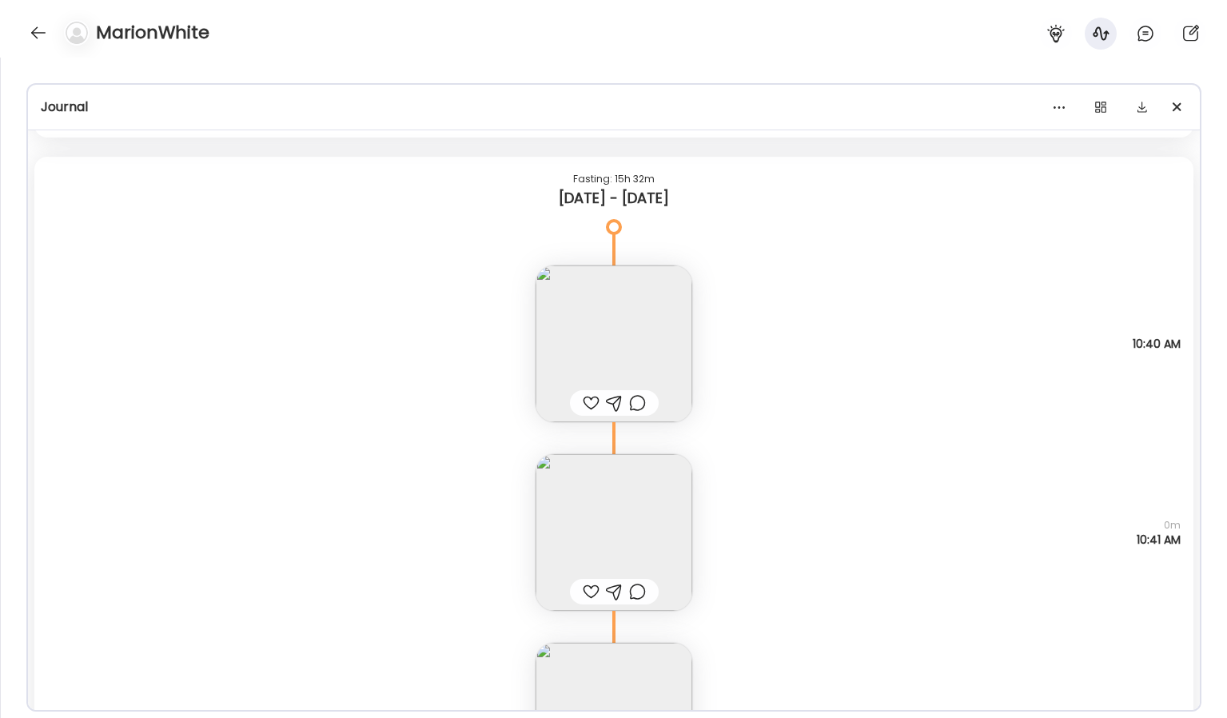
click at [619, 342] on img at bounding box center [613, 343] width 157 height 157
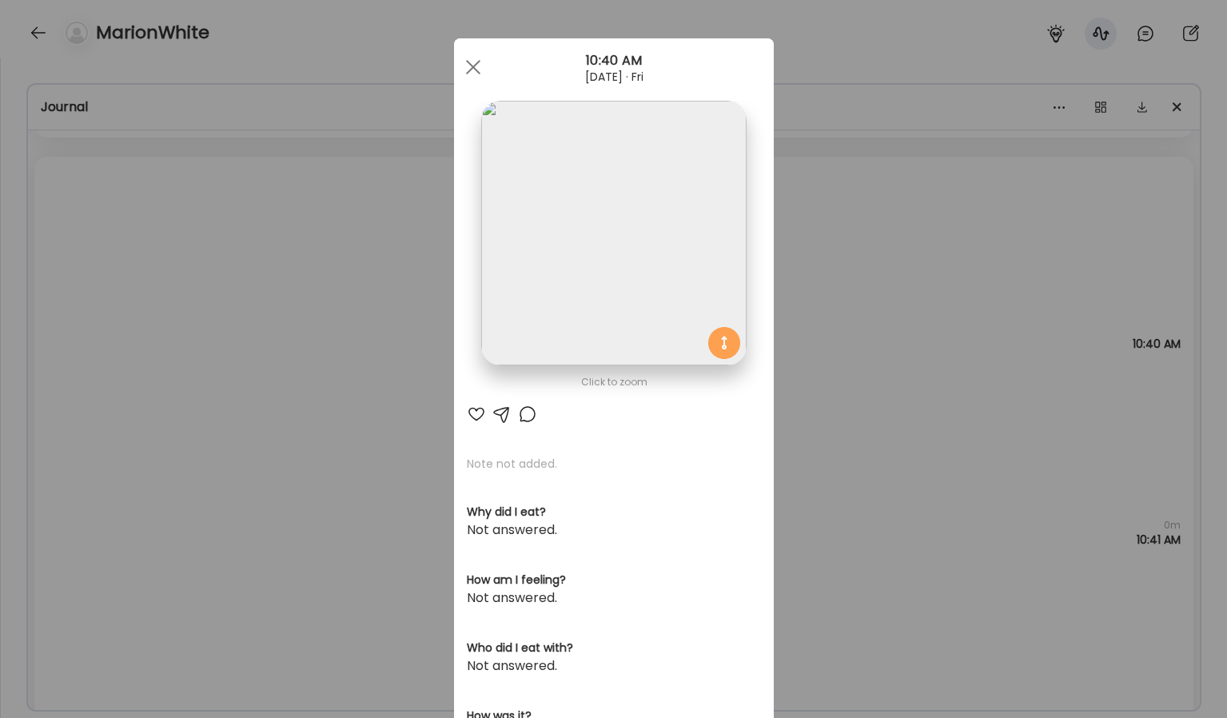
click at [619, 270] on img at bounding box center [613, 233] width 265 height 265
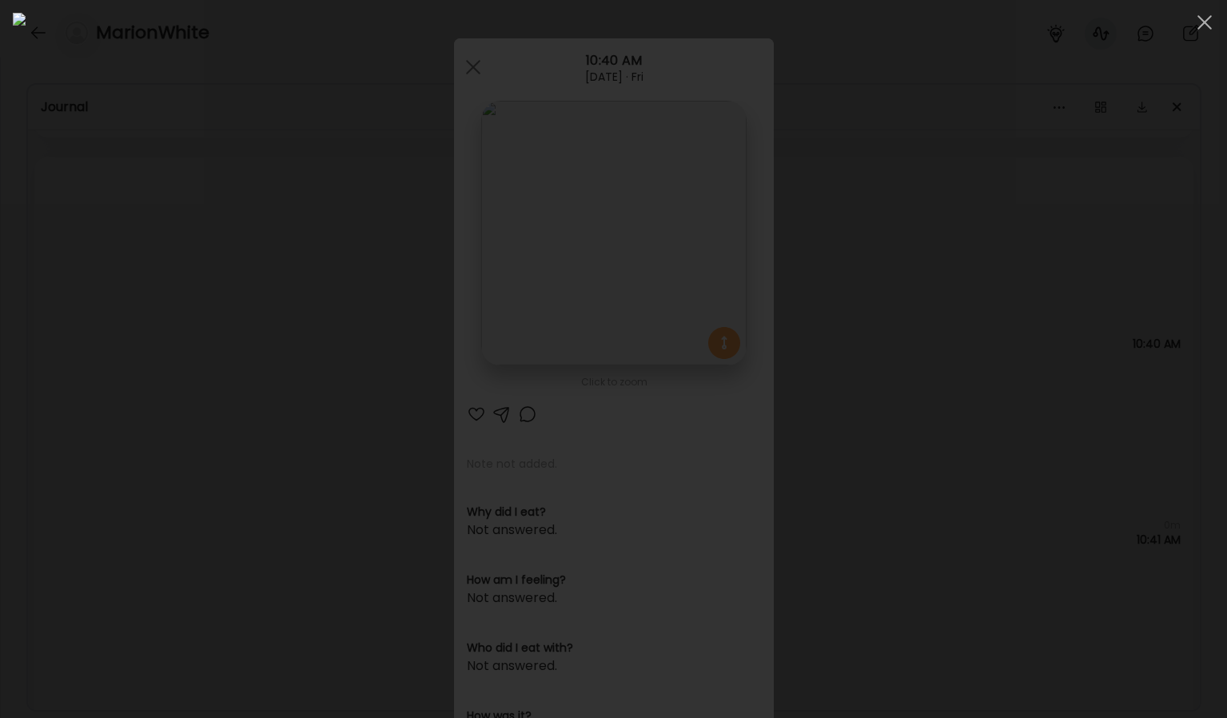
click at [1100, 354] on div at bounding box center [613, 359] width 1201 height 692
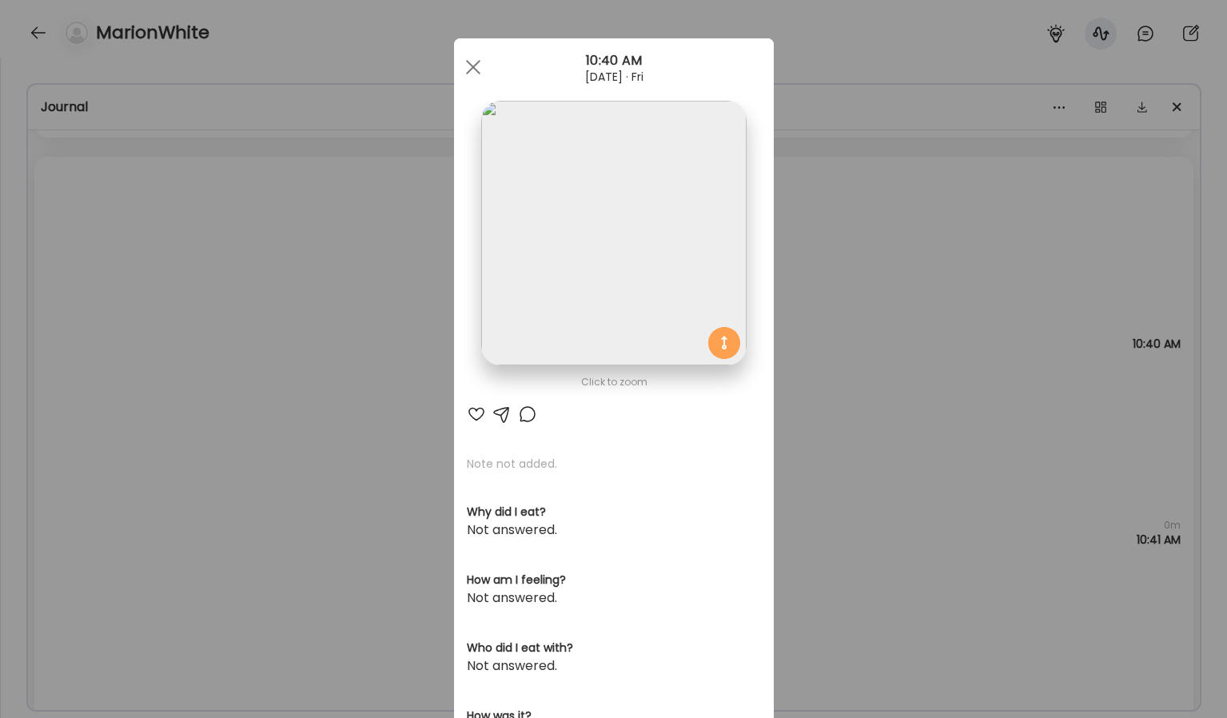
click at [992, 356] on div "Ate Coach Dashboard Wahoo! It’s official Take a moment to set up your Coach Pro…" at bounding box center [613, 359] width 1227 height 718
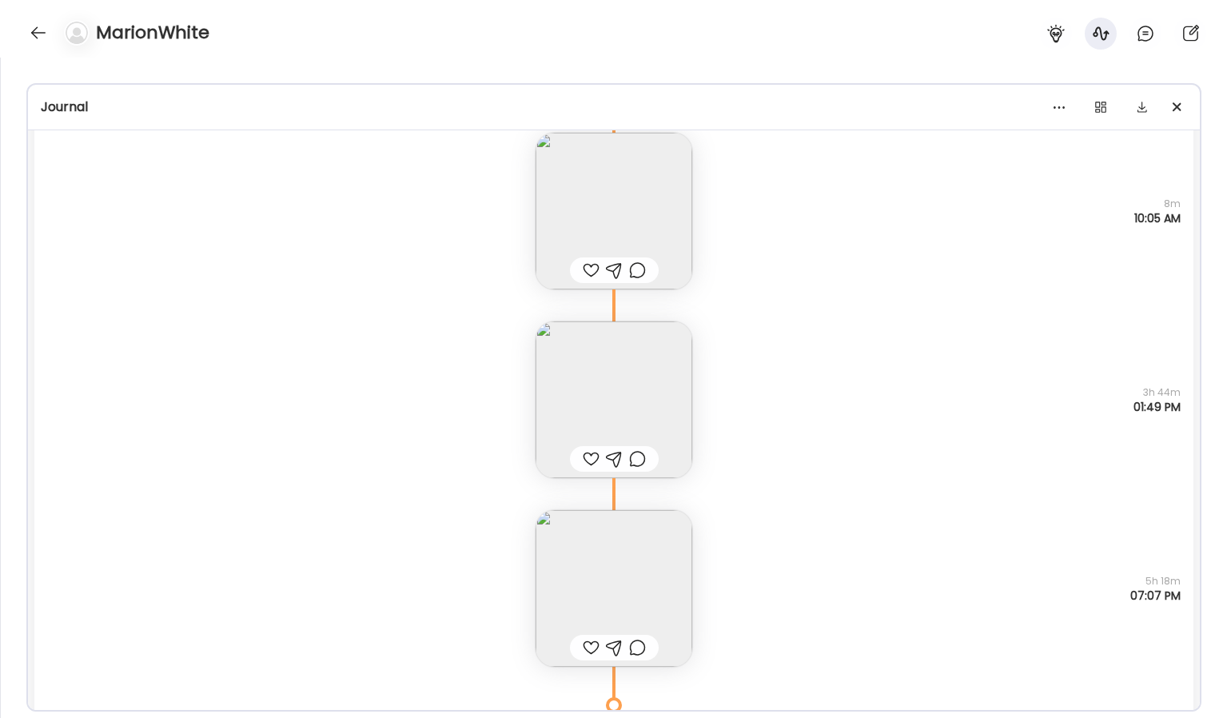
scroll to position [288, 0]
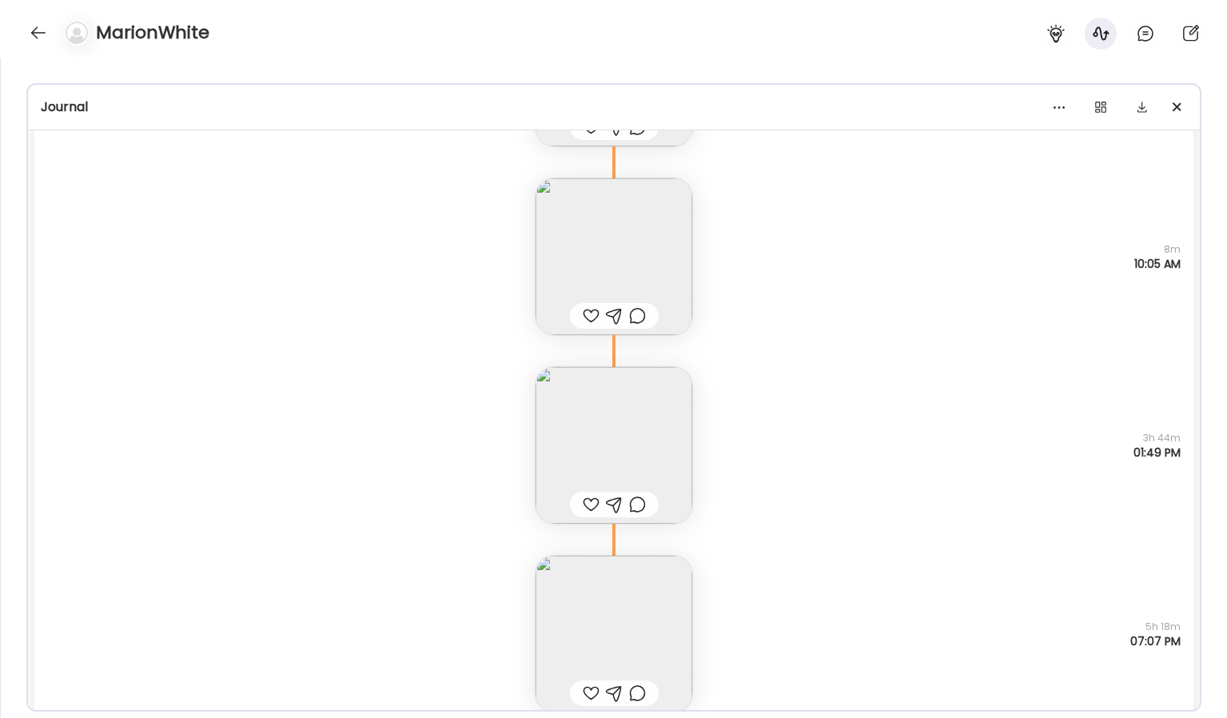
click at [631, 641] on img at bounding box center [613, 633] width 157 height 157
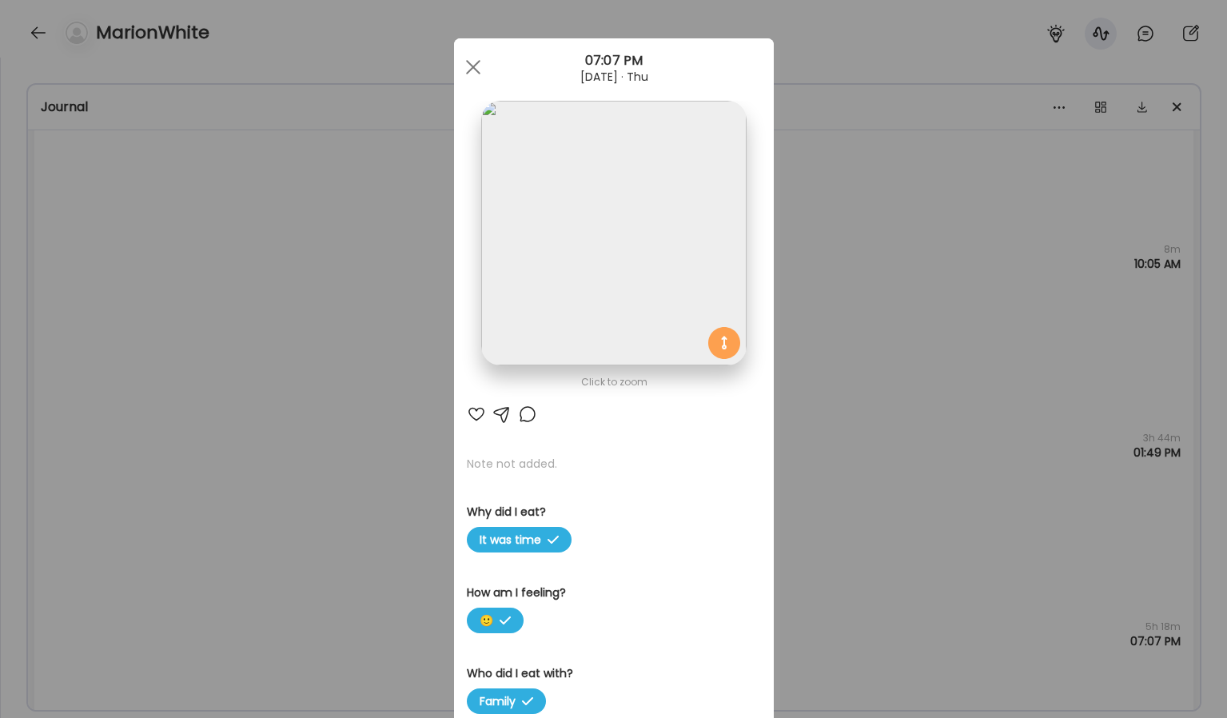
click at [684, 316] on img at bounding box center [613, 233] width 265 height 265
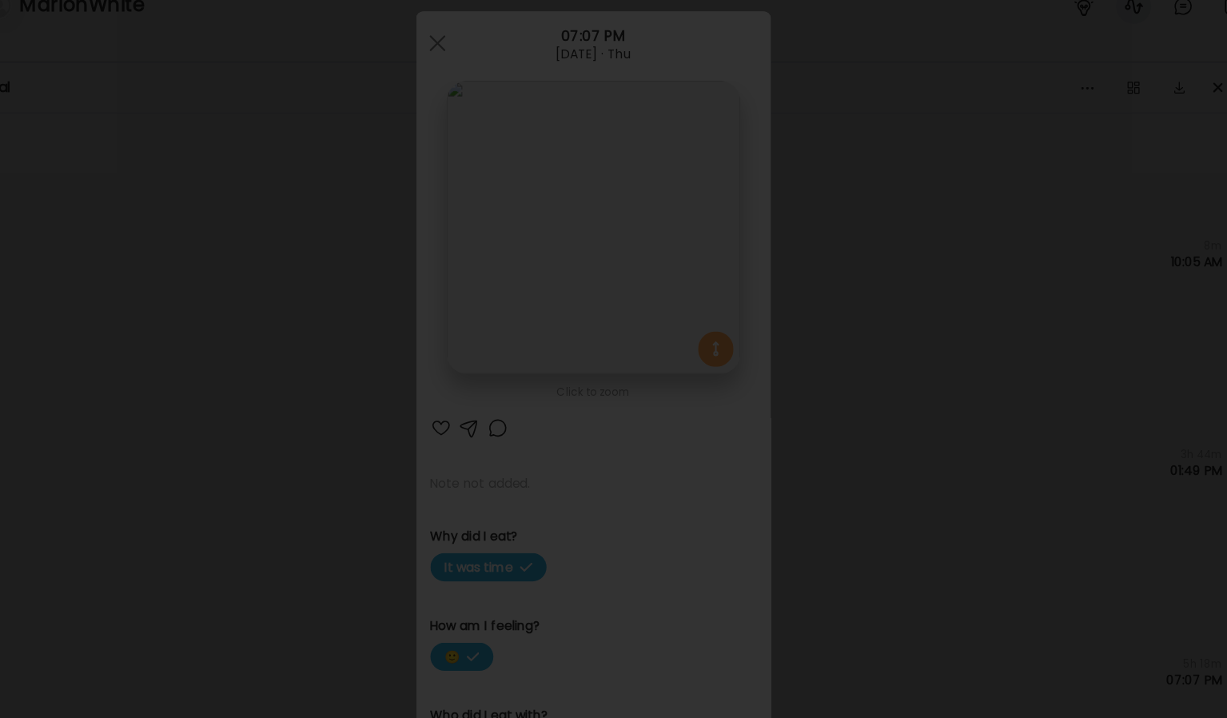
click at [1044, 332] on div at bounding box center [613, 359] width 1201 height 692
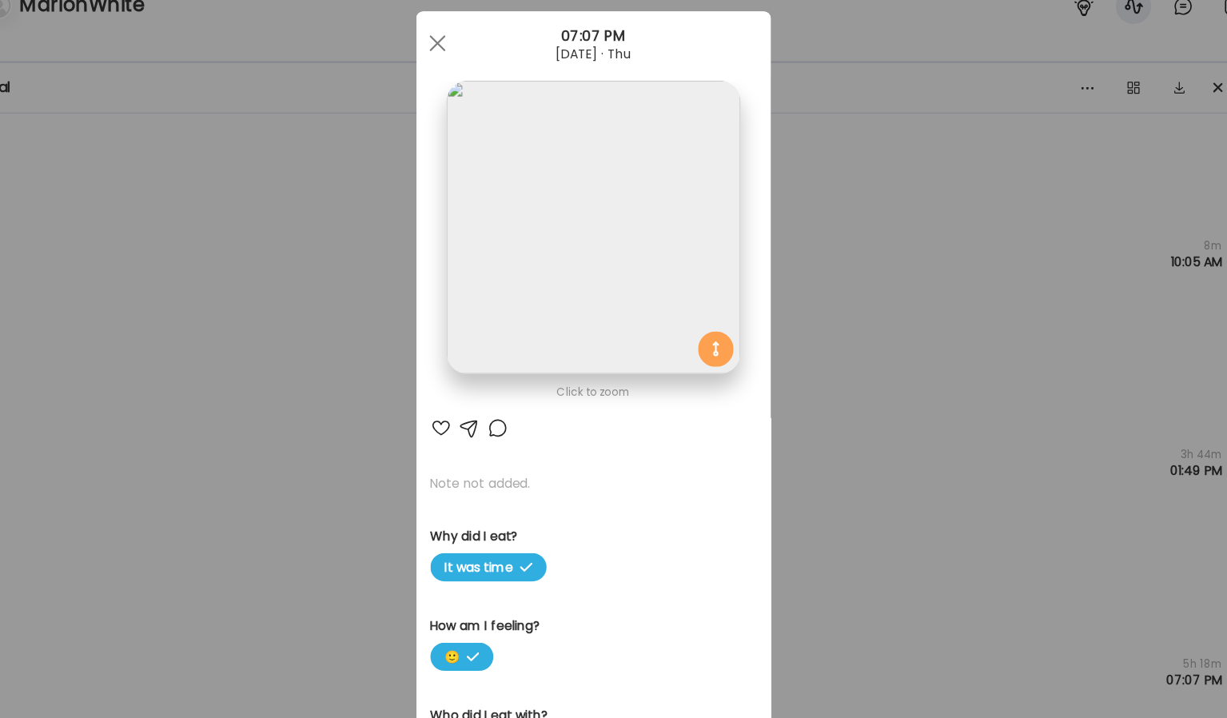
click at [901, 361] on div "Ate Coach Dashboard Wahoo! It’s official Take a moment to set up your Coach Pro…" at bounding box center [613, 359] width 1227 height 718
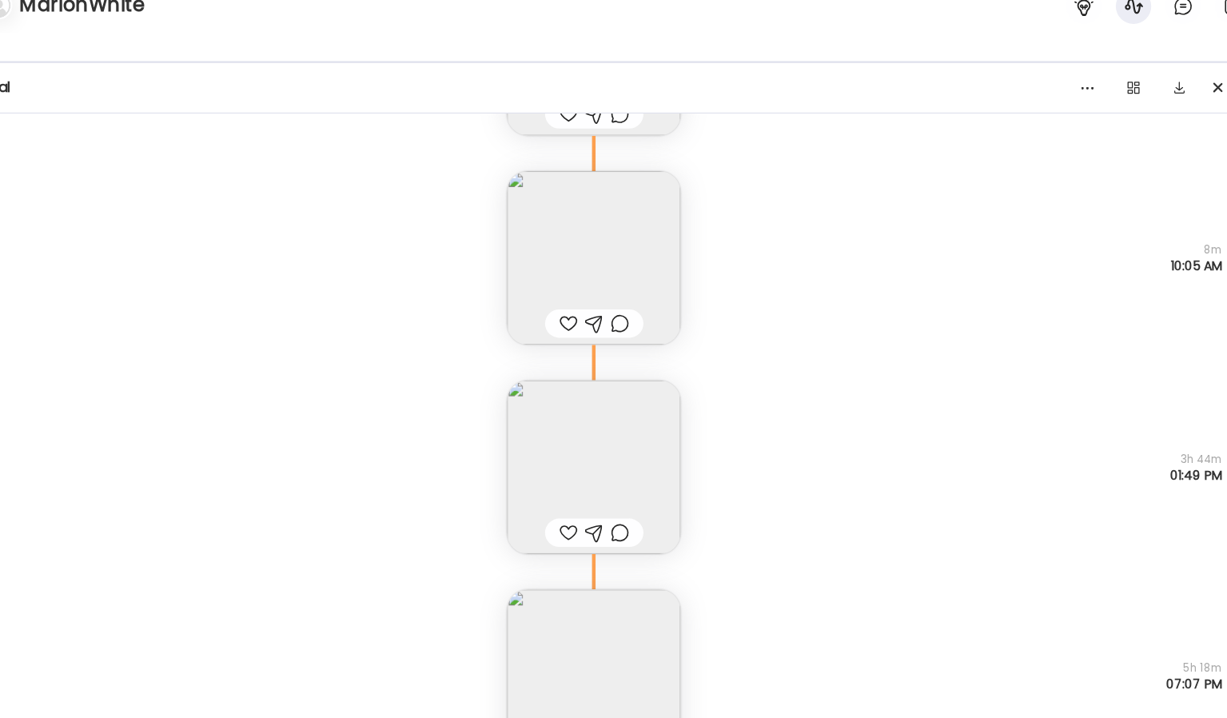
scroll to position [277, 0]
click at [677, 431] on img at bounding box center [613, 456] width 157 height 157
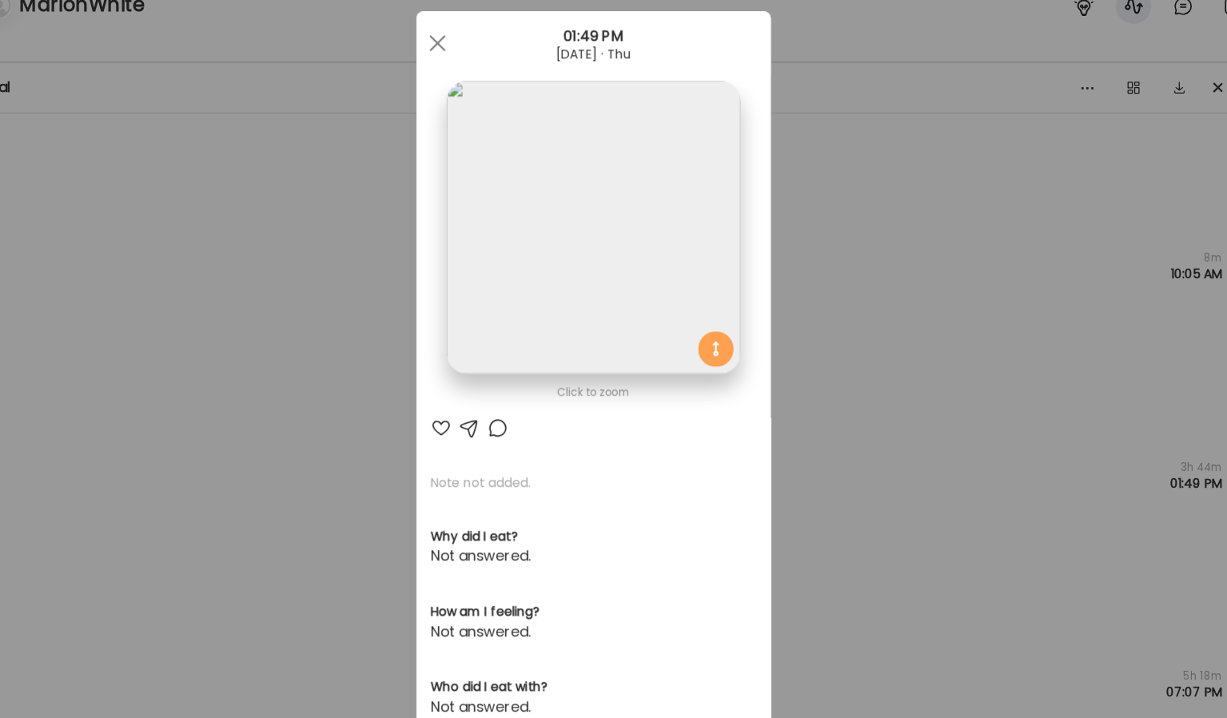
click at [685, 274] on img at bounding box center [613, 233] width 265 height 265
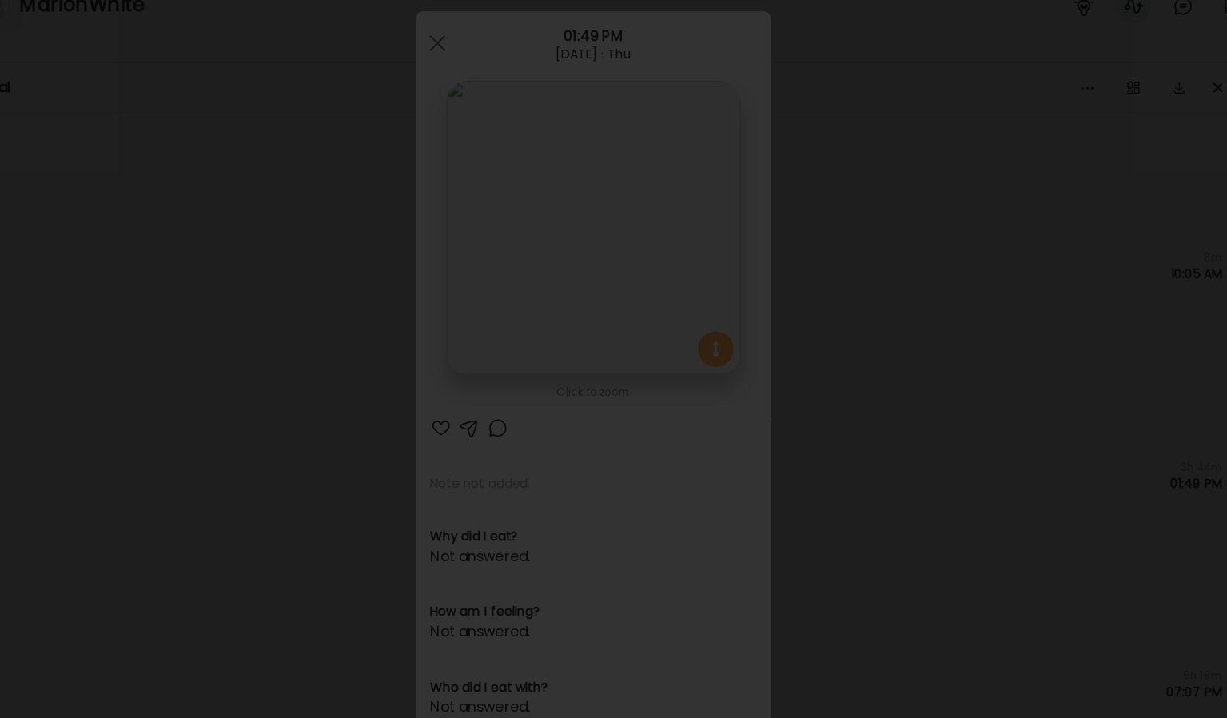
click at [1064, 482] on div at bounding box center [613, 359] width 1201 height 692
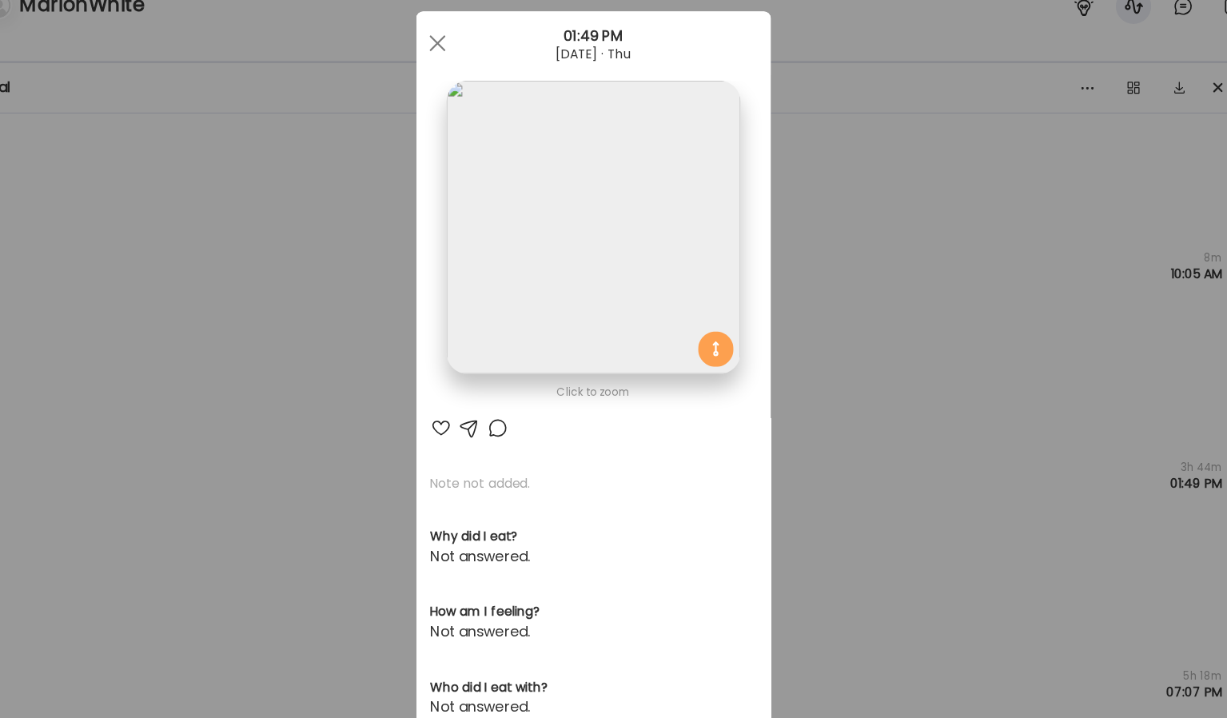
click at [961, 441] on div "Ate Coach Dashboard Wahoo! It’s official Take a moment to set up your Coach Pro…" at bounding box center [613, 359] width 1227 height 718
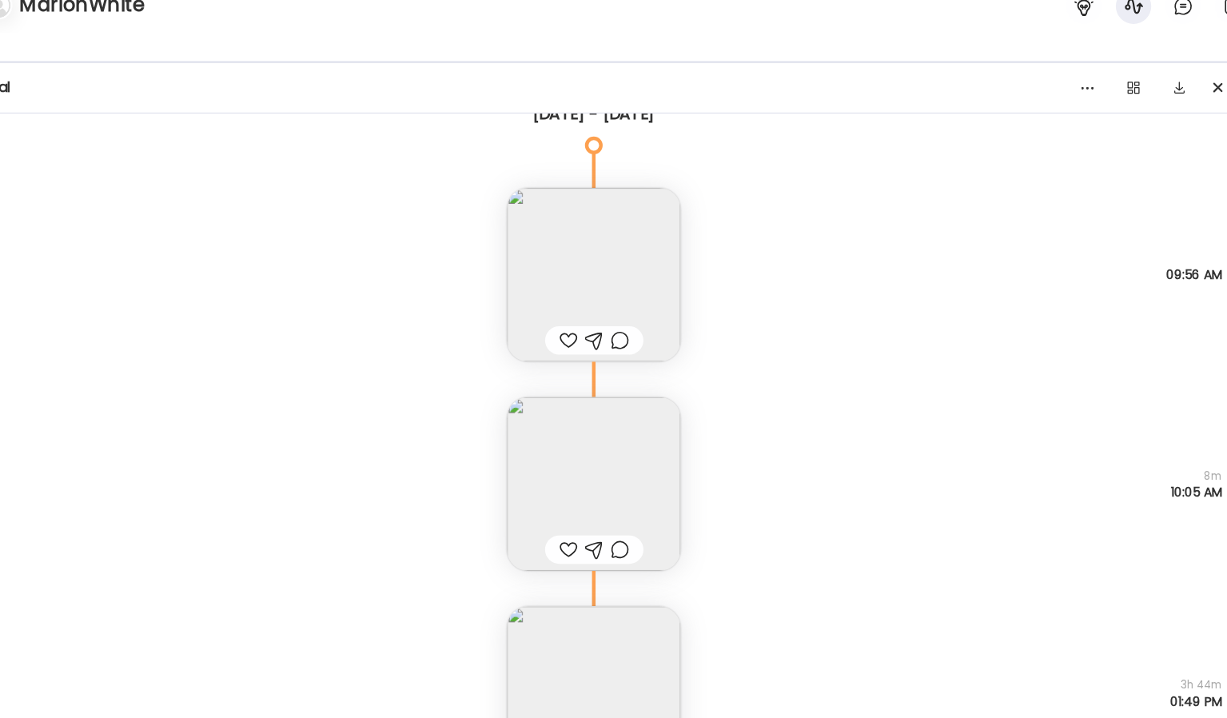
scroll to position [56, 0]
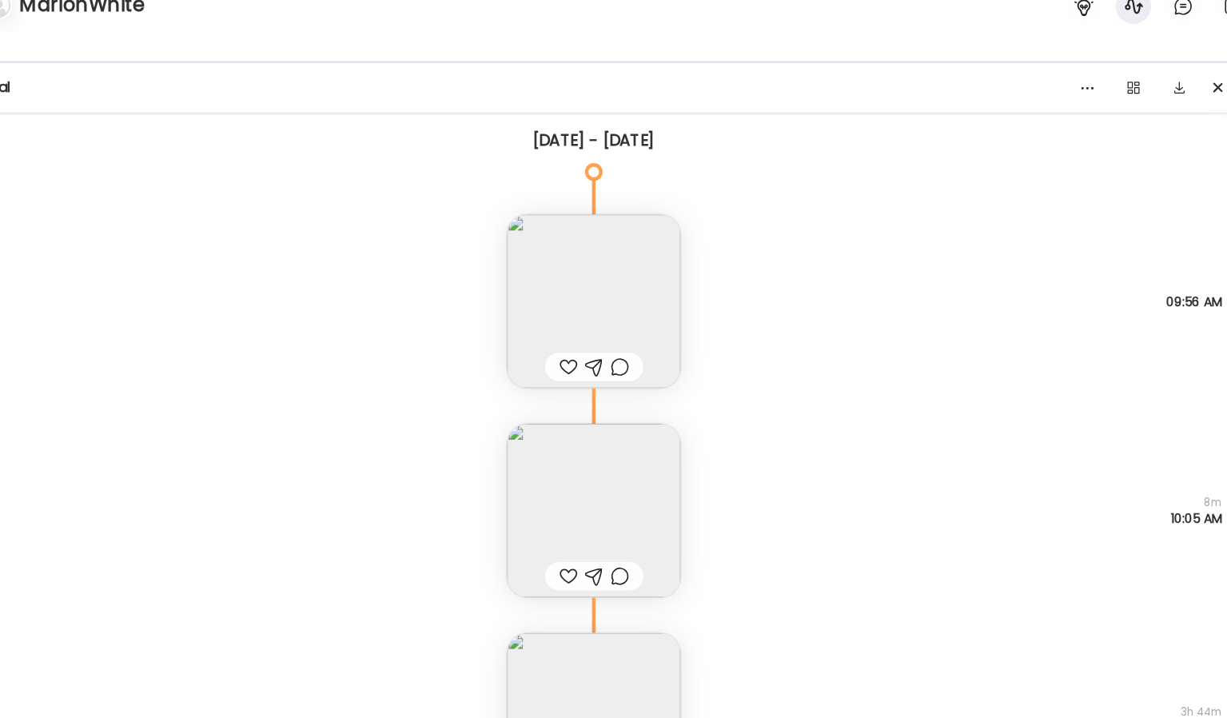
click at [664, 450] on img at bounding box center [613, 488] width 157 height 157
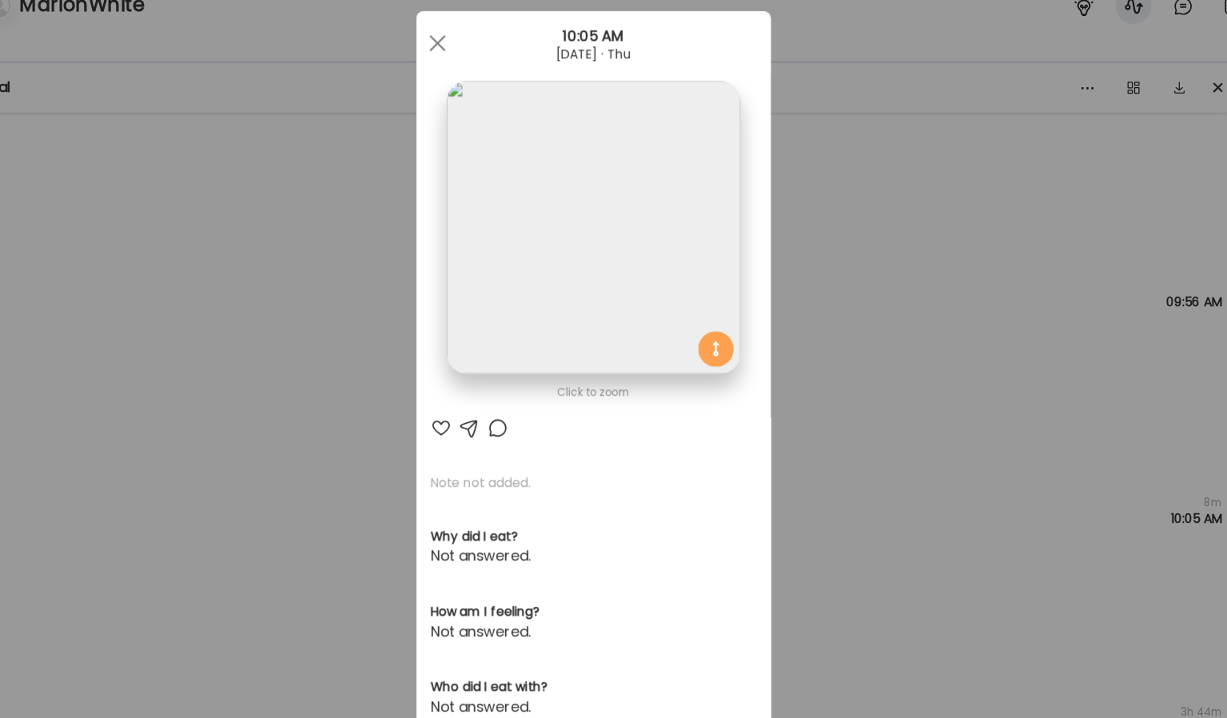
click at [912, 318] on div "Ate Coach Dashboard Wahoo! It’s official Take a moment to set up your Coach Pro…" at bounding box center [613, 359] width 1227 height 718
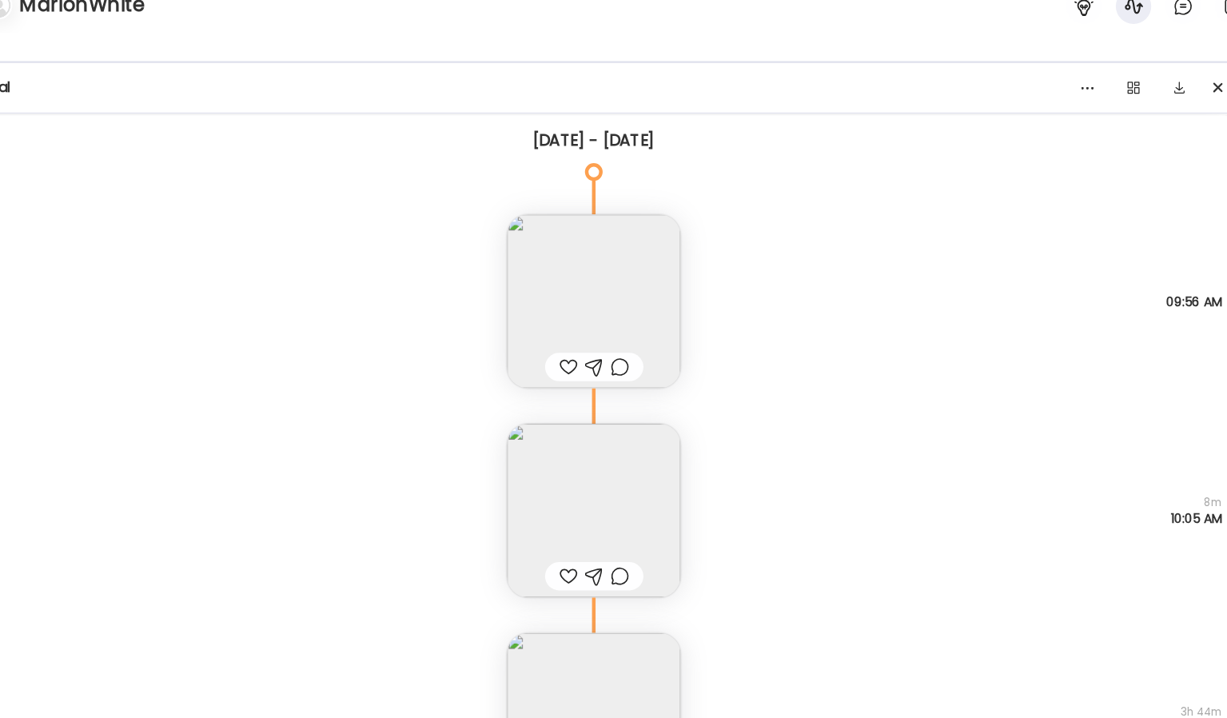
click at [702, 257] on div "Breakfast - eggs, with zucchini, red onions, bell peppers and turkey bacon. Why…" at bounding box center [613, 283] width 1159 height 189
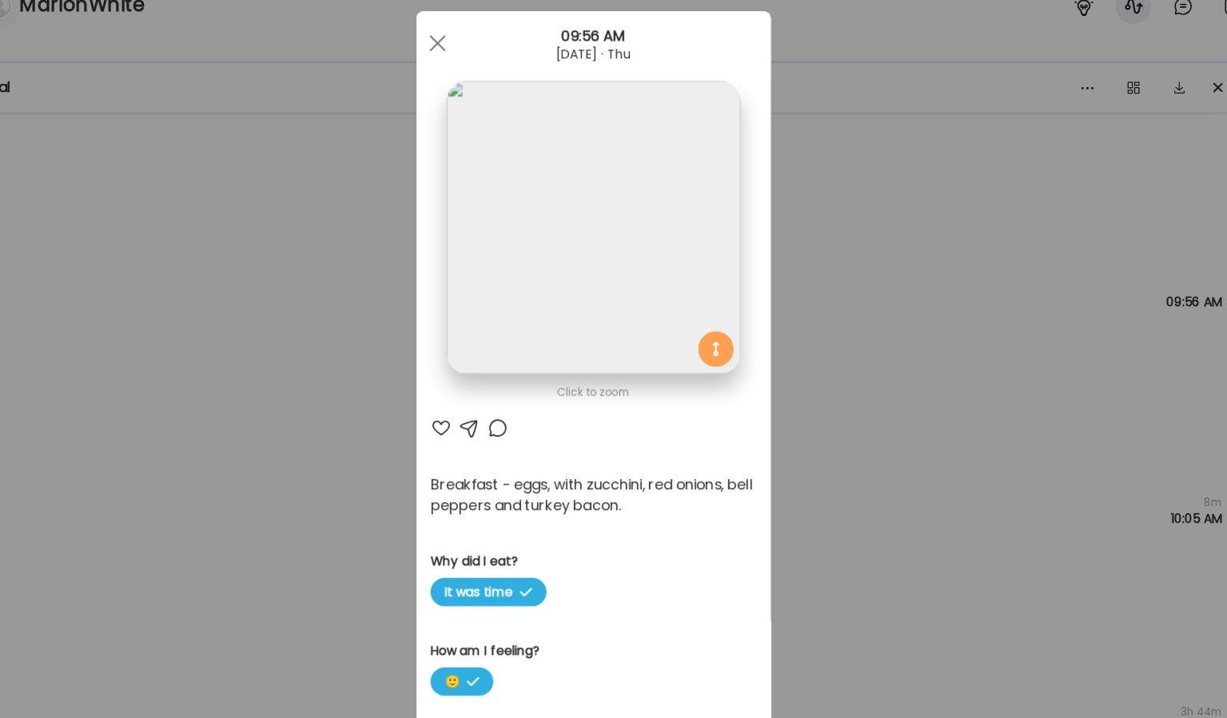
click at [683, 216] on img at bounding box center [613, 233] width 265 height 265
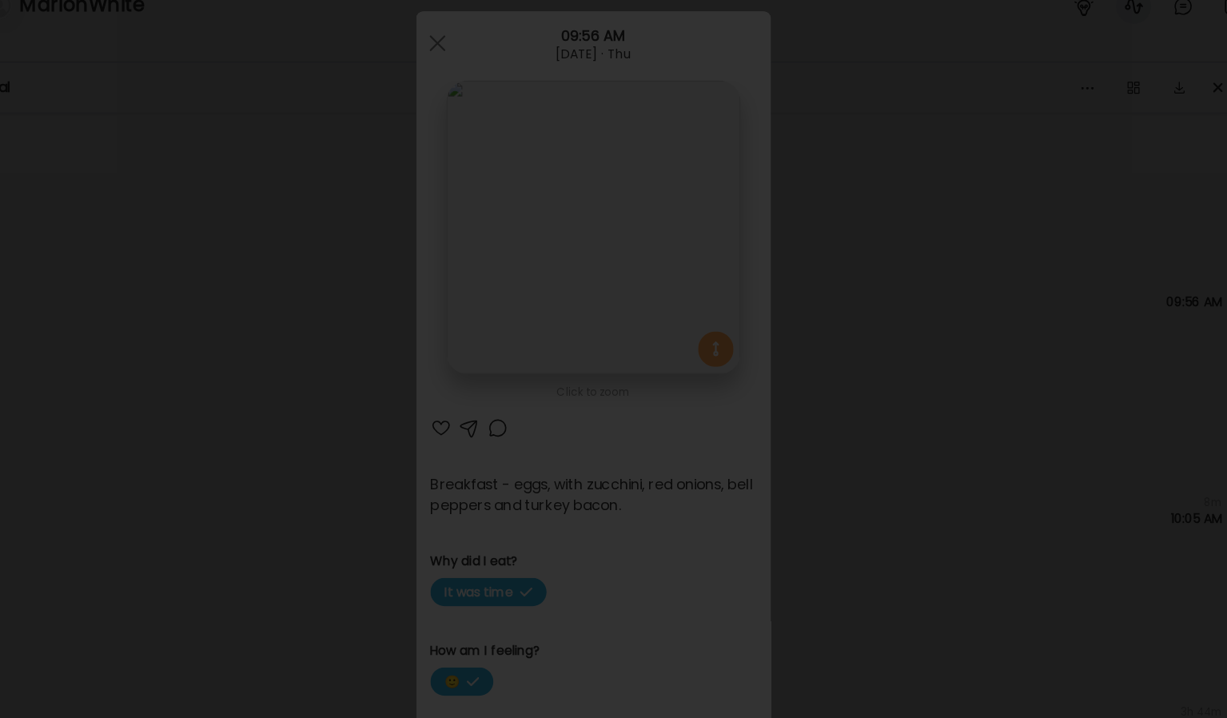
click at [1071, 348] on div at bounding box center [613, 359] width 1201 height 692
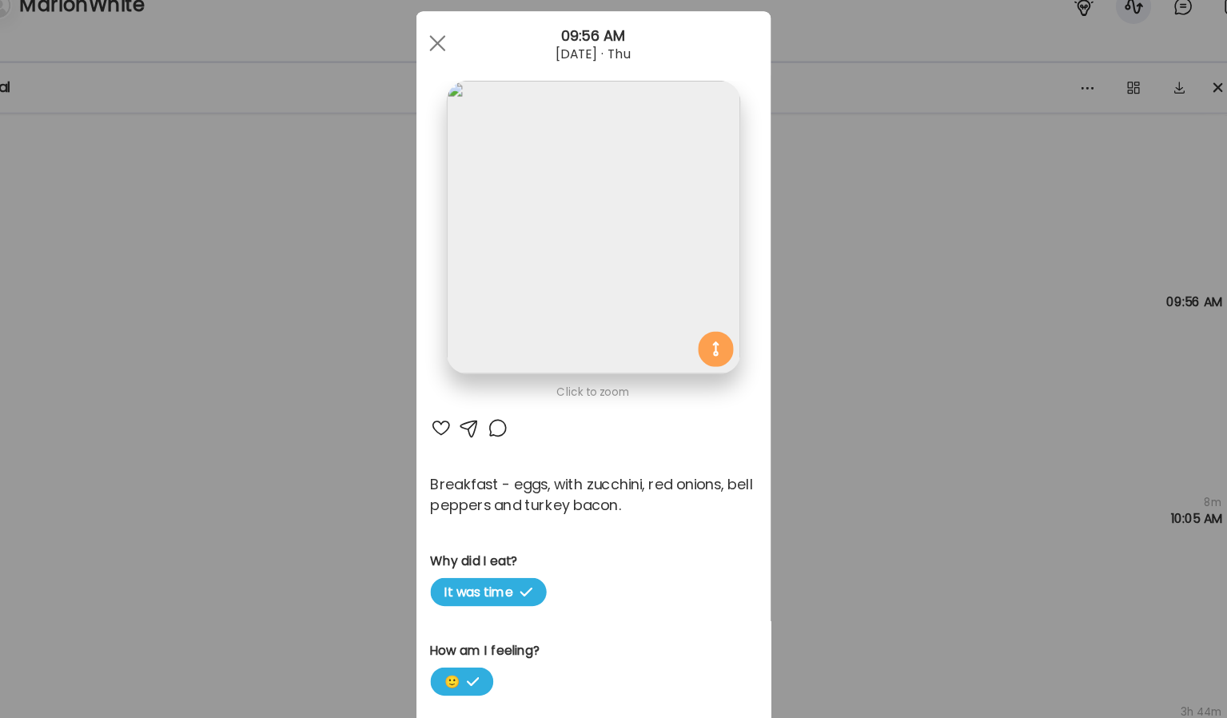
click at [1034, 324] on div "Ate Coach Dashboard Wahoo! It’s official Take a moment to set up your Coach Pro…" at bounding box center [613, 359] width 1227 height 718
